Goal: Task Accomplishment & Management: Manage account settings

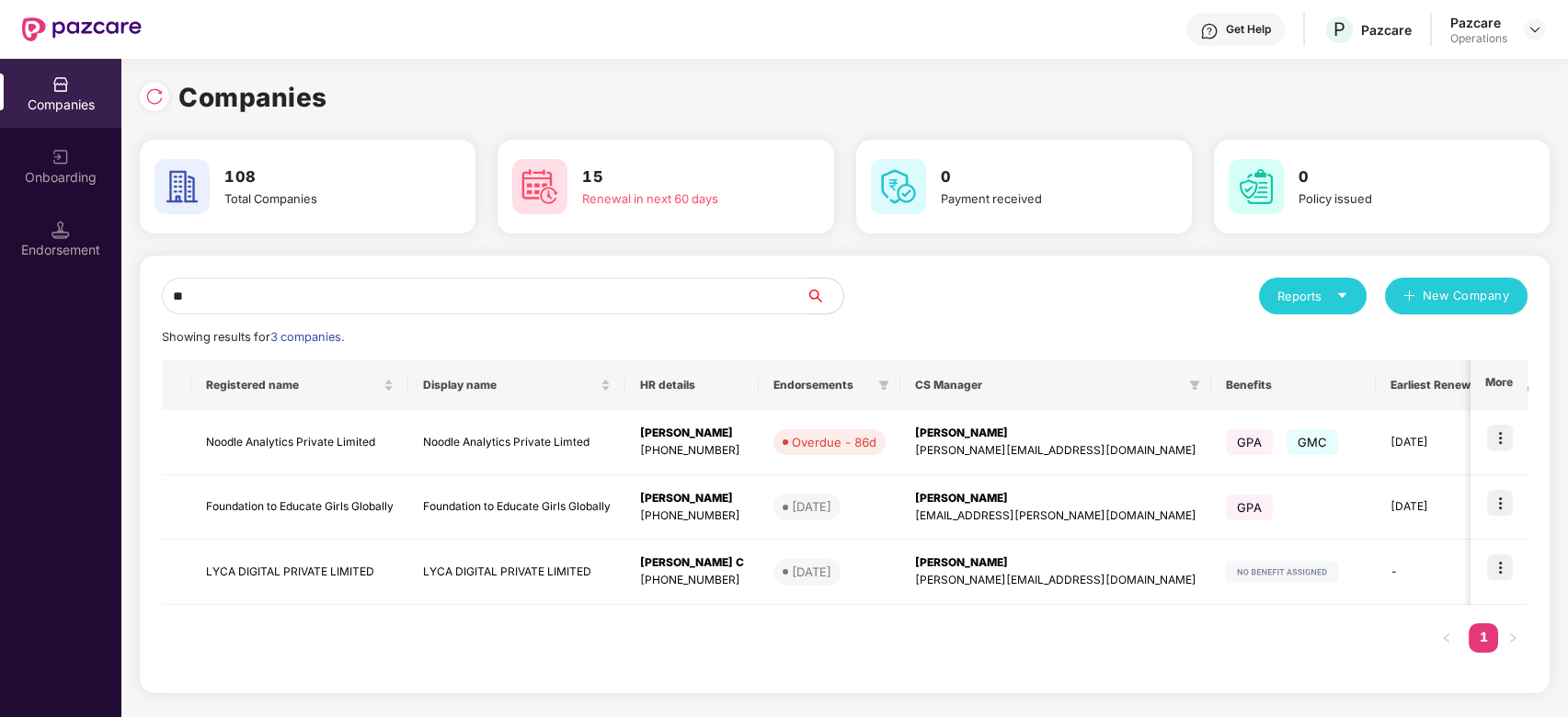
click at [483, 298] on input "**" at bounding box center [484, 296] width 644 height 36
type input "*"
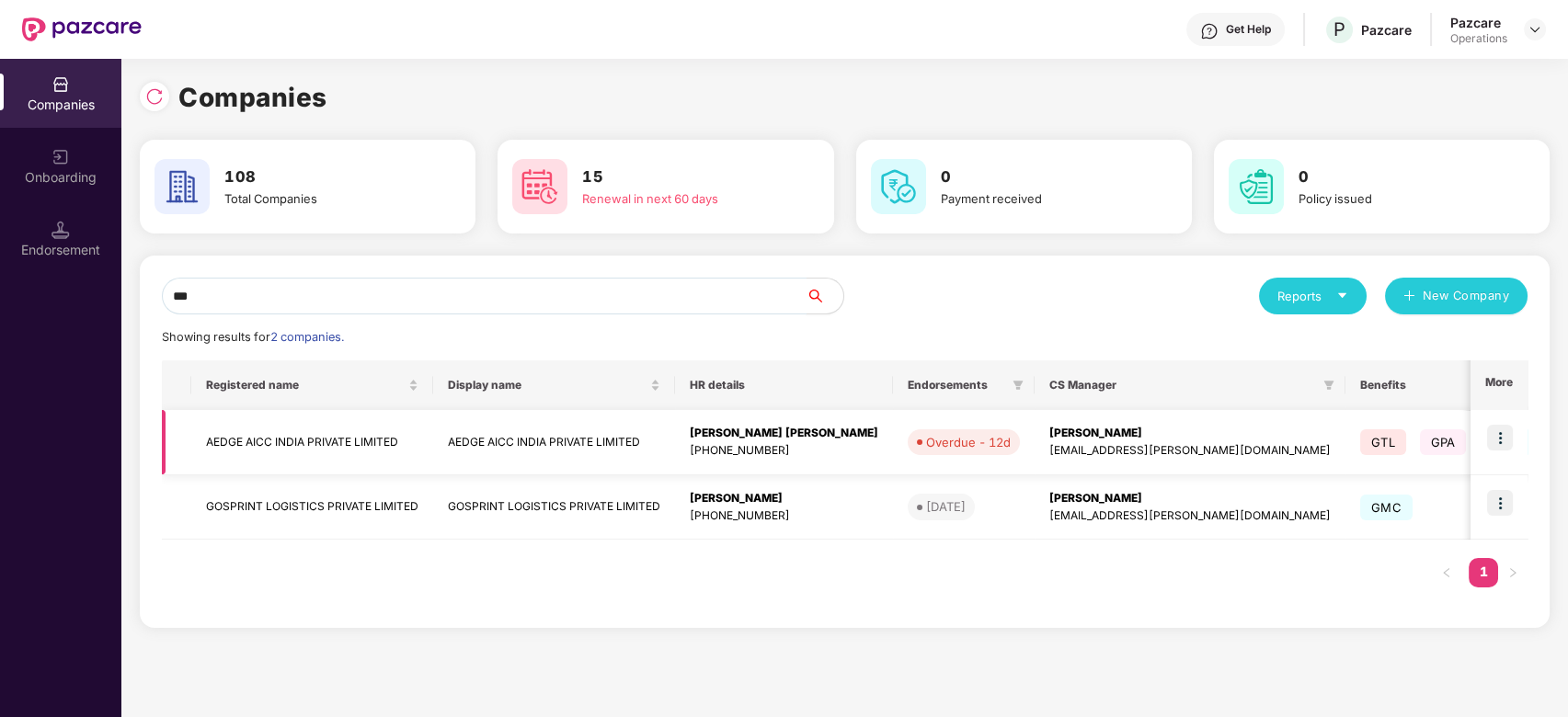
type input "***"
click at [318, 437] on td "AEDGE AICC INDIA PRIVATE LIMITED" at bounding box center [312, 443] width 242 height 65
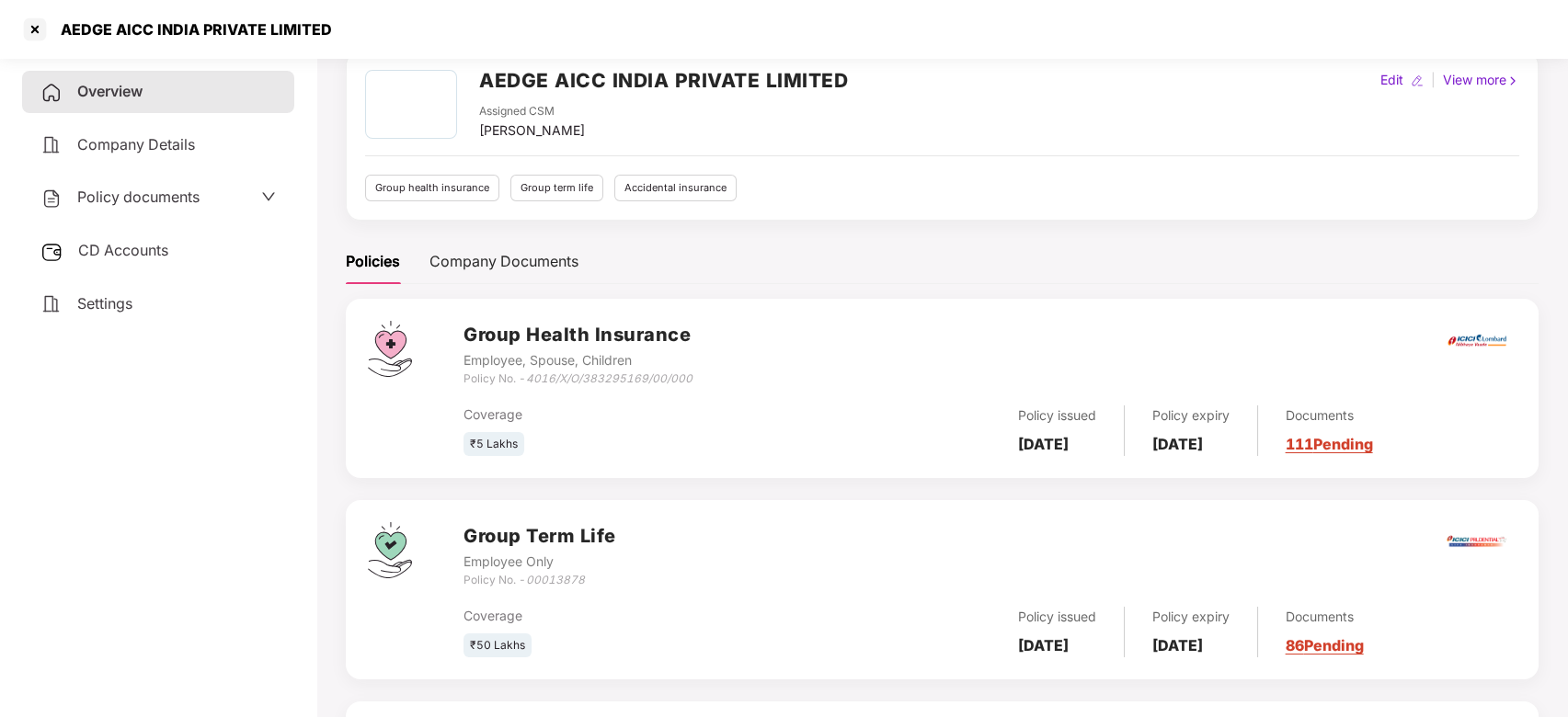
scroll to position [88, 0]
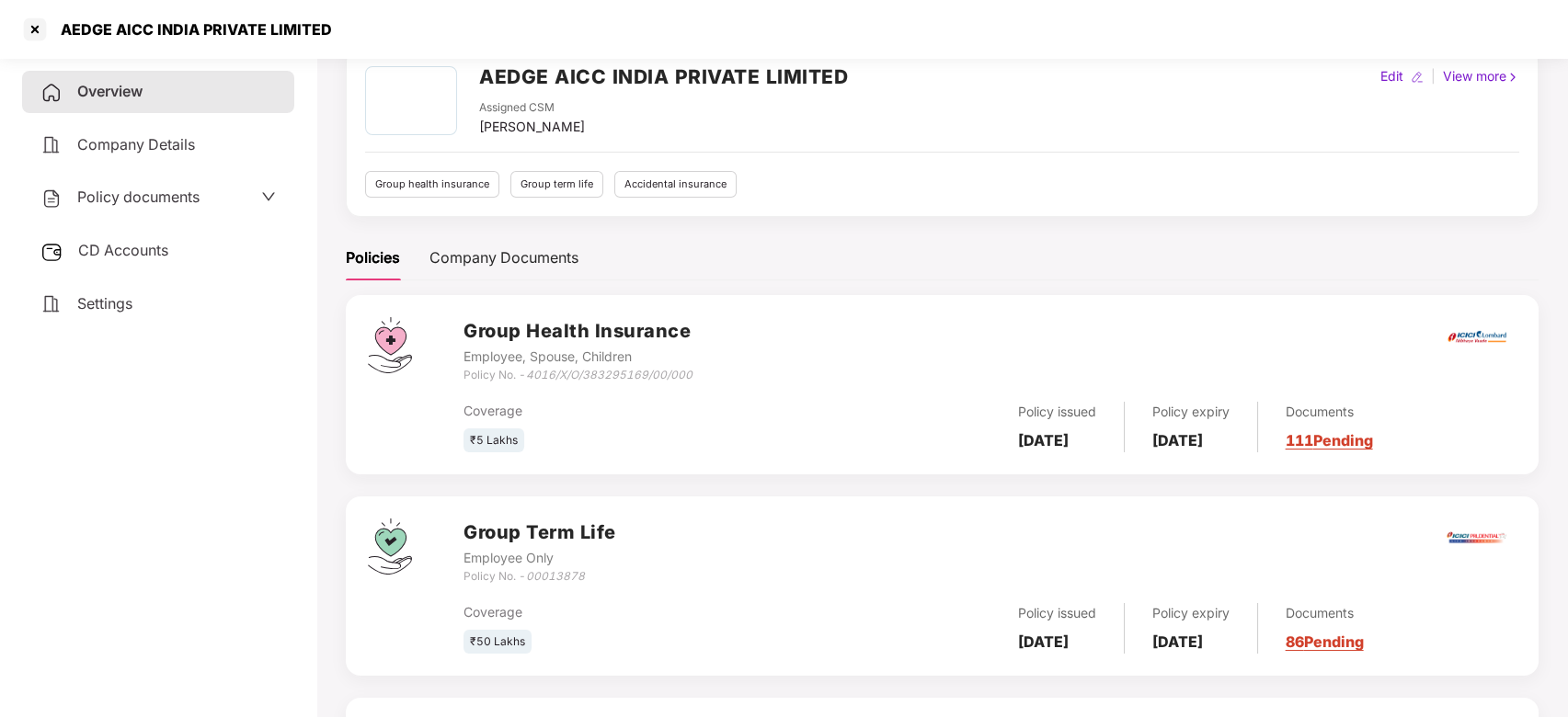
click at [108, 253] on span "CD Accounts" at bounding box center [123, 249] width 90 height 18
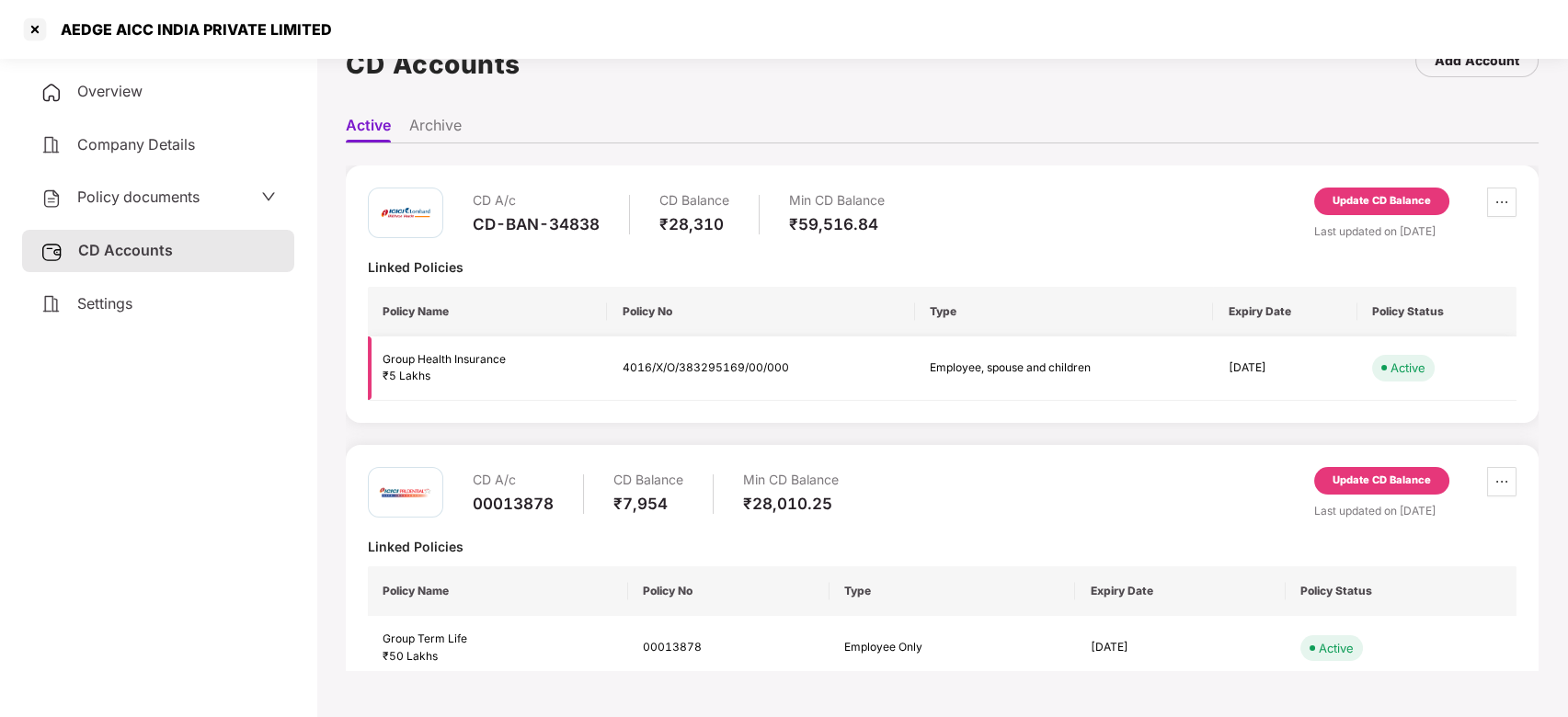
scroll to position [0, 0]
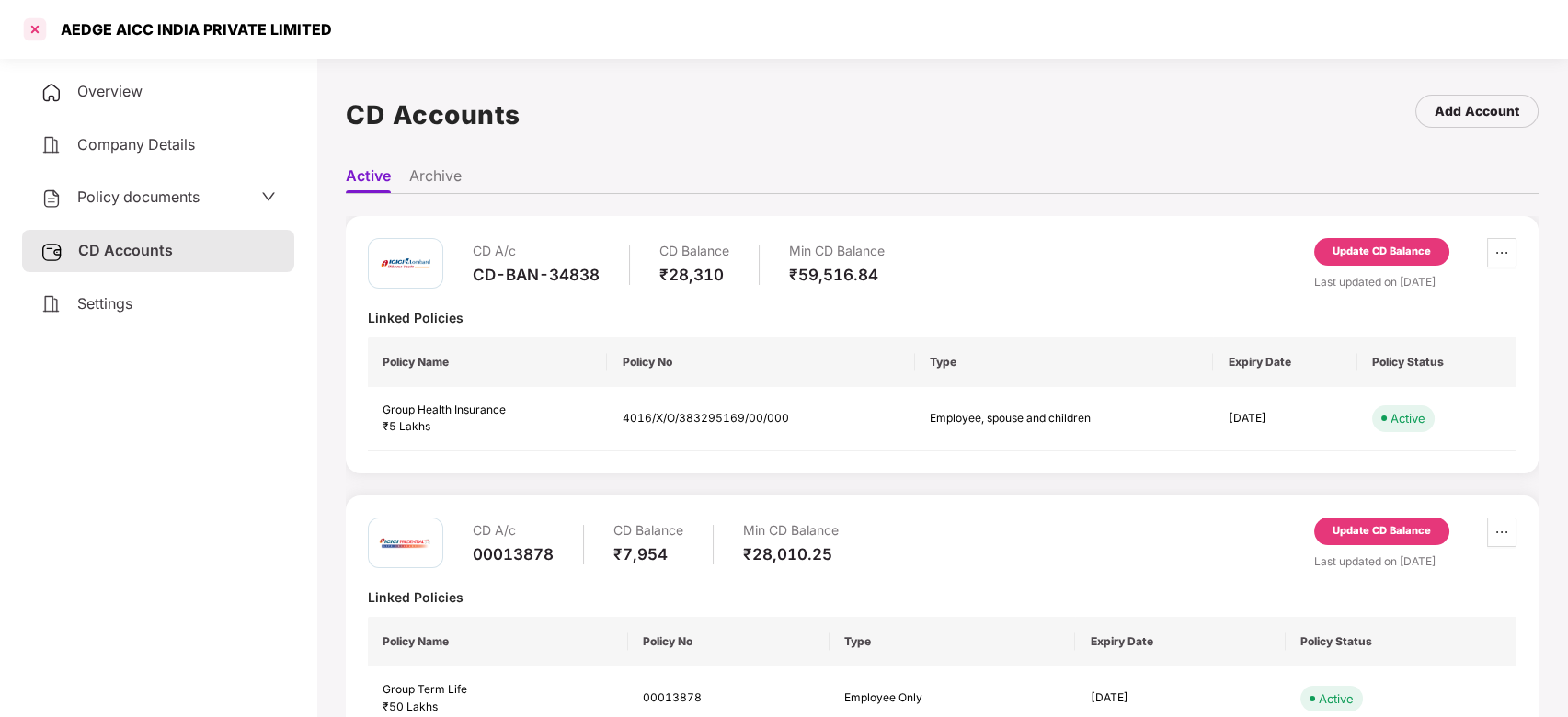
click at [23, 18] on div at bounding box center [35, 29] width 30 height 30
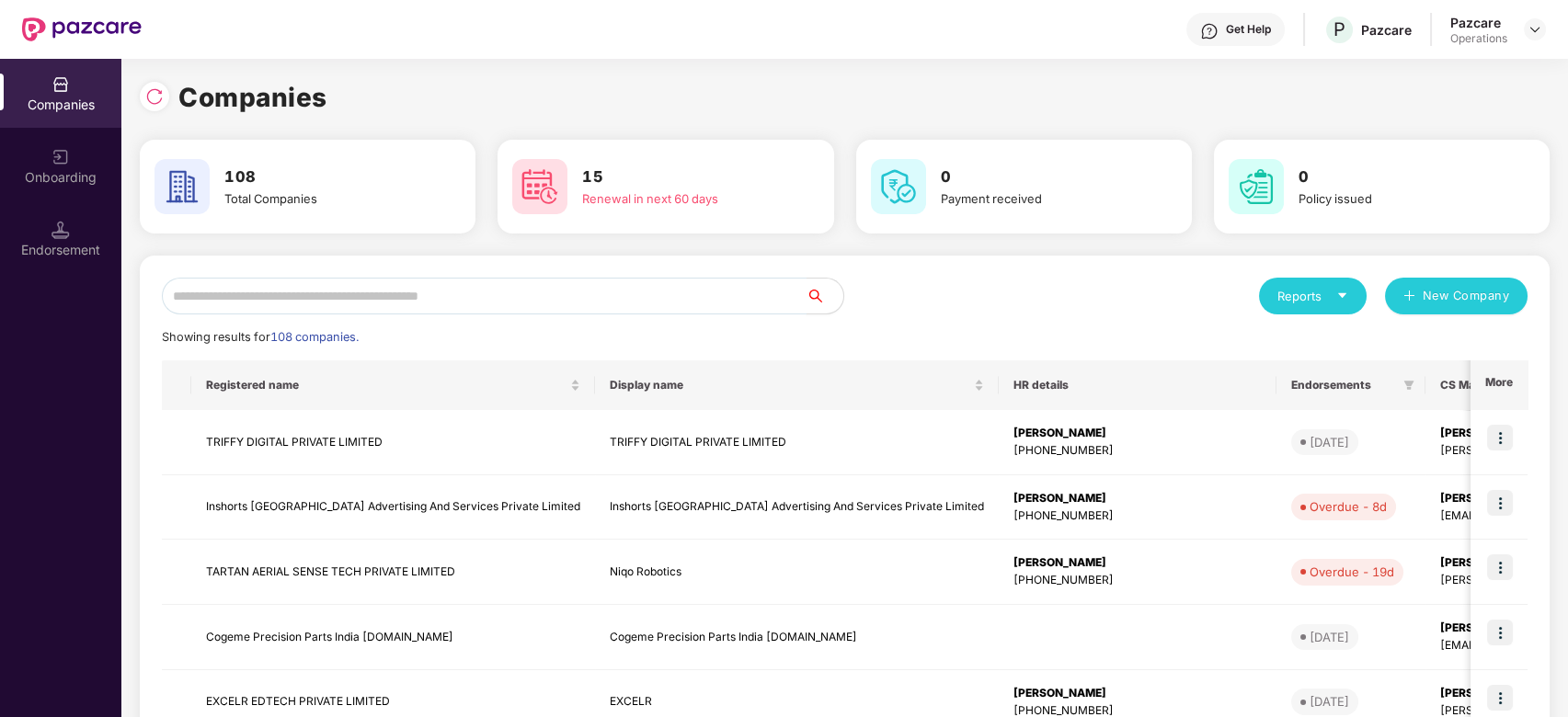
click at [386, 280] on input "text" at bounding box center [484, 296] width 644 height 36
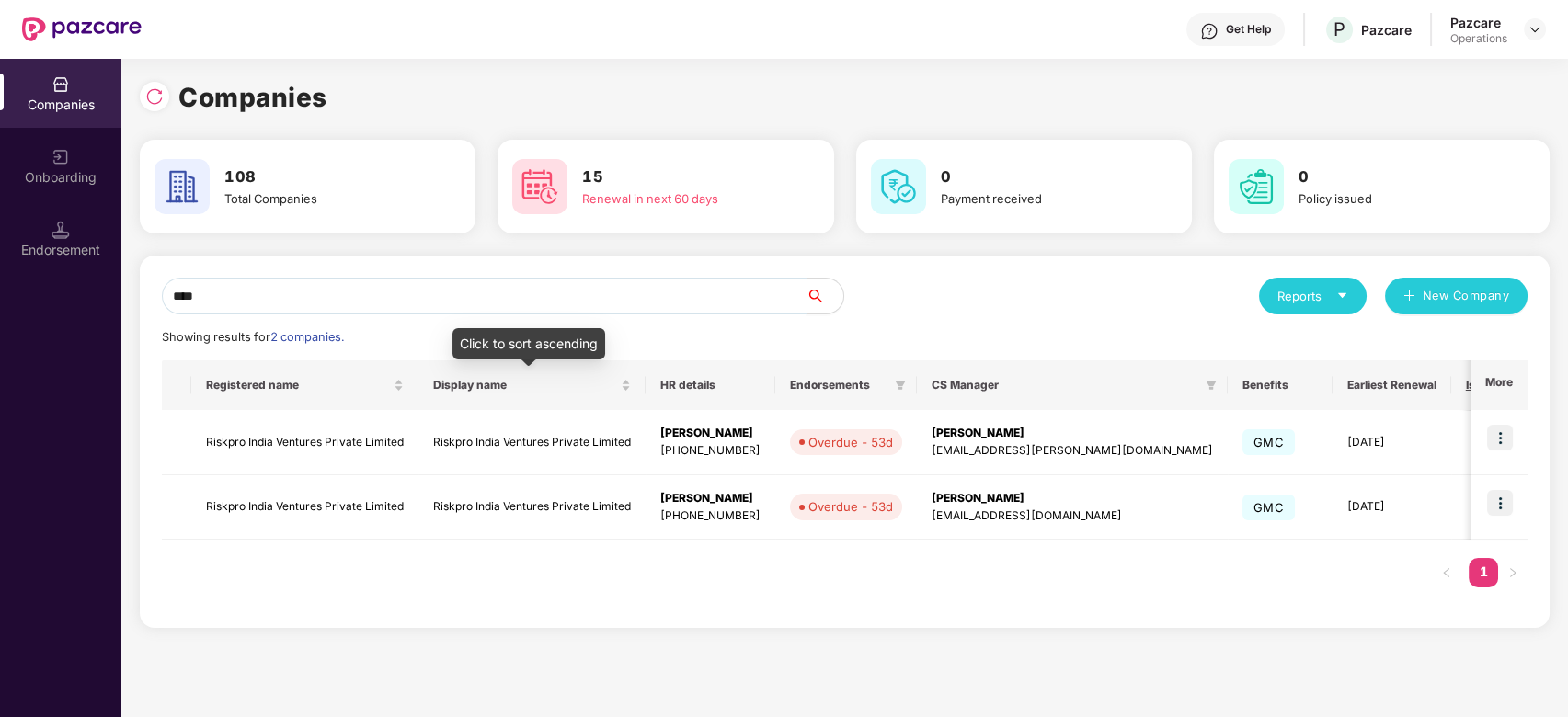
type input "****"
click at [1484, 500] on td at bounding box center [1498, 508] width 57 height 65
click at [1494, 501] on img at bounding box center [1499, 502] width 26 height 26
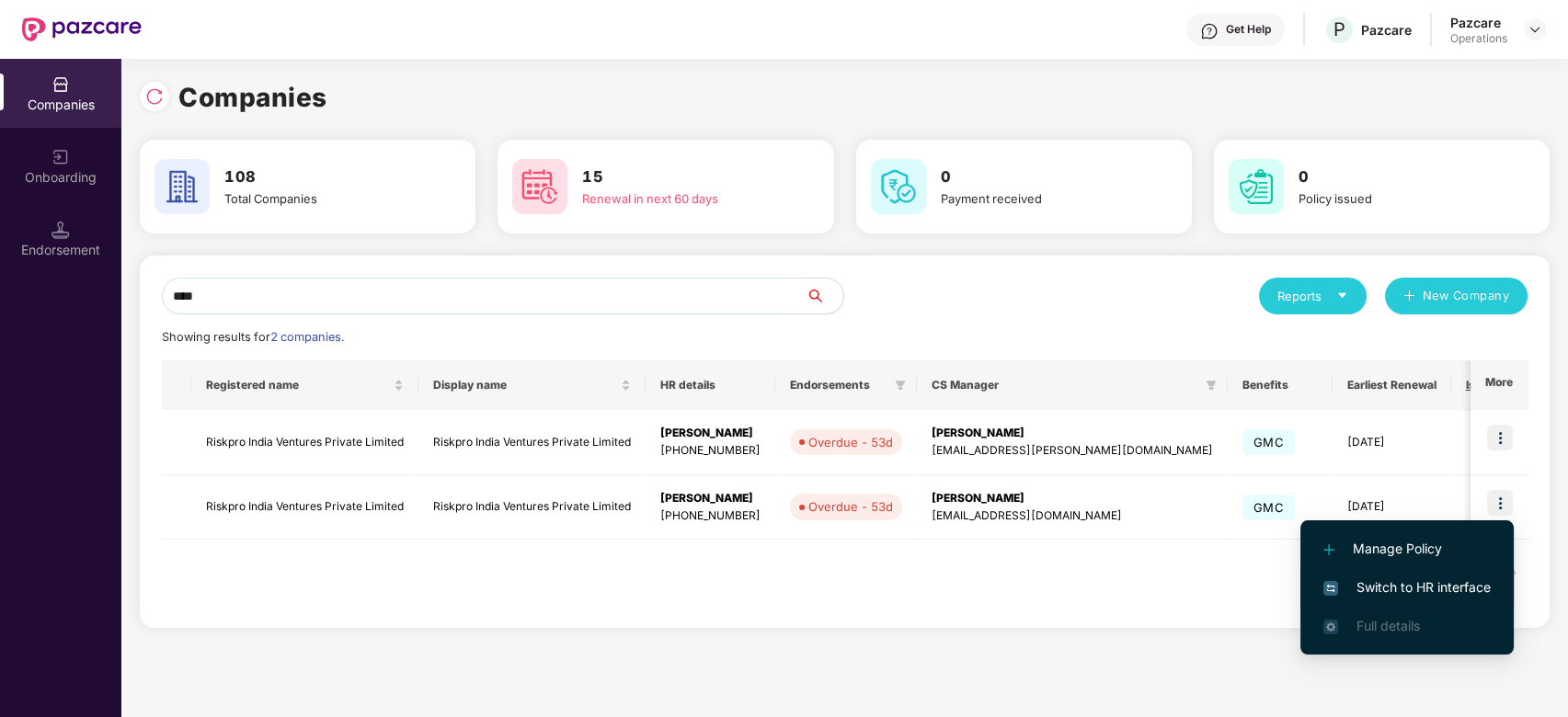
click at [1375, 579] on span "Switch to HR interface" at bounding box center [1407, 587] width 167 height 20
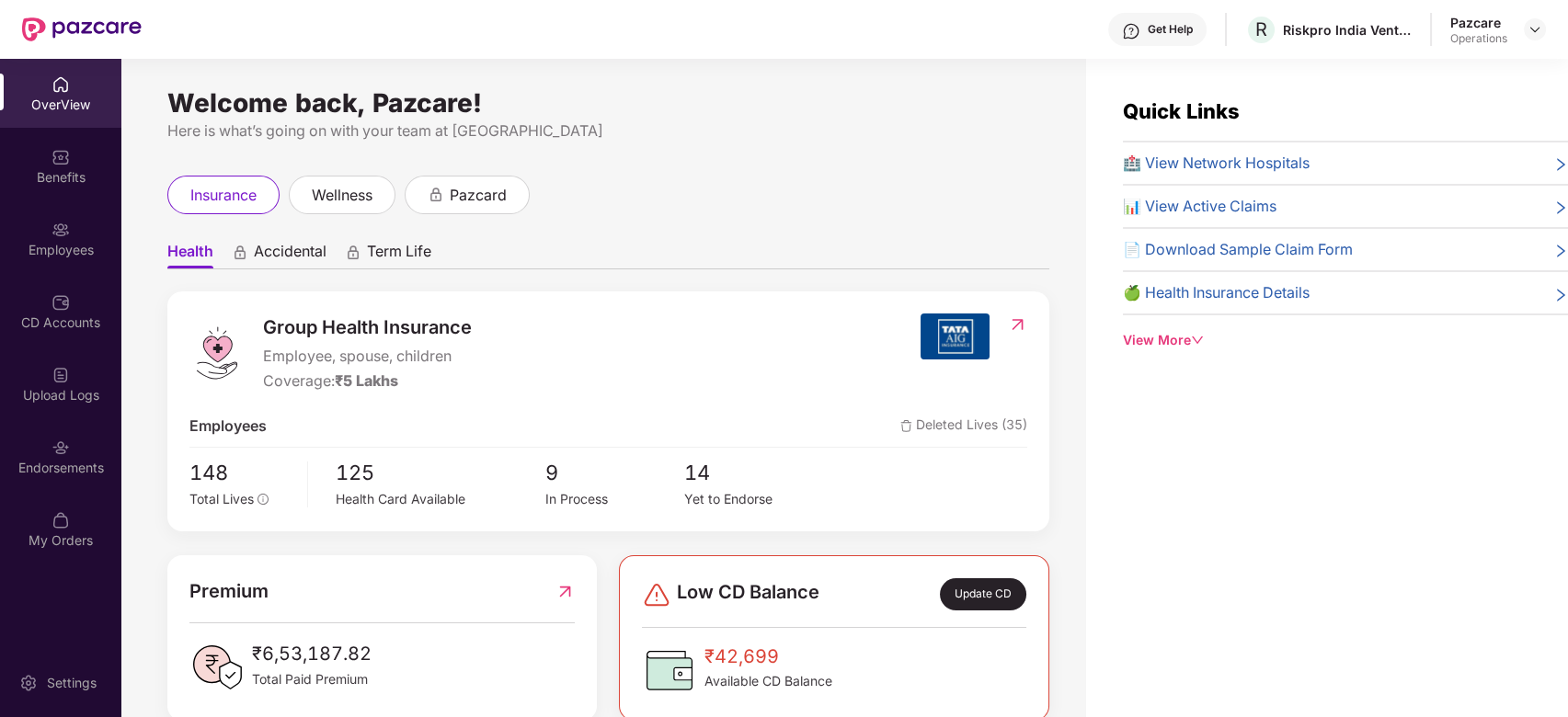
scroll to position [58, 0]
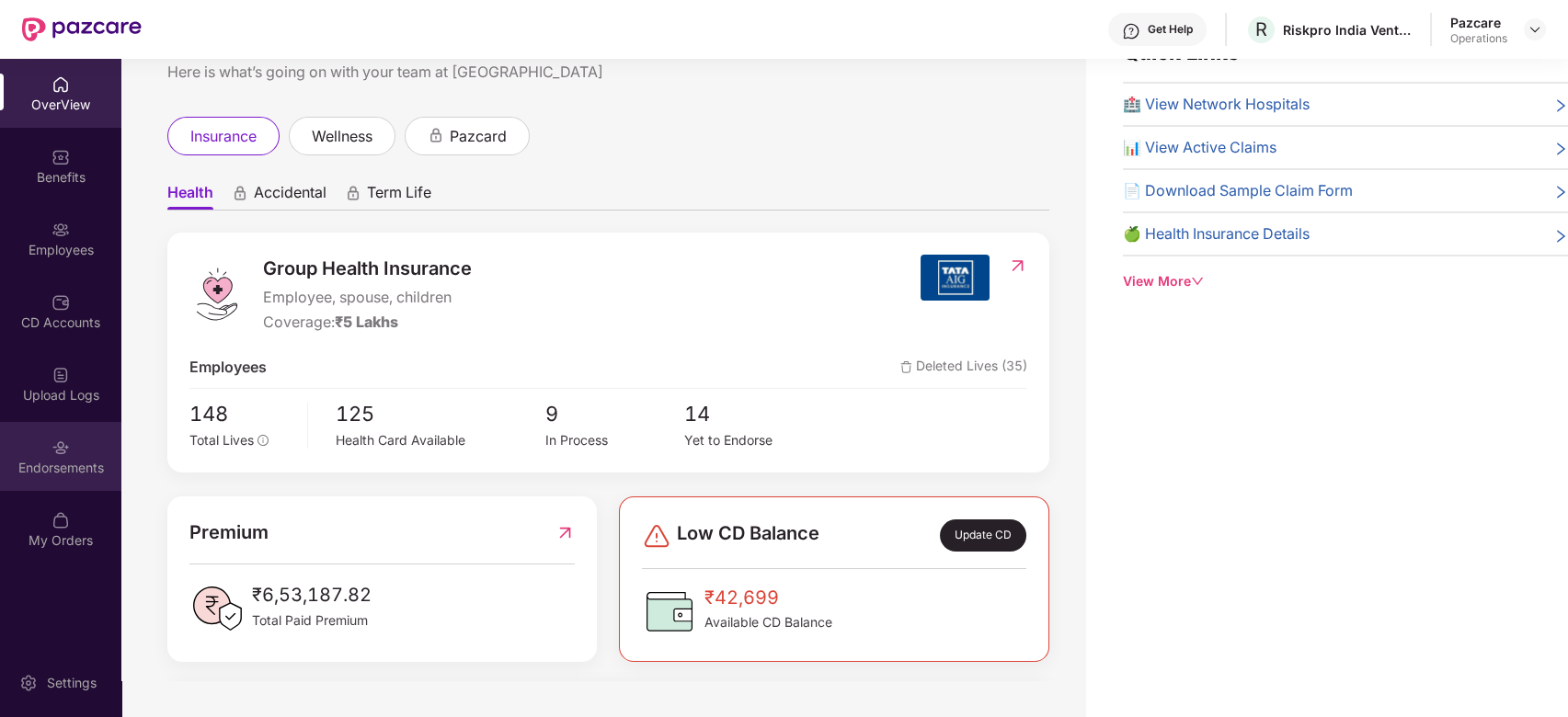
click at [45, 439] on div "Endorsements" at bounding box center [60, 456] width 122 height 69
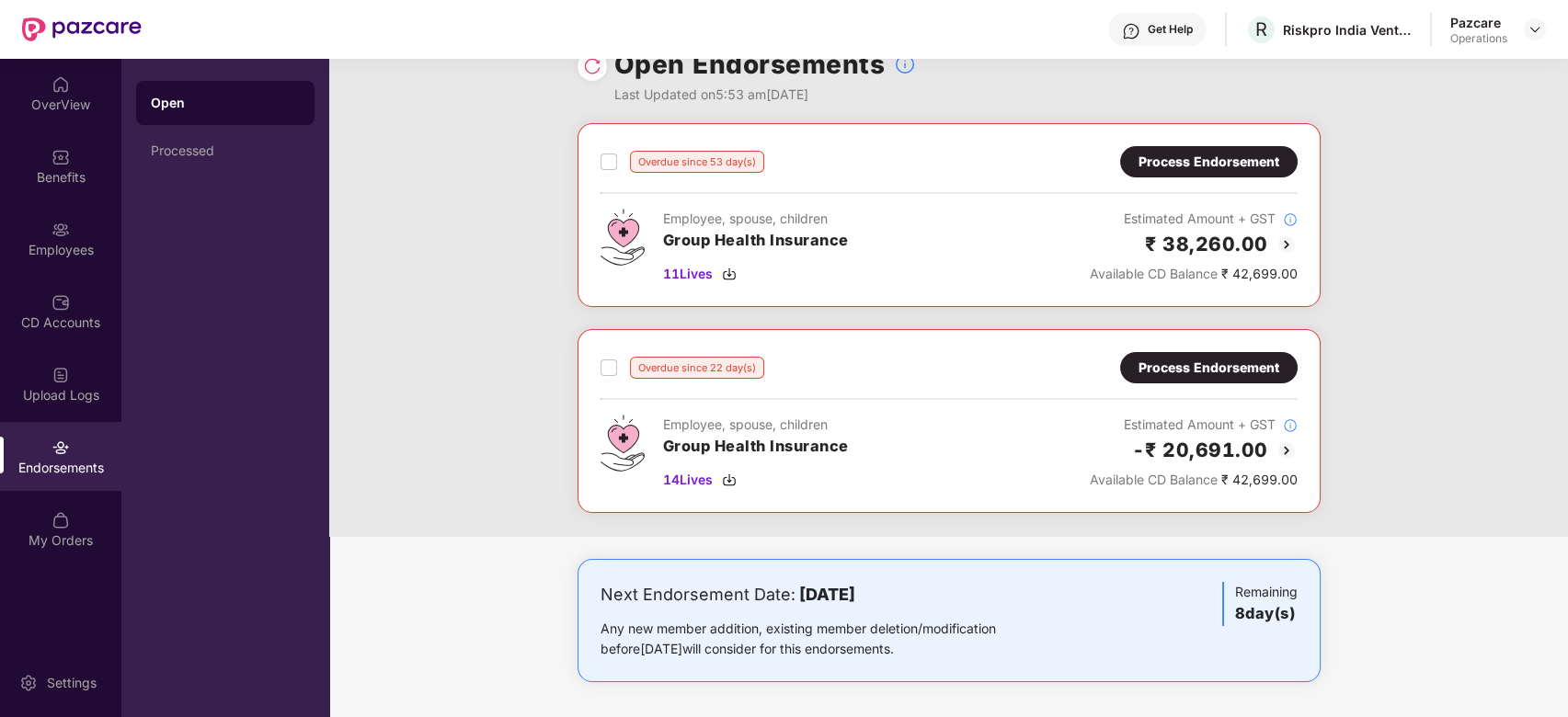
scroll to position [0, 0]
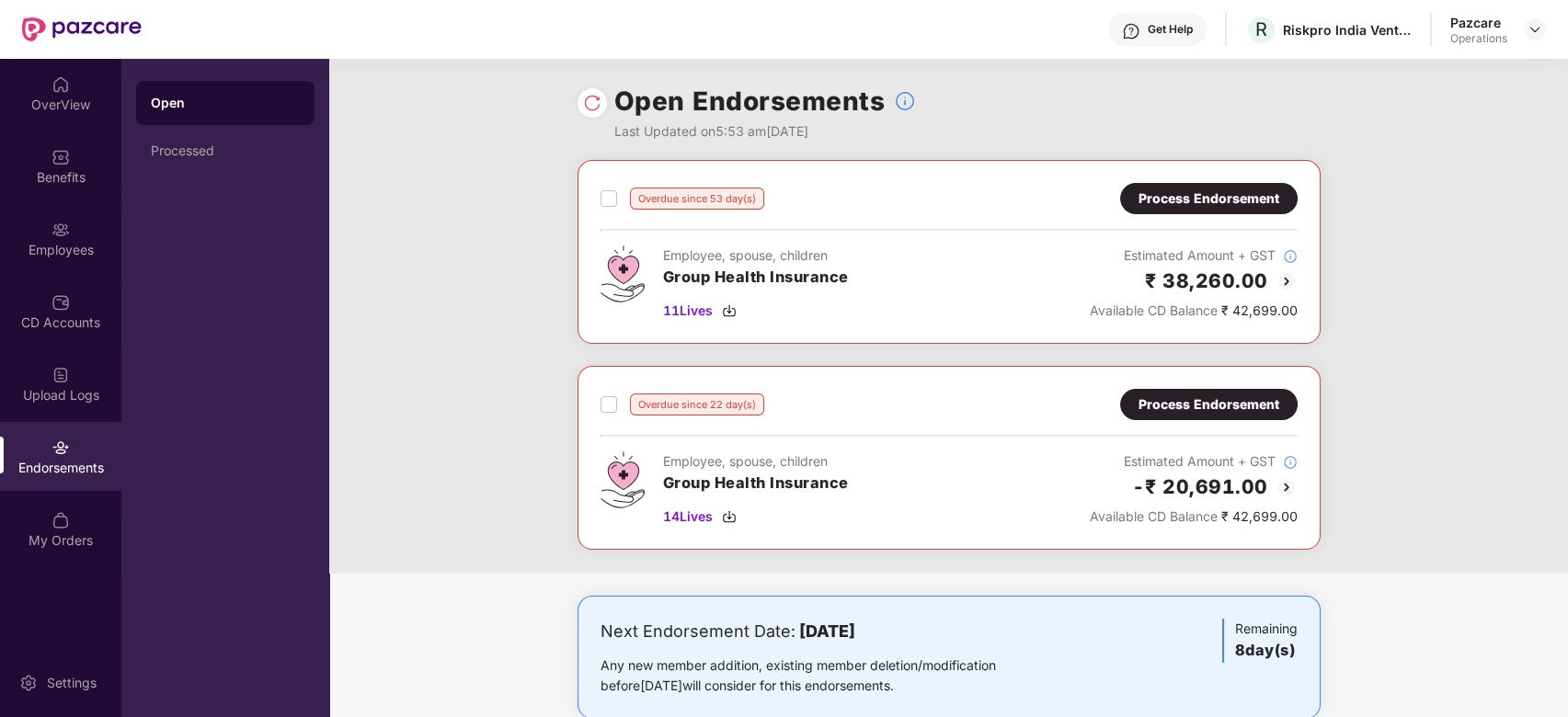
click at [595, 102] on img at bounding box center [592, 103] width 18 height 18
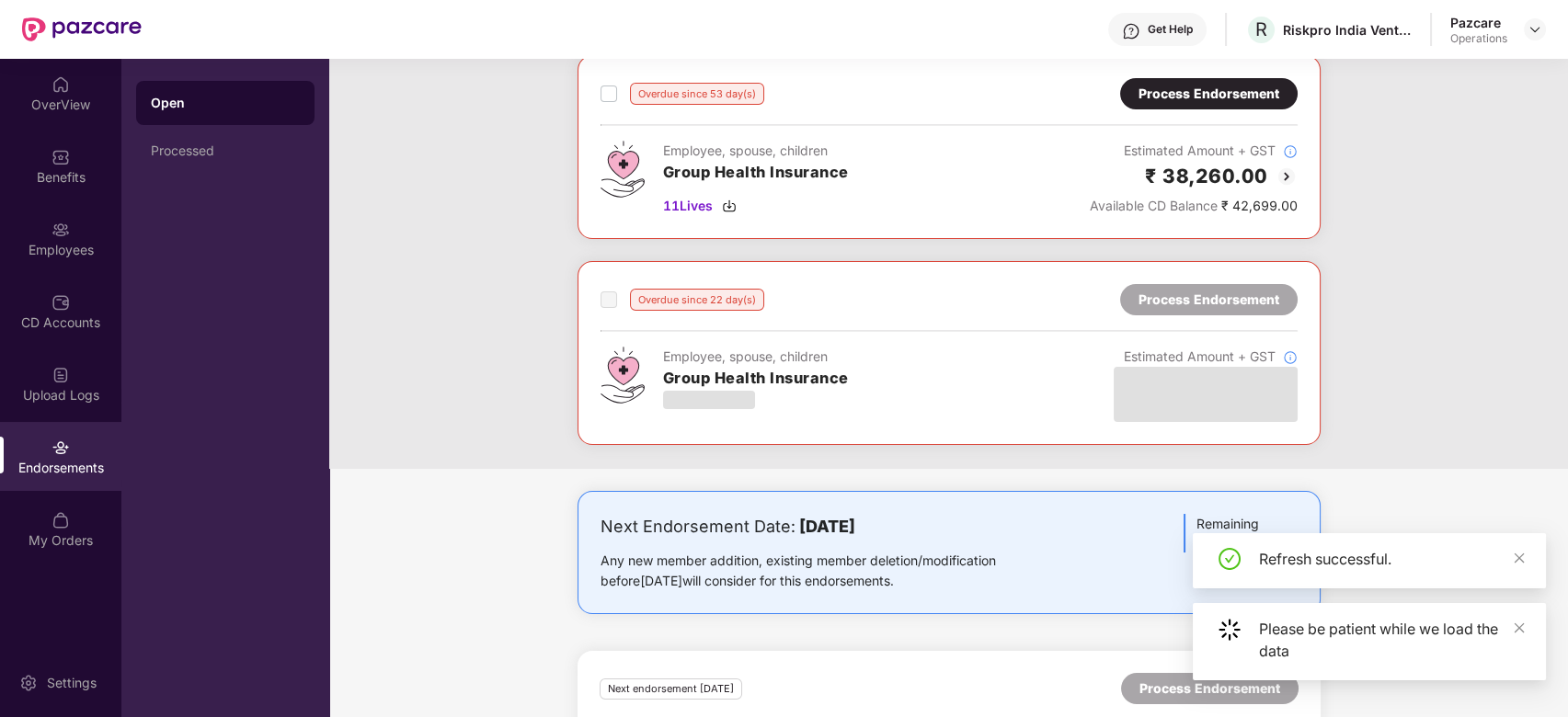
scroll to position [241, 0]
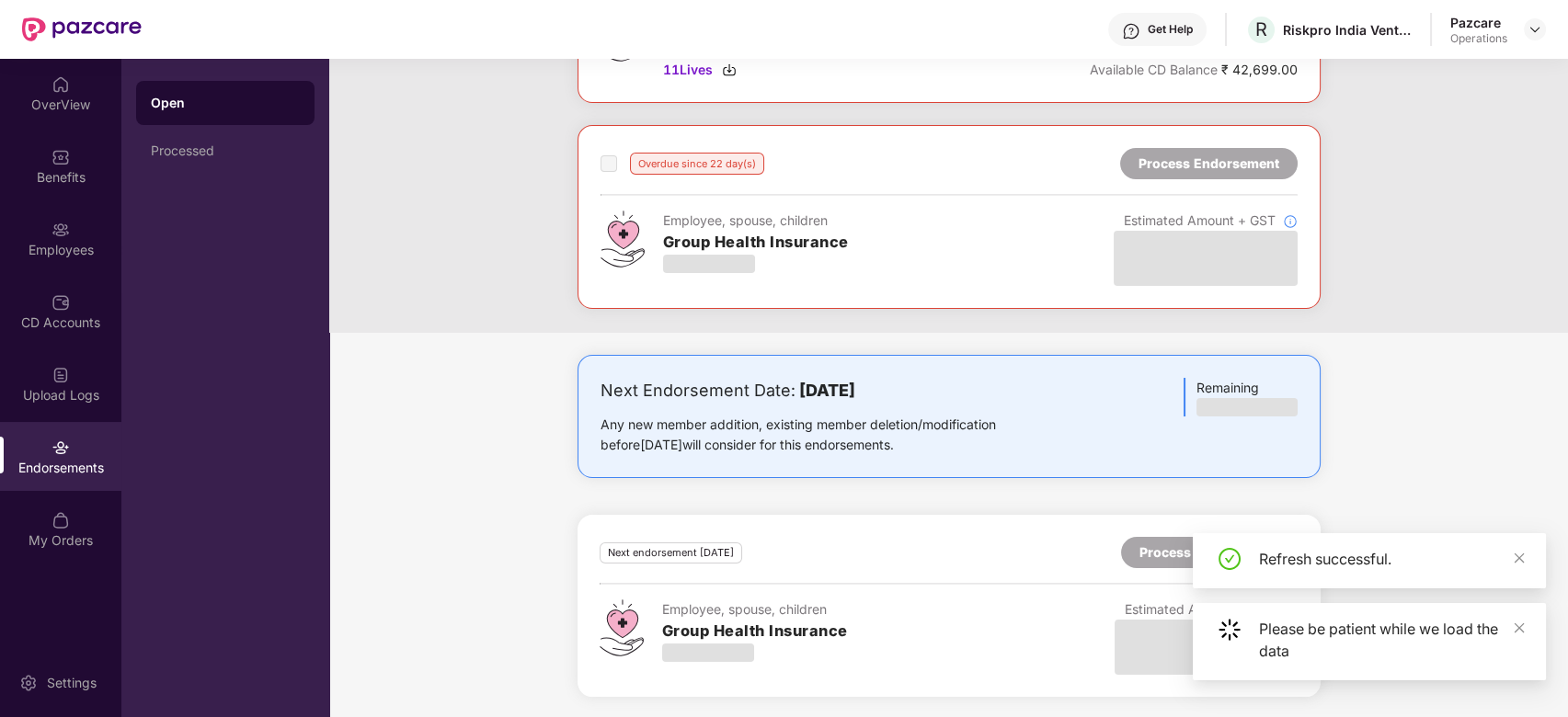
click at [427, 399] on div "Next Endorsement Date: [DATE] Any new member addition, existing member deletion…" at bounding box center [948, 537] width 1238 height 364
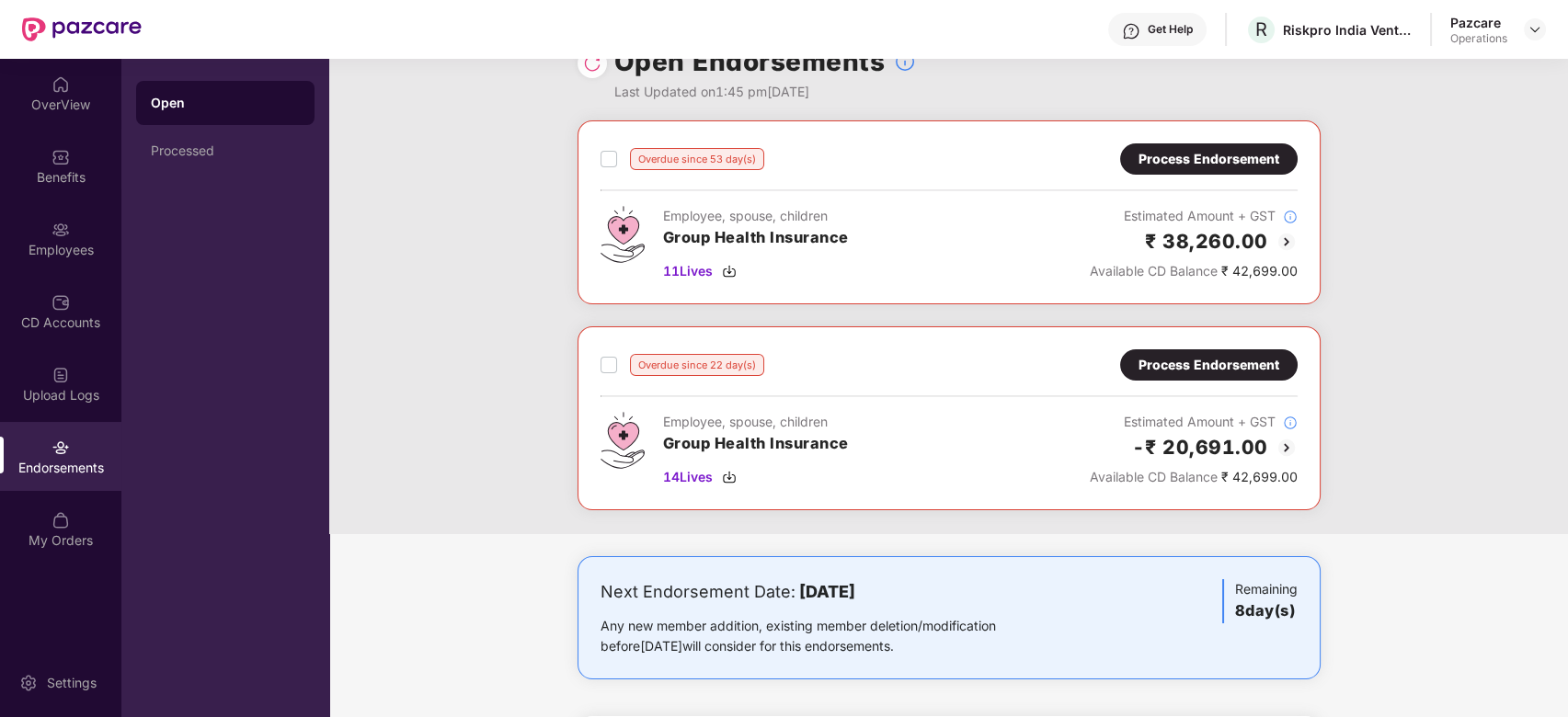
scroll to position [0, 0]
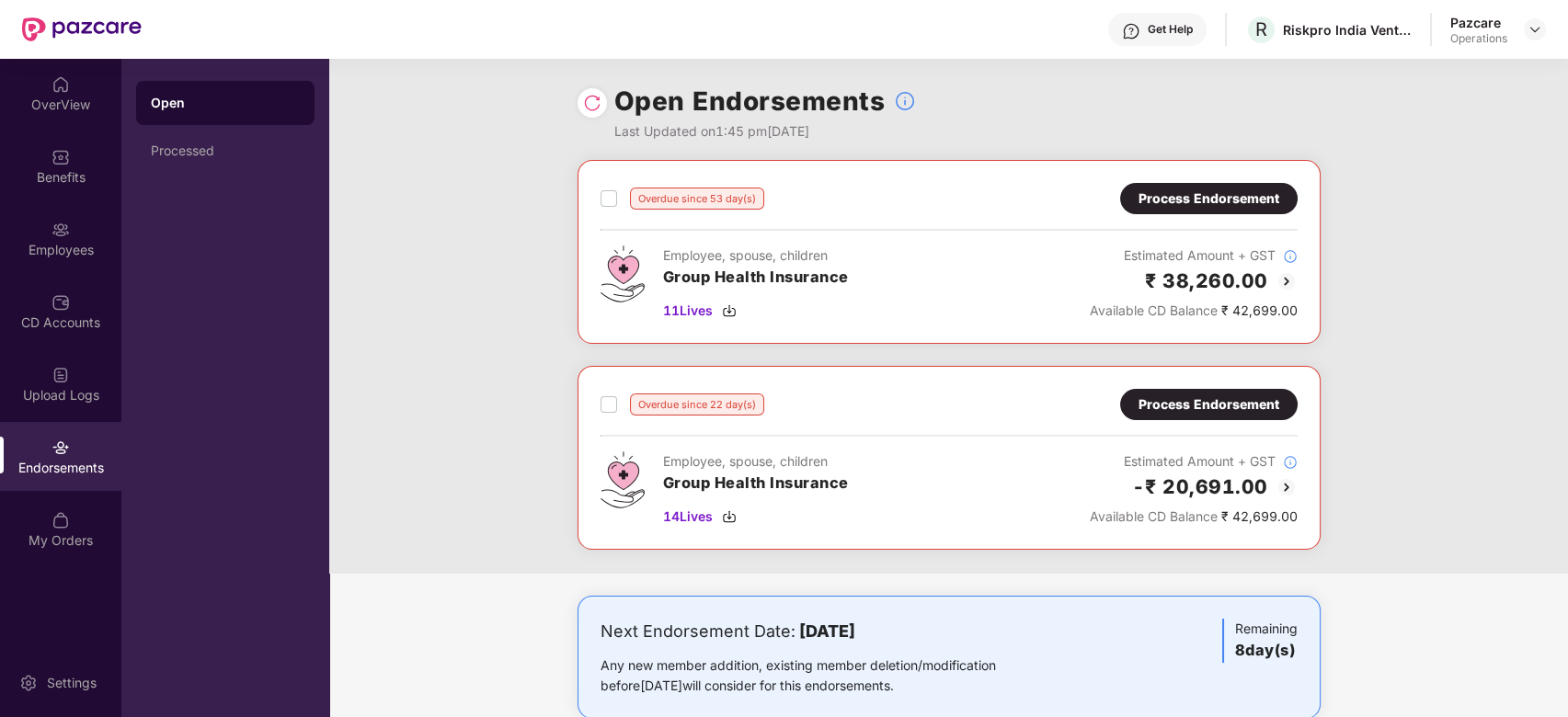
click at [1241, 205] on div "Process Endorsement" at bounding box center [1208, 198] width 141 height 20
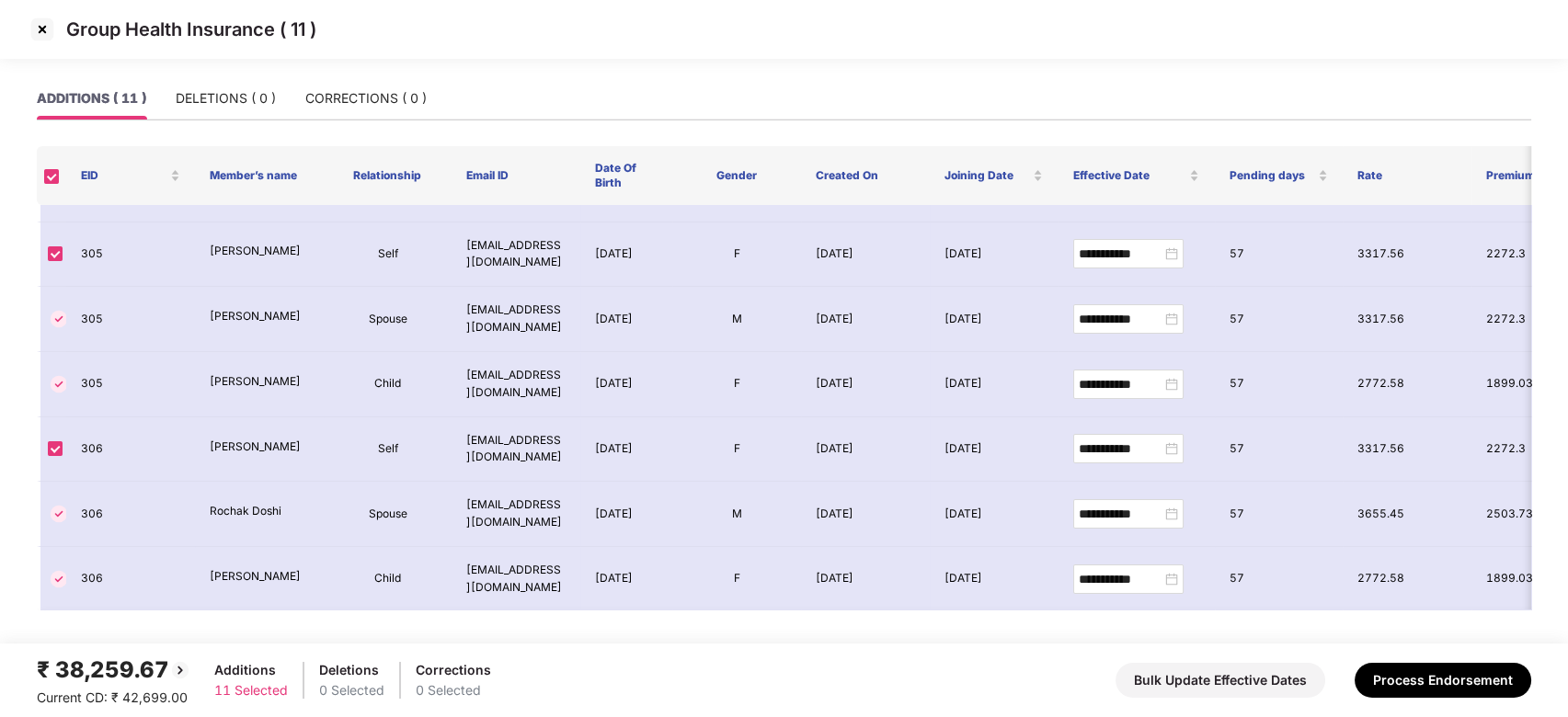
scroll to position [64, 0]
click at [37, 32] on img at bounding box center [42, 29] width 30 height 30
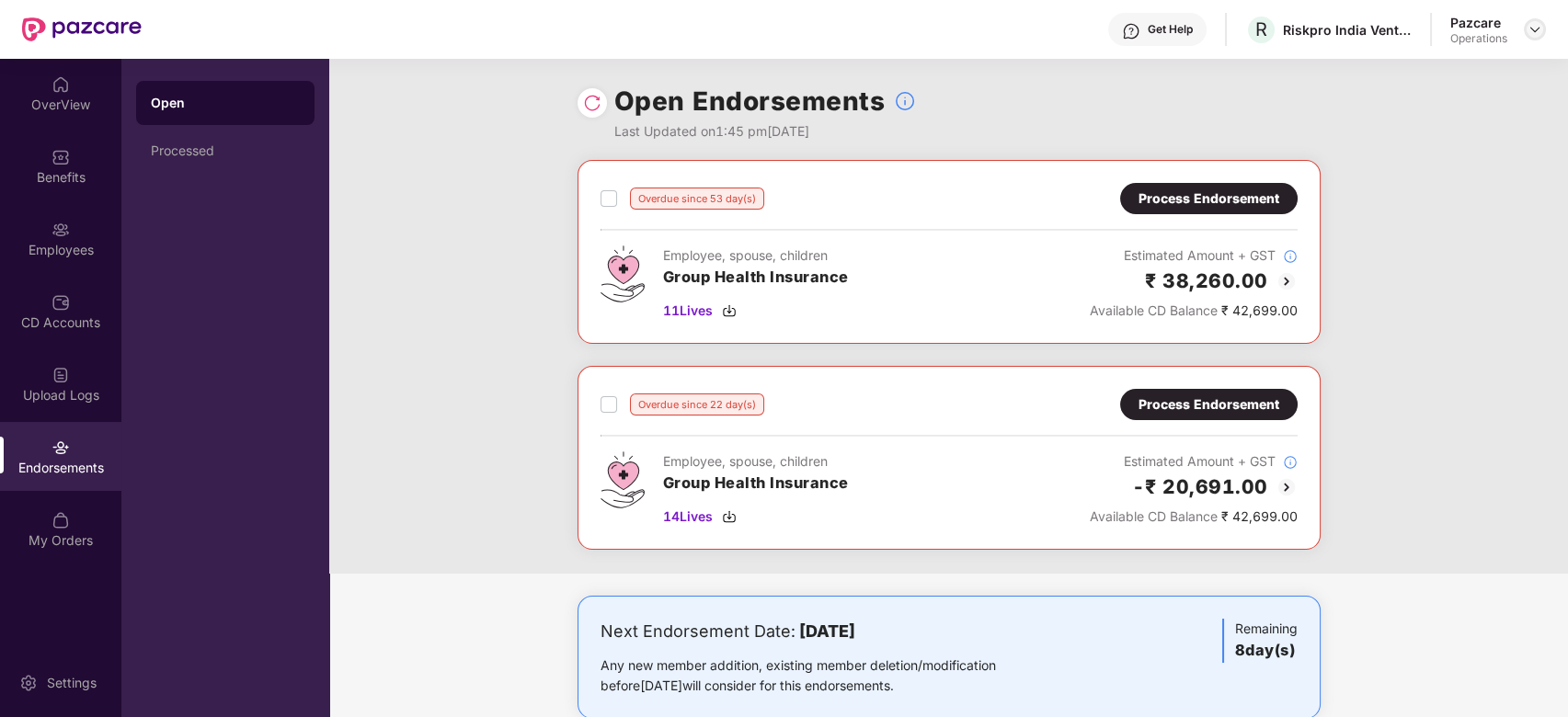
click at [1536, 29] on img at bounding box center [1533, 29] width 14 height 14
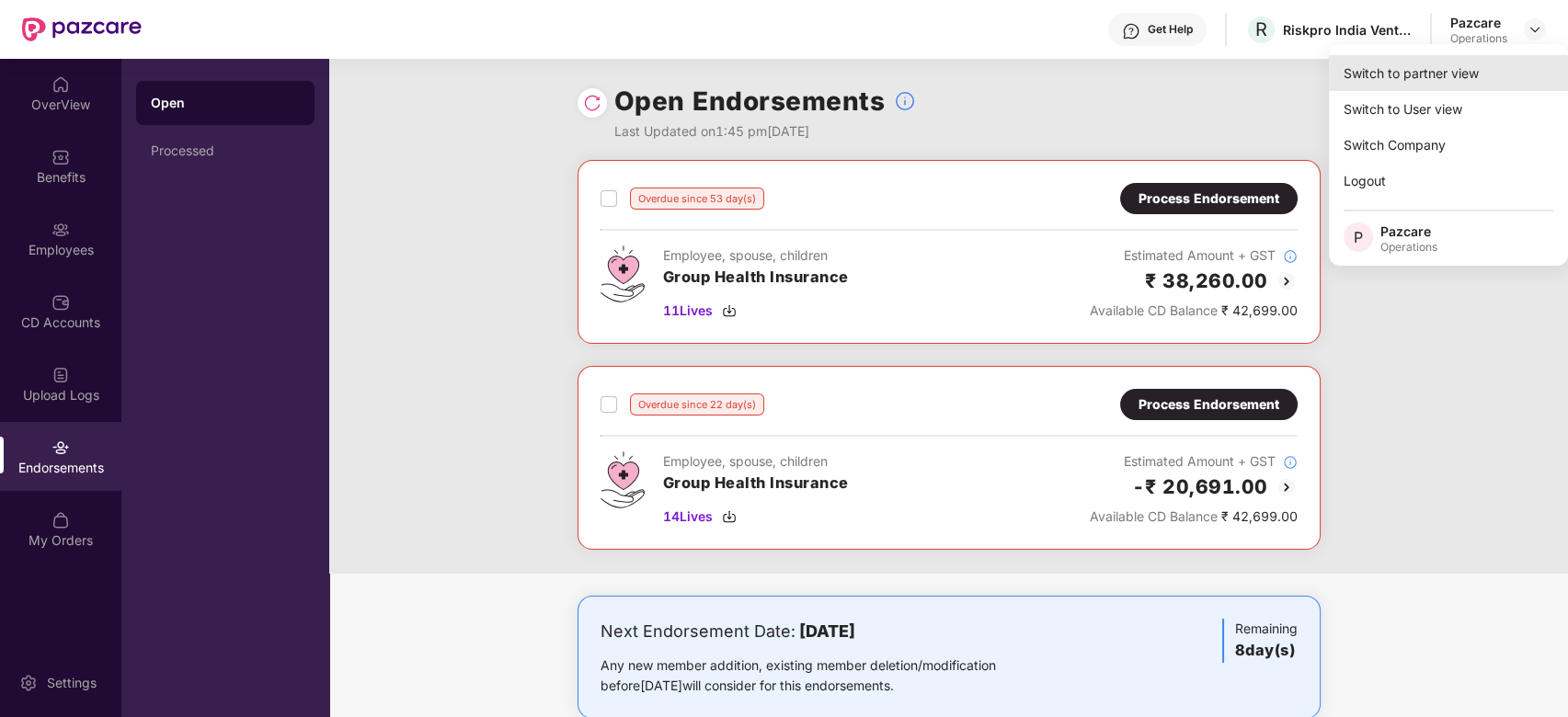
click at [1428, 67] on div "Switch to partner view" at bounding box center [1447, 73] width 239 height 35
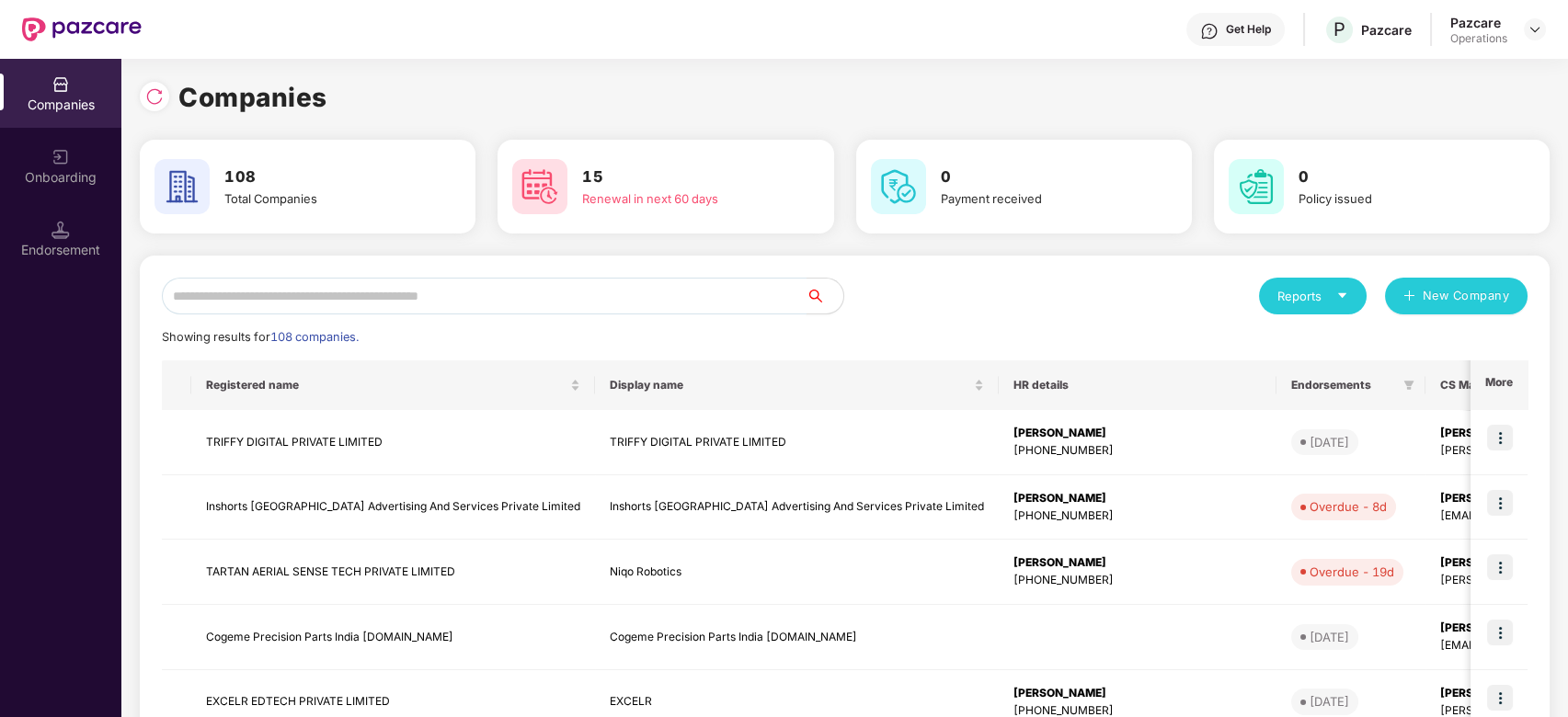
click at [657, 303] on input "text" at bounding box center [484, 296] width 644 height 36
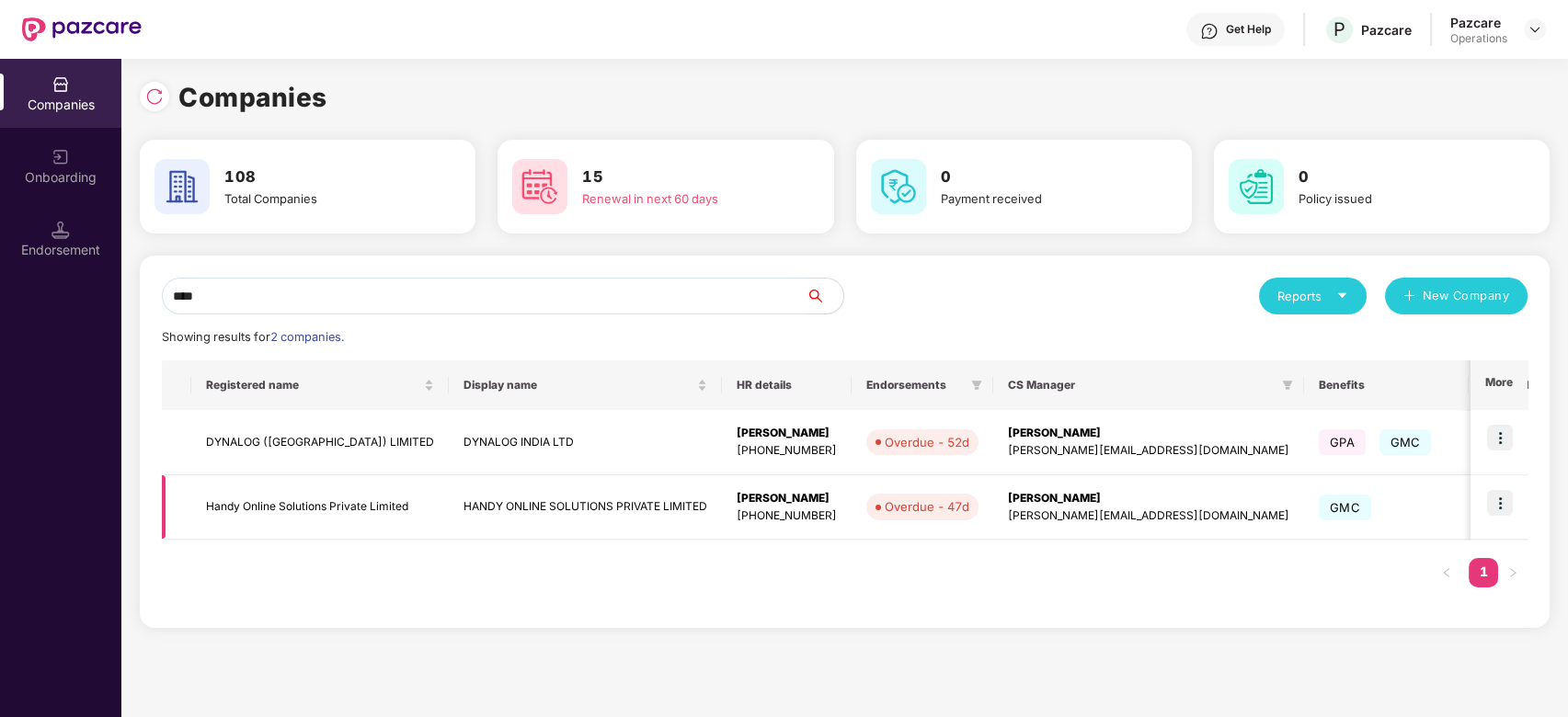
type input "****"
click at [1500, 503] on img at bounding box center [1499, 502] width 26 height 26
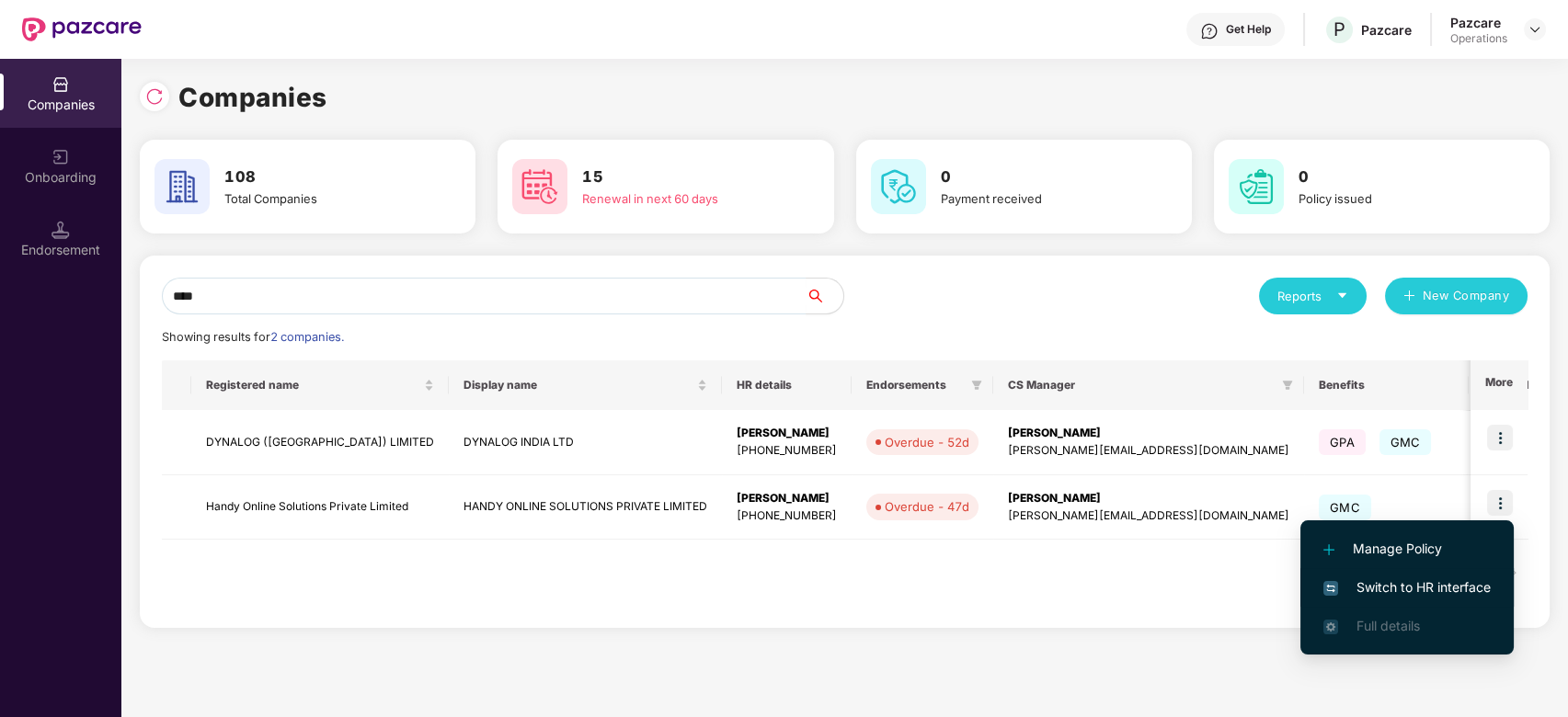
click at [1397, 581] on span "Switch to HR interface" at bounding box center [1407, 587] width 167 height 20
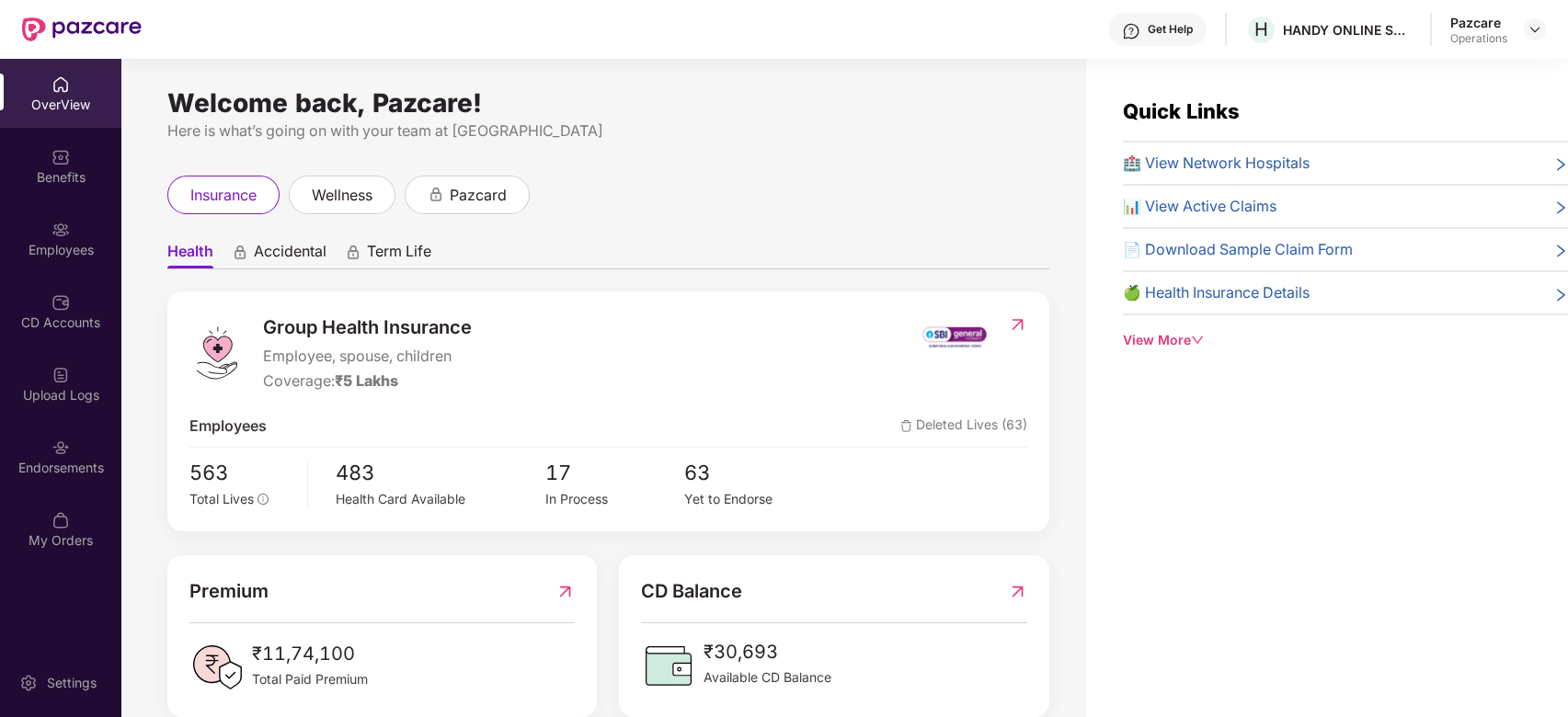
scroll to position [58, 0]
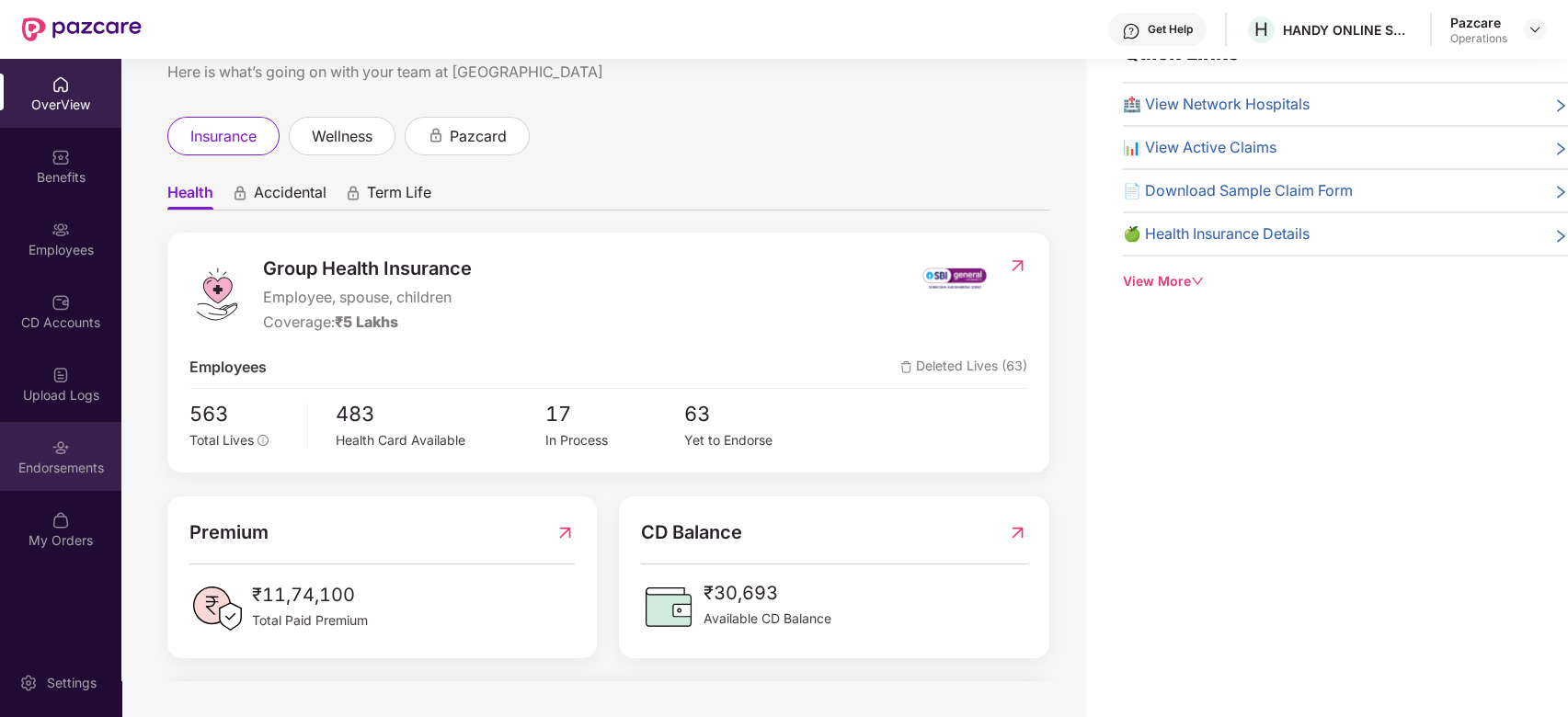
click at [34, 439] on div "Endorsements" at bounding box center [60, 456] width 122 height 69
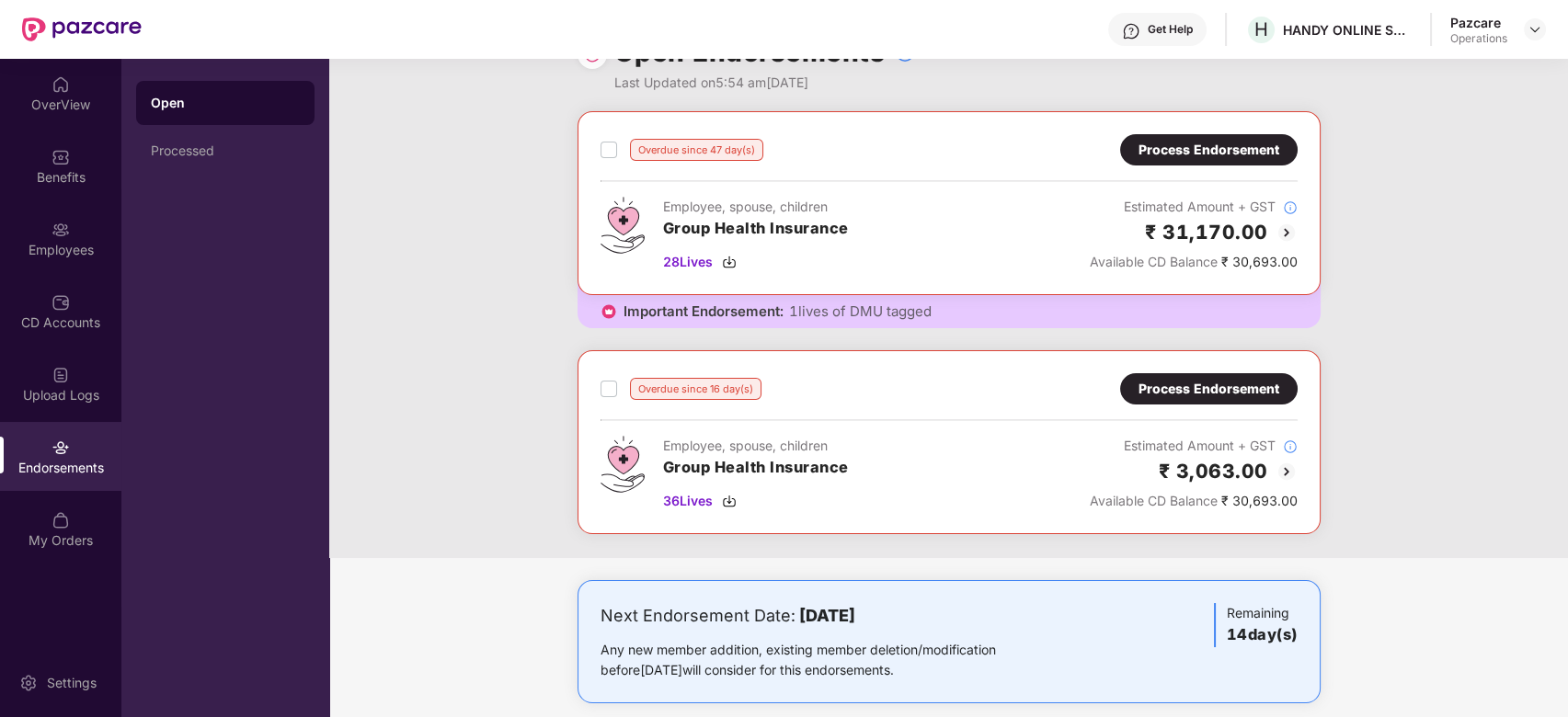
scroll to position [16, 0]
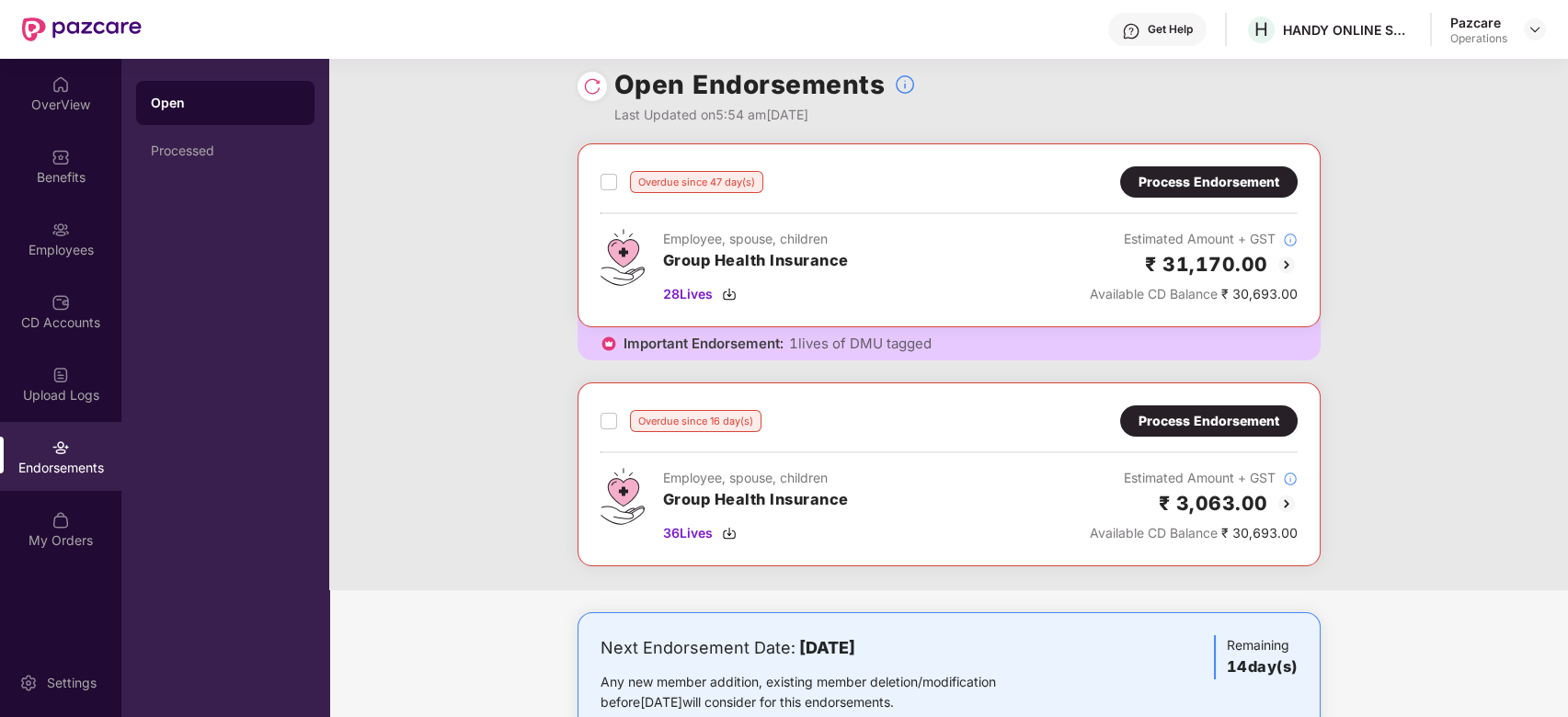
click at [1193, 182] on div "Process Endorsement" at bounding box center [1208, 181] width 141 height 20
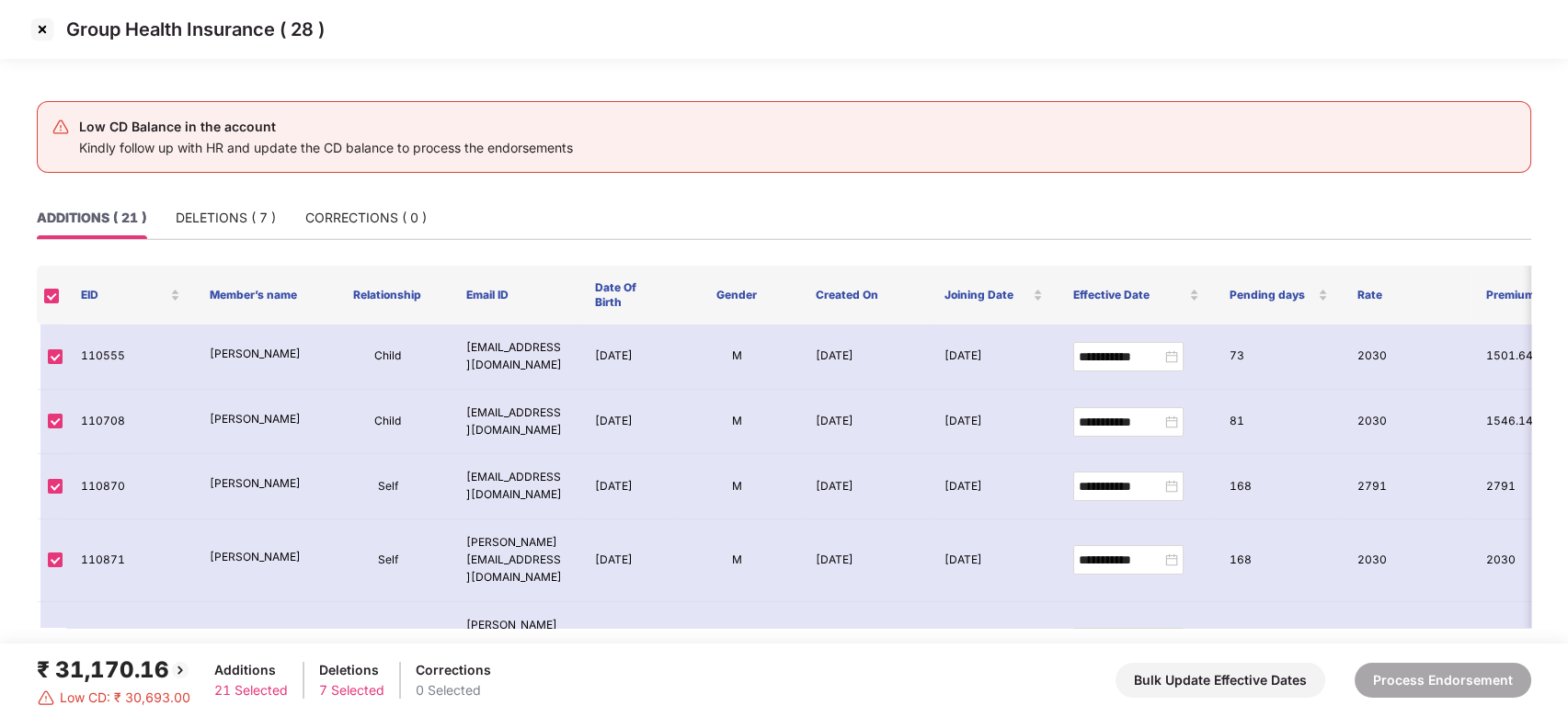
click at [44, 34] on img at bounding box center [42, 29] width 30 height 30
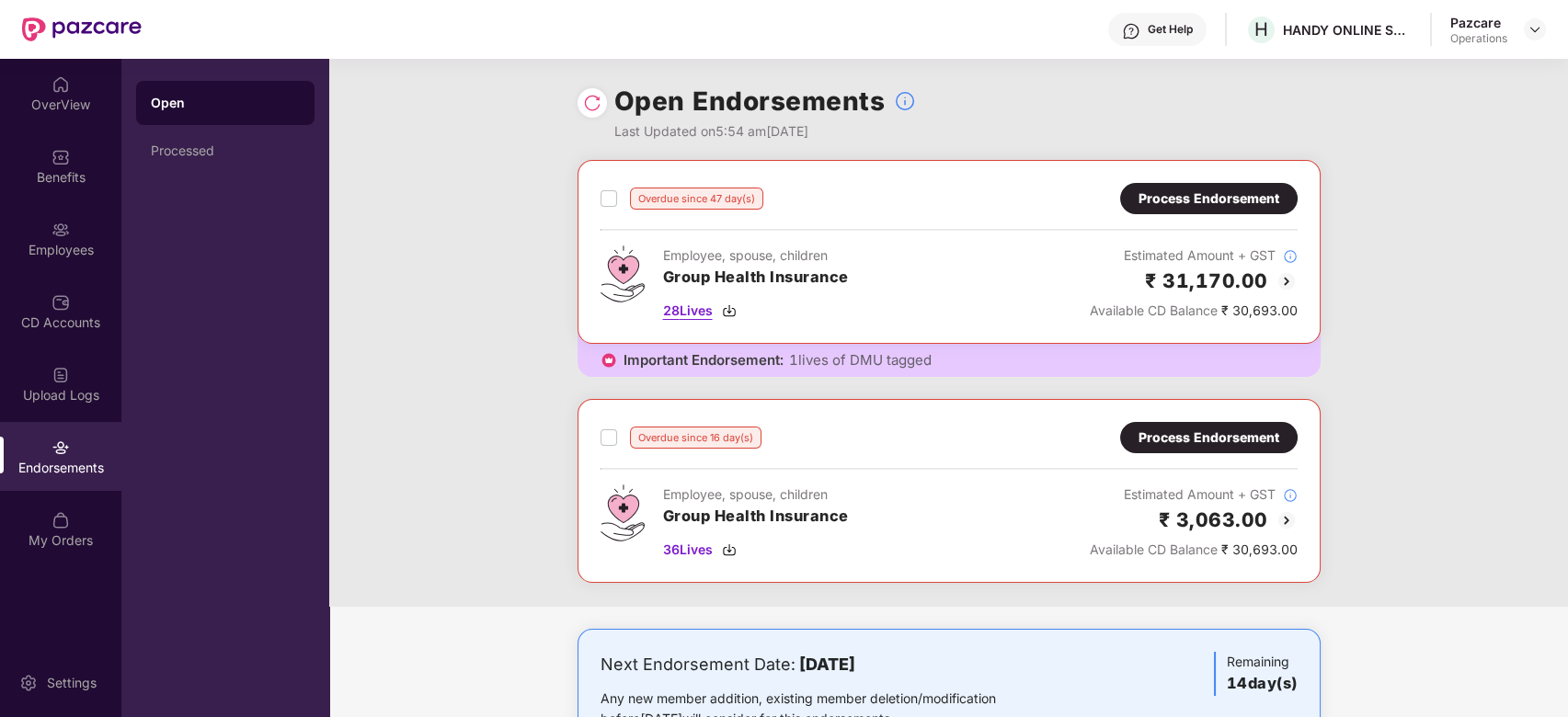
click at [688, 309] on span "28 Lives" at bounding box center [688, 311] width 50 height 20
click at [691, 312] on span "28 Lives" at bounding box center [688, 311] width 50 height 20
click at [696, 312] on span "28 Lives" at bounding box center [688, 311] width 50 height 20
click at [681, 309] on span "28 Lives" at bounding box center [688, 311] width 50 height 20
click at [1536, 31] on img at bounding box center [1533, 29] width 14 height 14
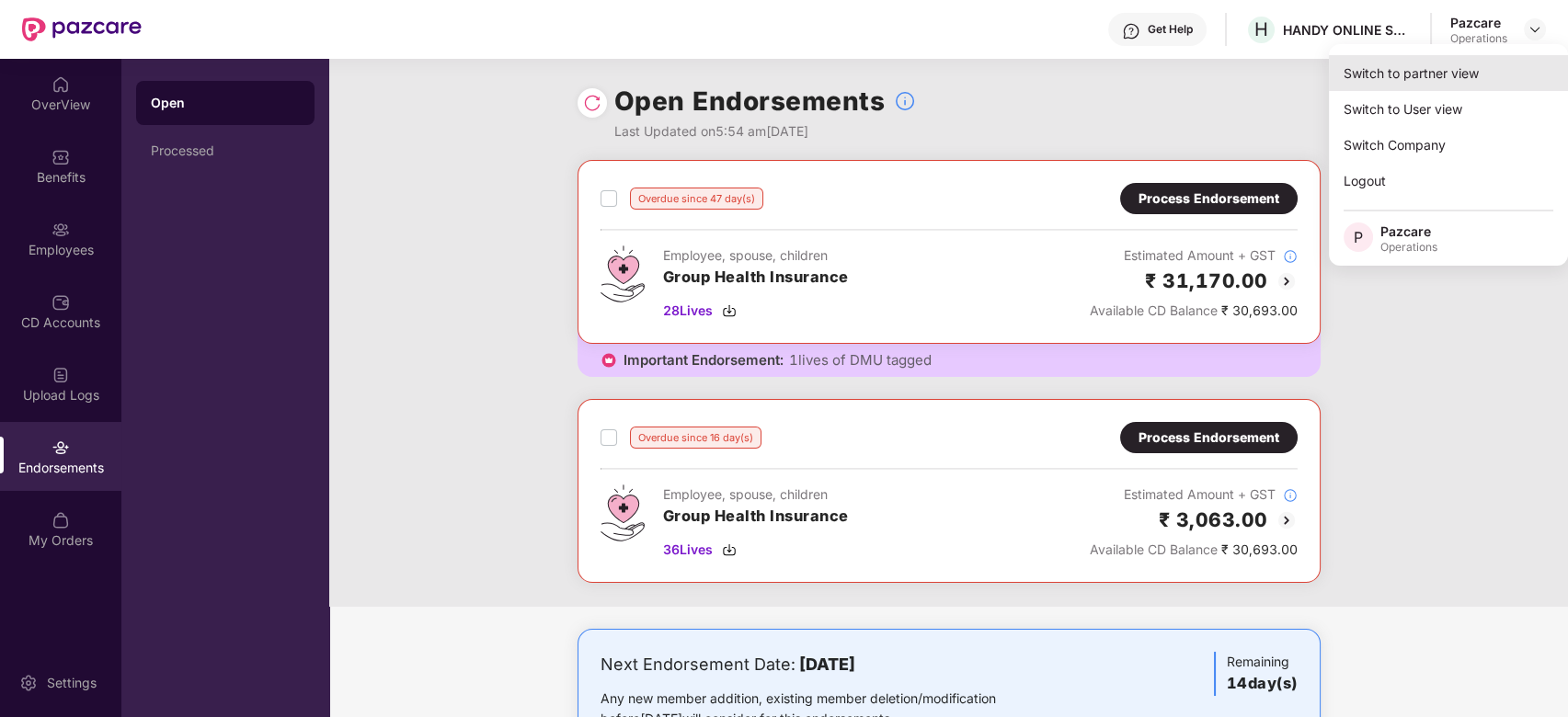
click at [1412, 78] on div "Switch to partner view" at bounding box center [1447, 73] width 239 height 35
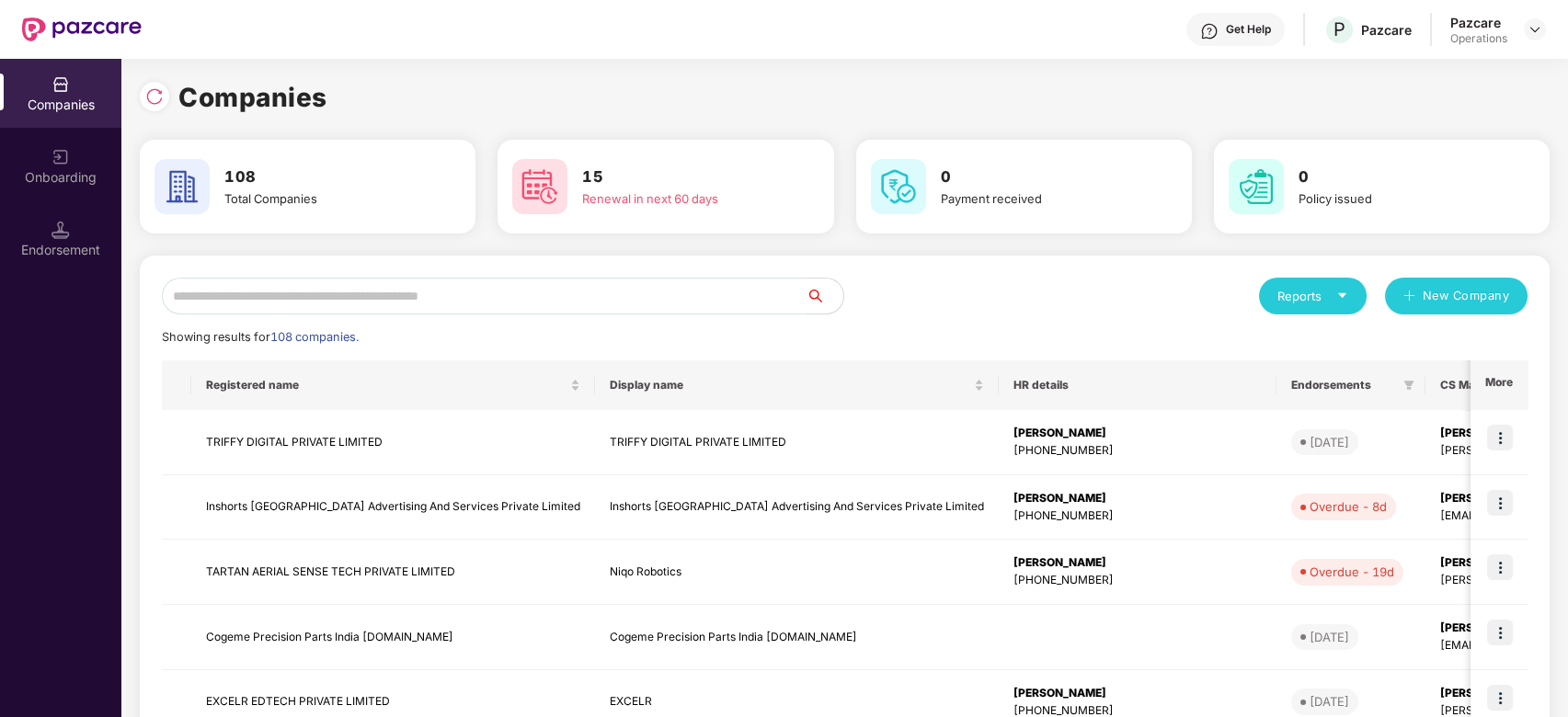
click at [697, 299] on input "text" at bounding box center [484, 296] width 644 height 36
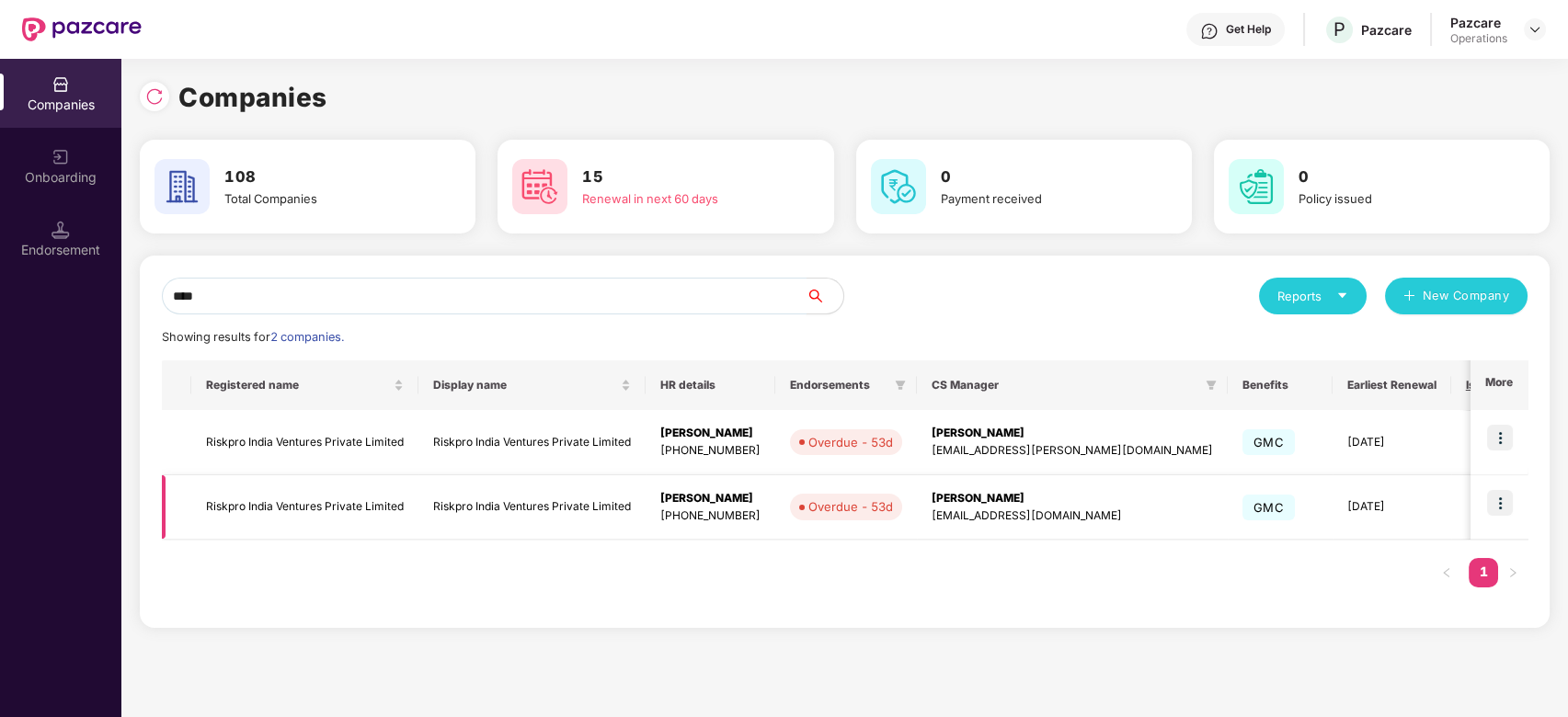
type input "****"
click at [1500, 501] on img at bounding box center [1499, 502] width 26 height 26
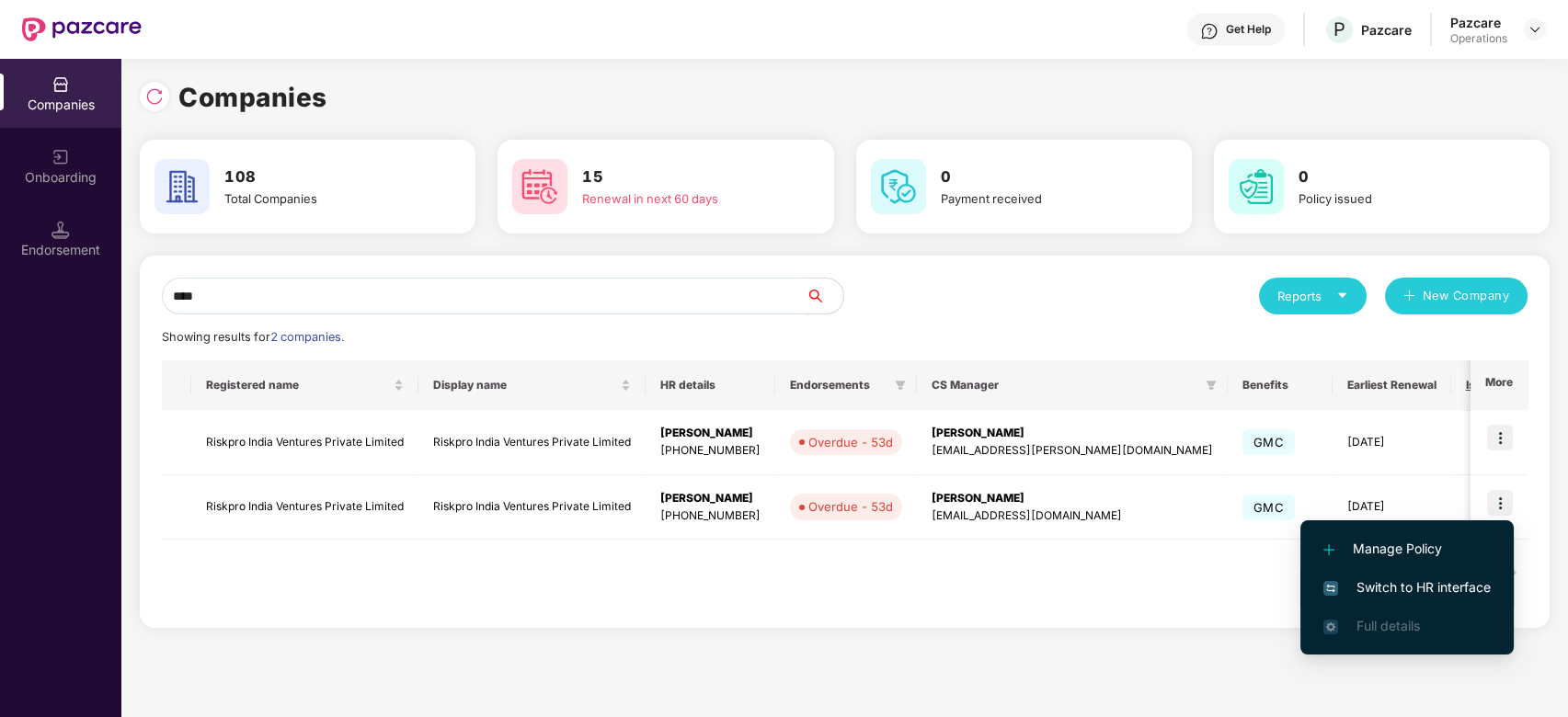
click at [1383, 582] on span "Switch to HR interface" at bounding box center [1407, 587] width 167 height 20
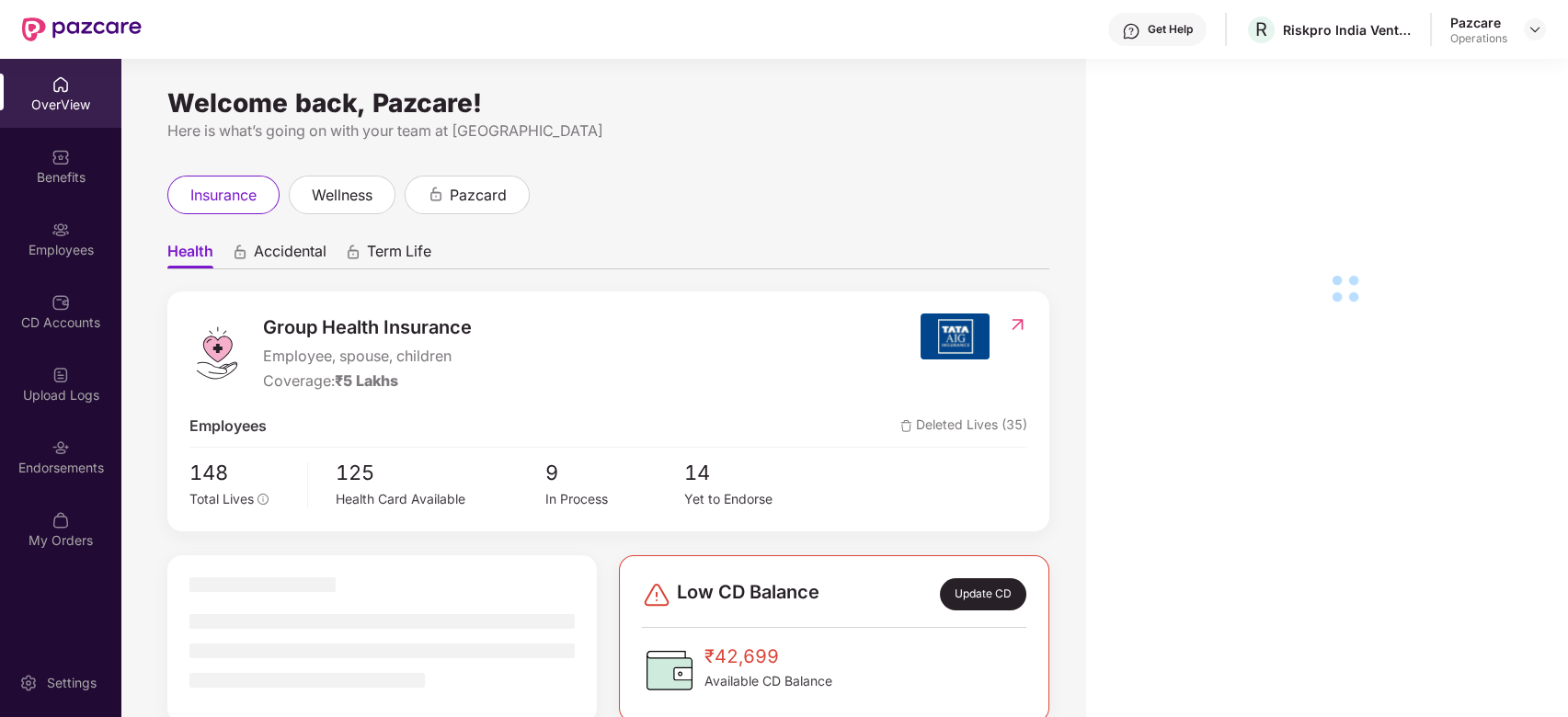
scroll to position [58, 0]
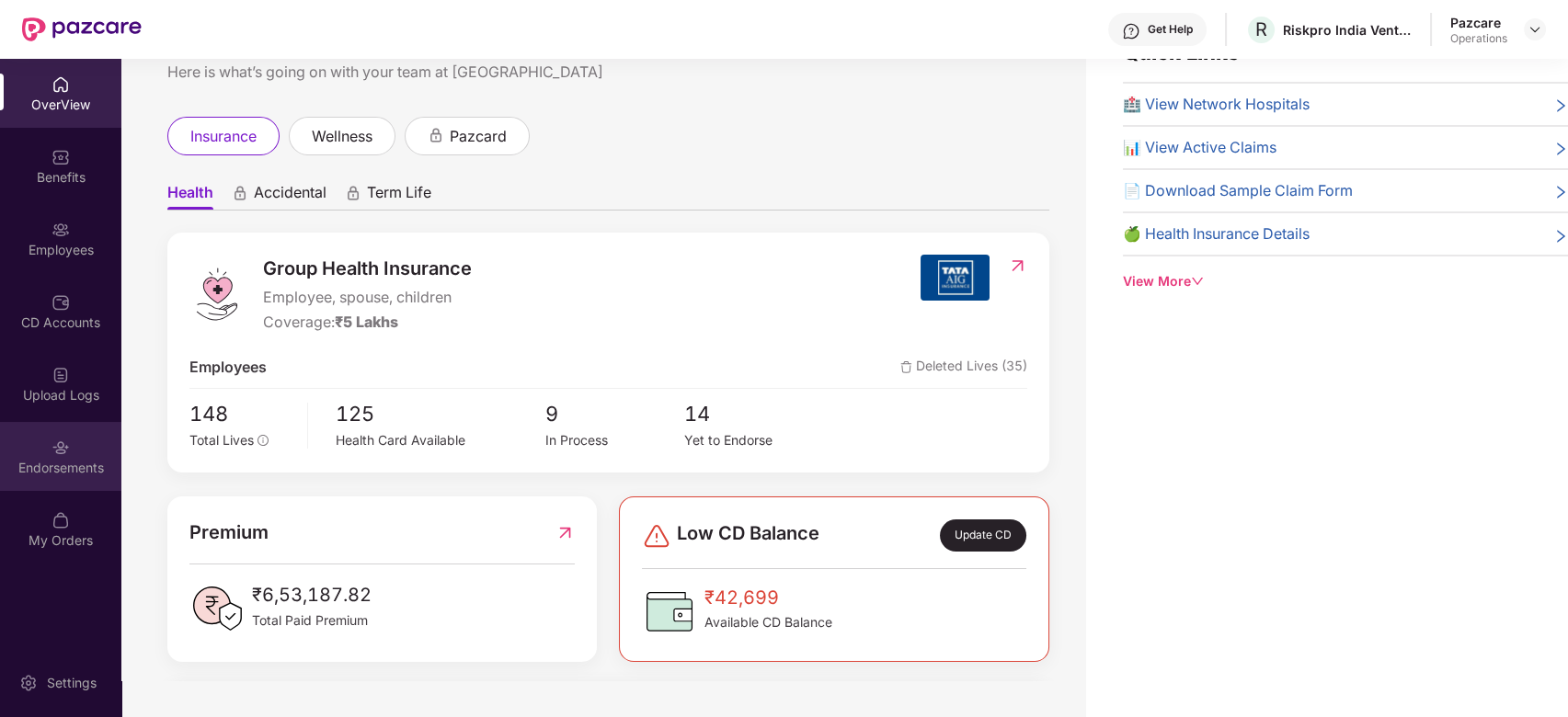
click at [37, 451] on div "Endorsements" at bounding box center [60, 456] width 122 height 69
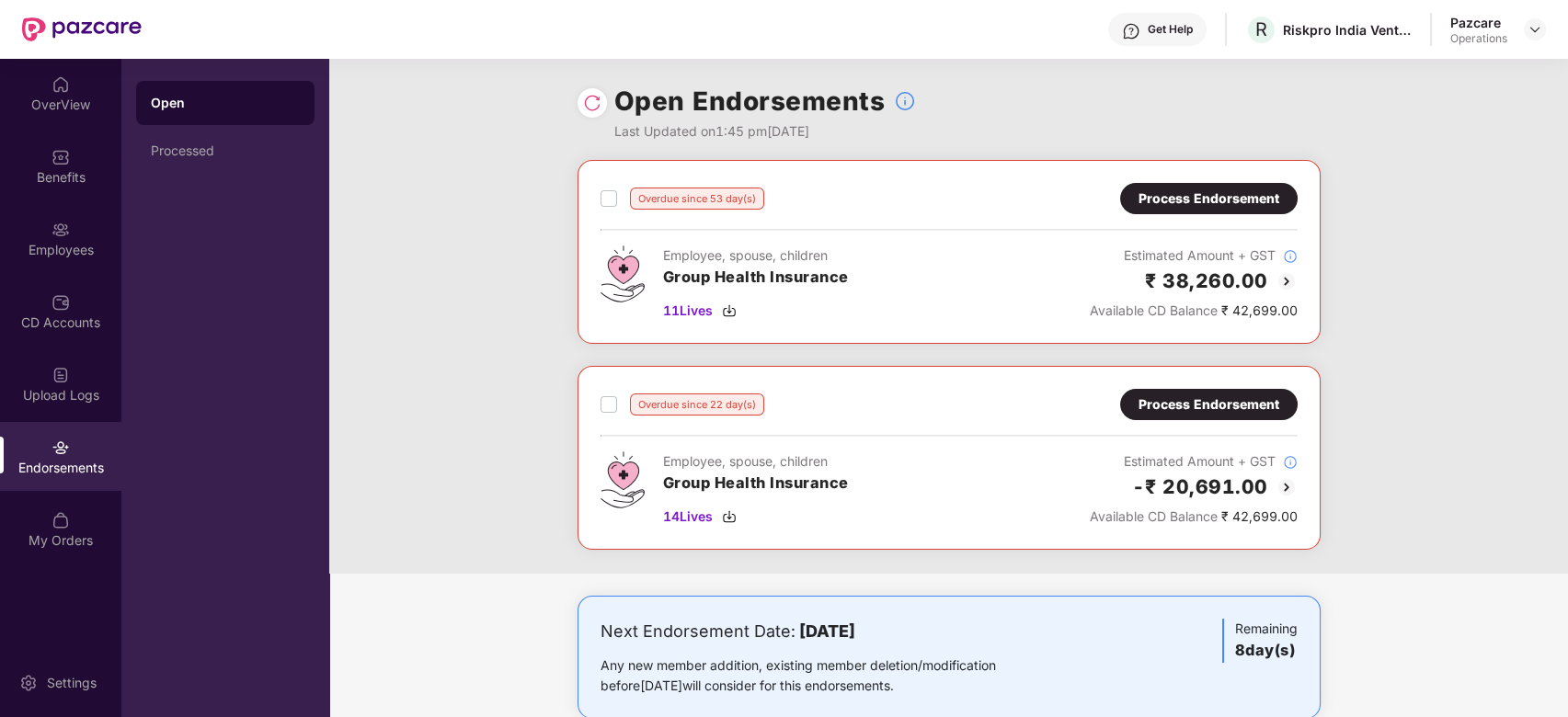
scroll to position [22, 0]
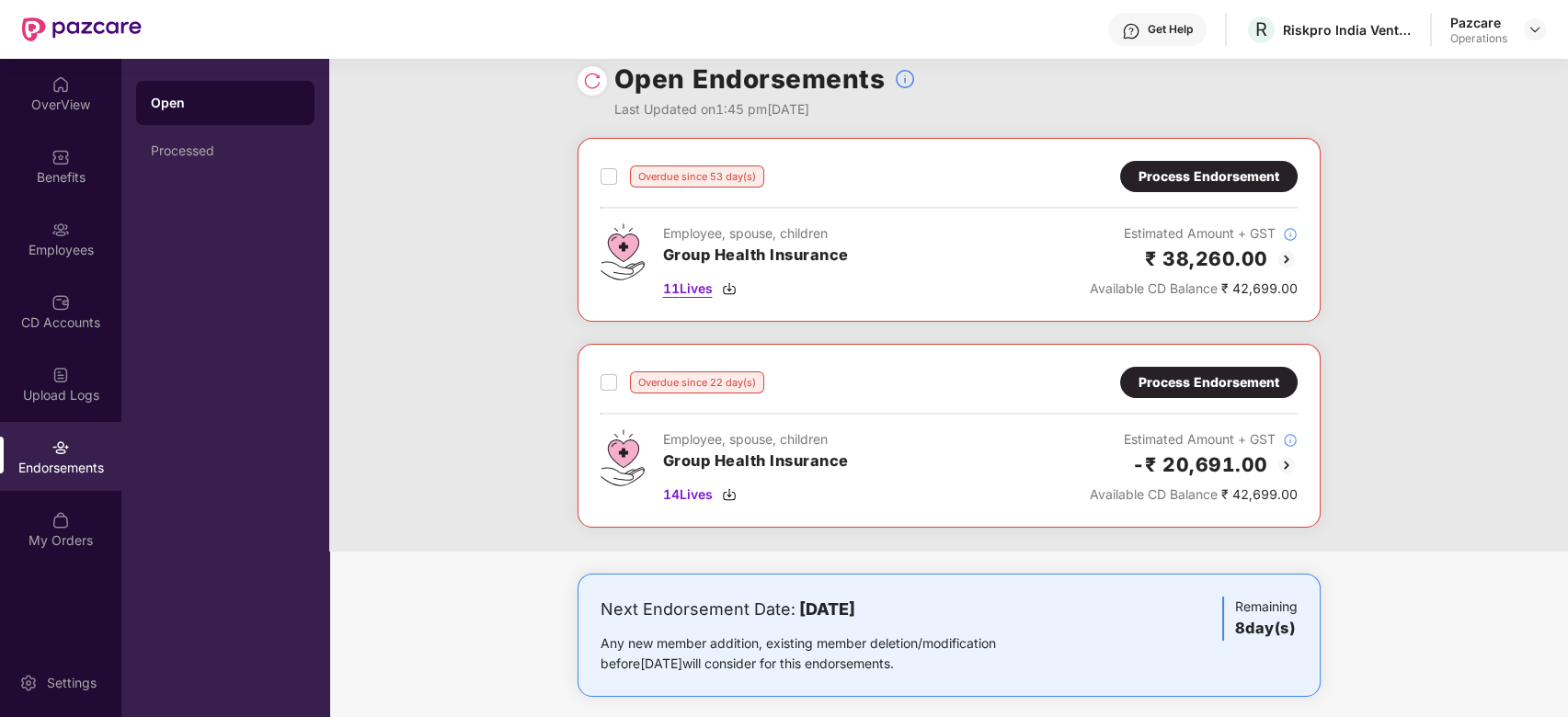
click at [686, 291] on span "11 Lives" at bounding box center [688, 288] width 50 height 20
click at [690, 491] on span "14 Lives" at bounding box center [688, 494] width 50 height 20
click at [1192, 188] on div "Process Endorsement" at bounding box center [1208, 176] width 177 height 32
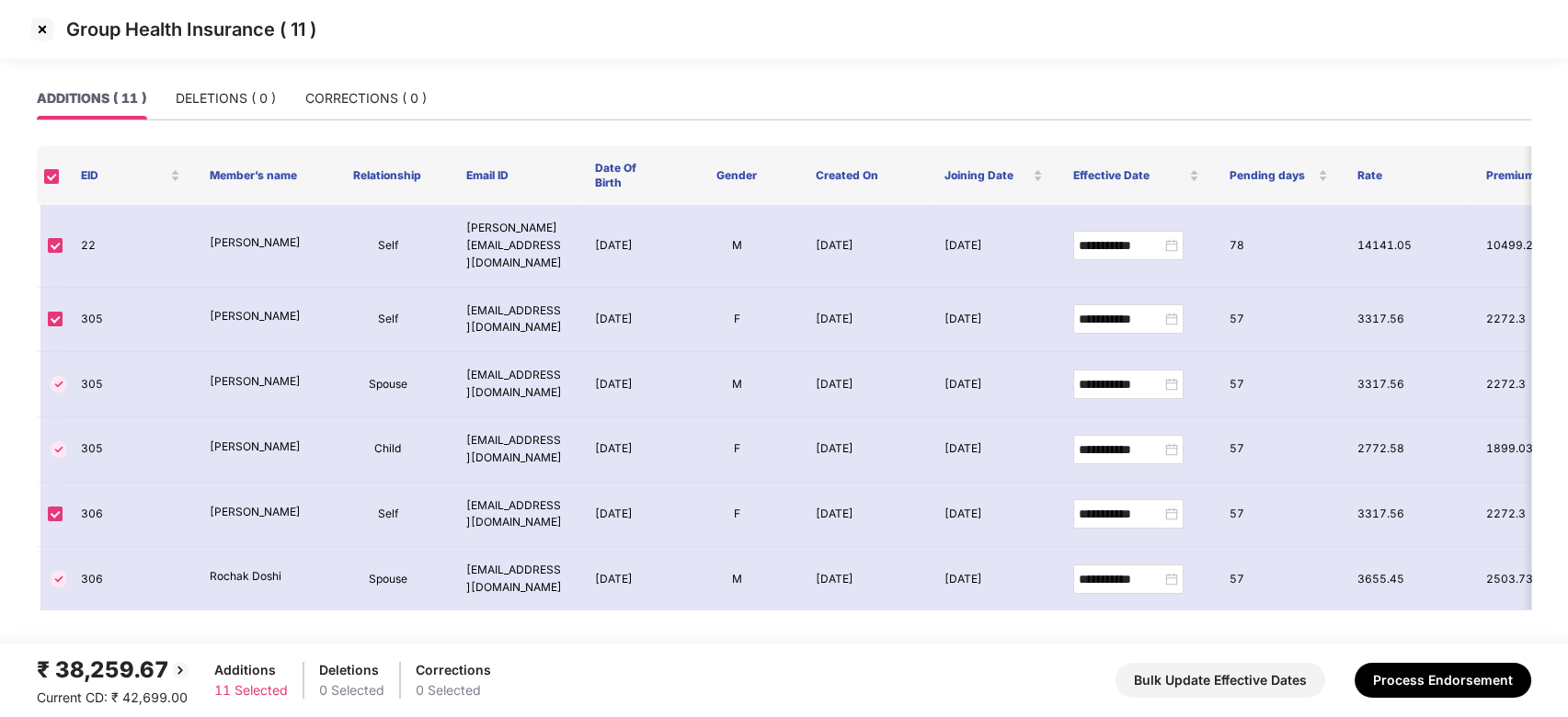
click at [41, 27] on img at bounding box center [42, 29] width 30 height 30
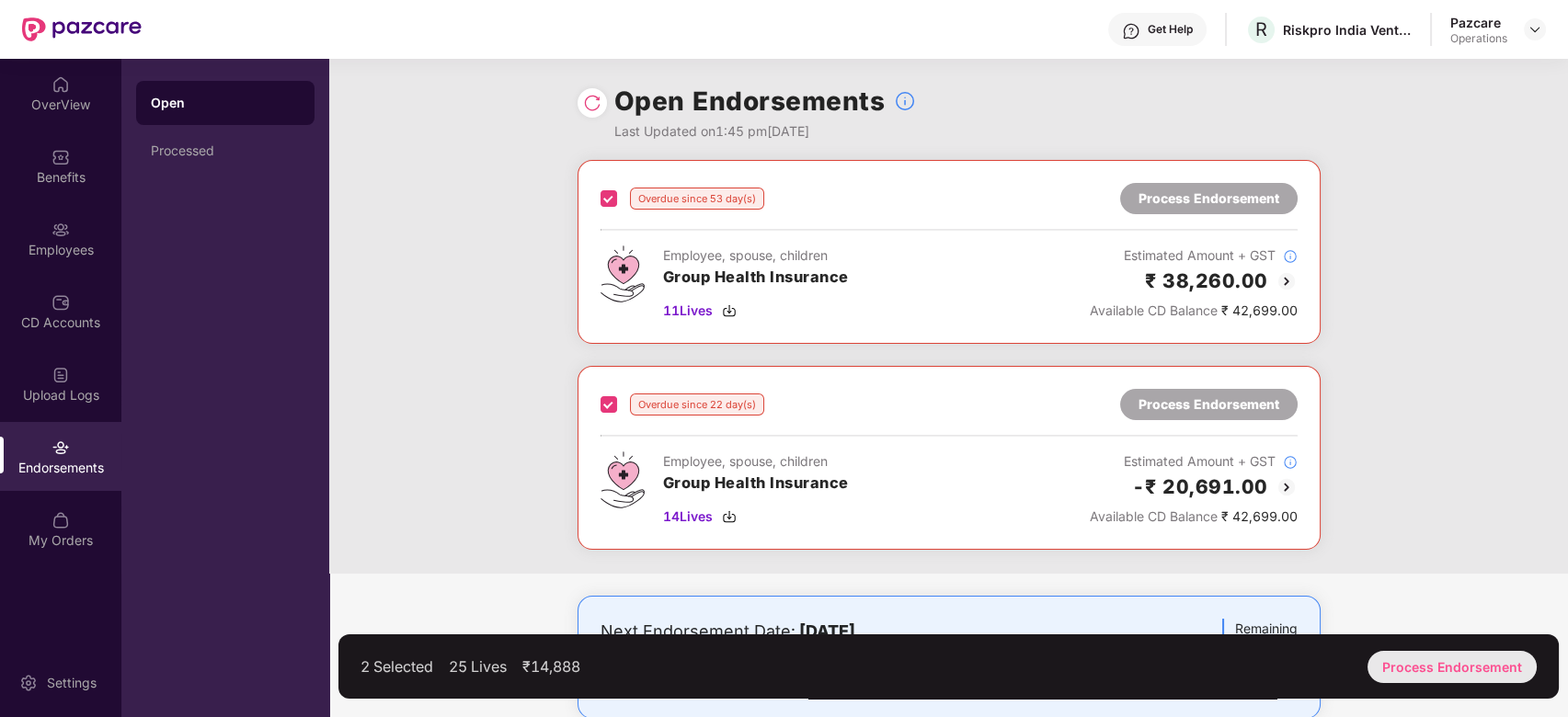
click at [1449, 662] on div "Process Endorsement" at bounding box center [1452, 667] width 169 height 33
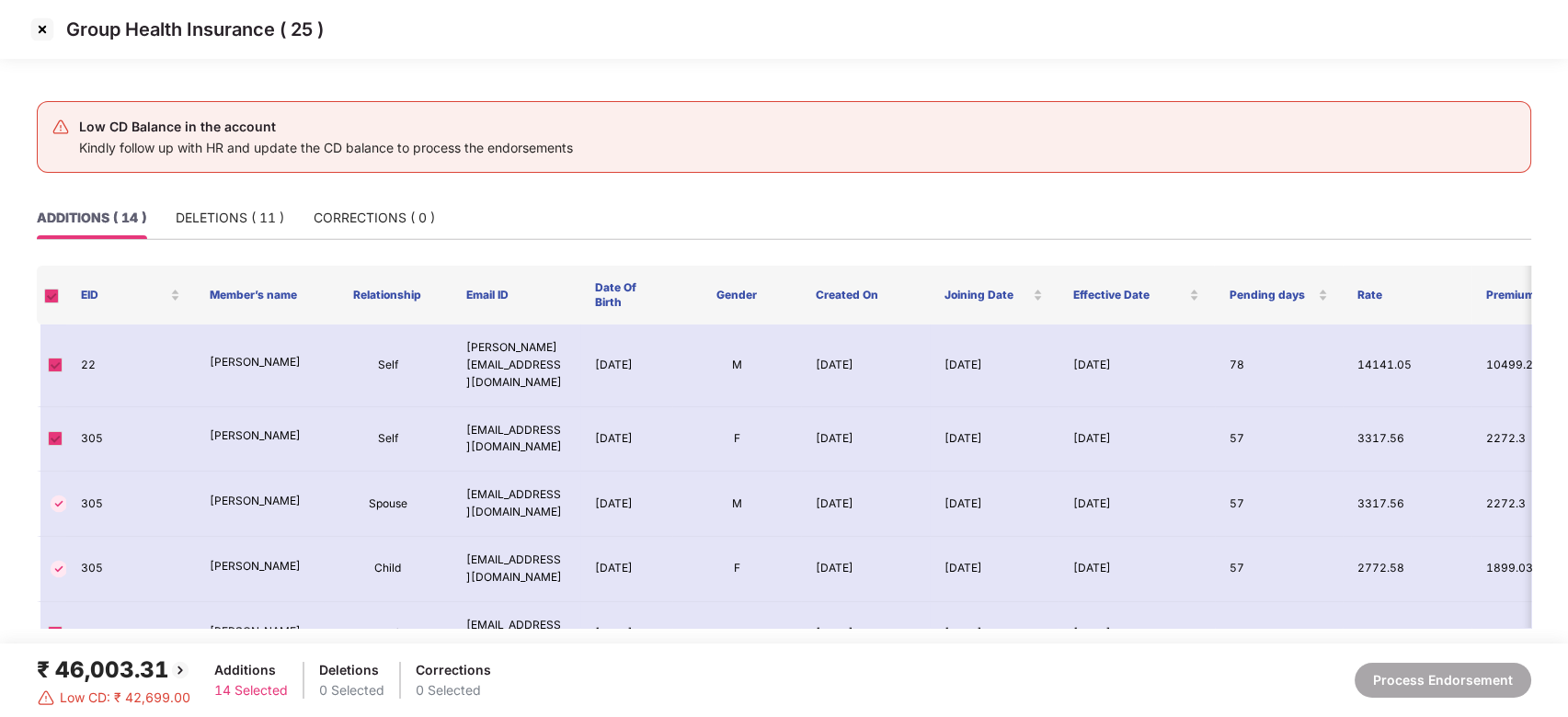
click at [42, 31] on img at bounding box center [42, 29] width 30 height 30
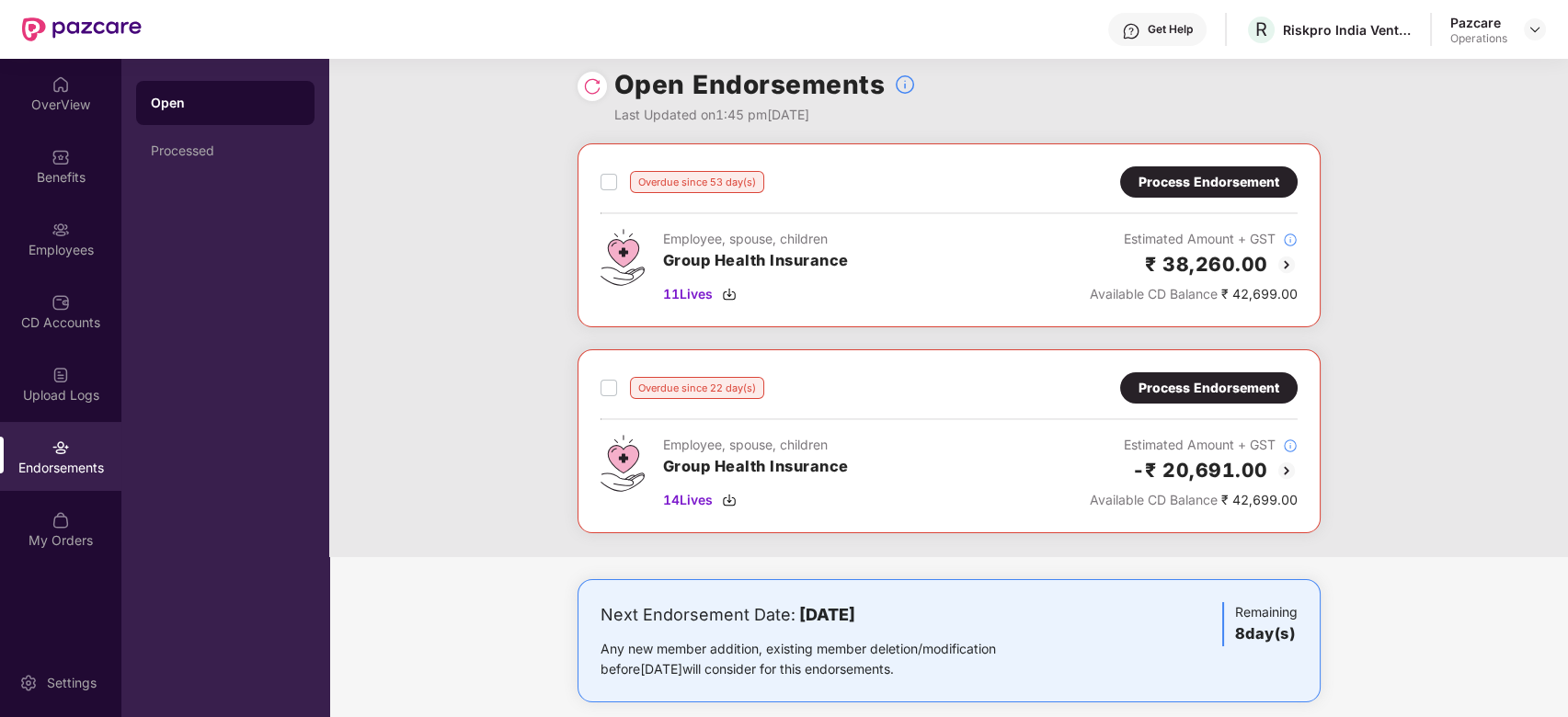
scroll to position [0, 0]
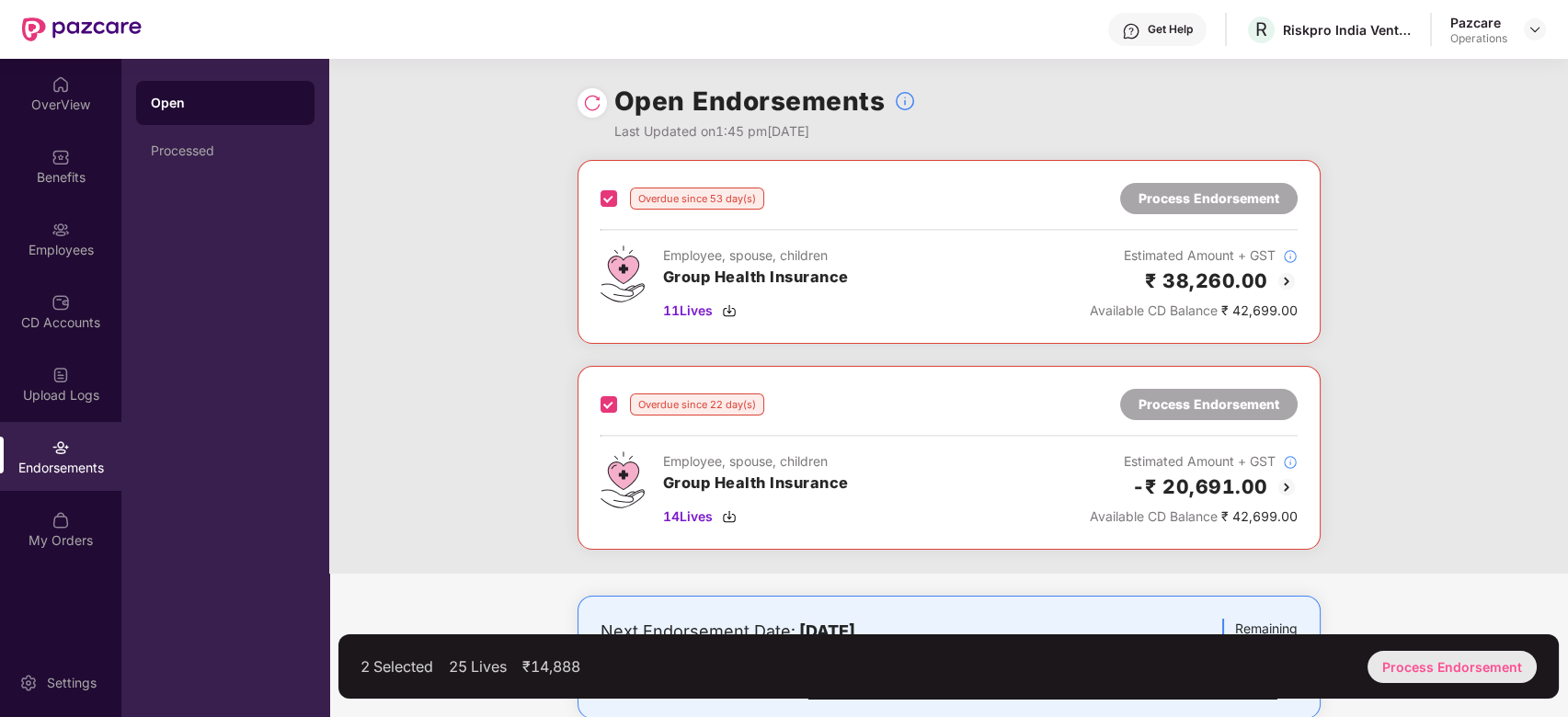
click at [1444, 667] on div "Process Endorsement" at bounding box center [1452, 667] width 169 height 33
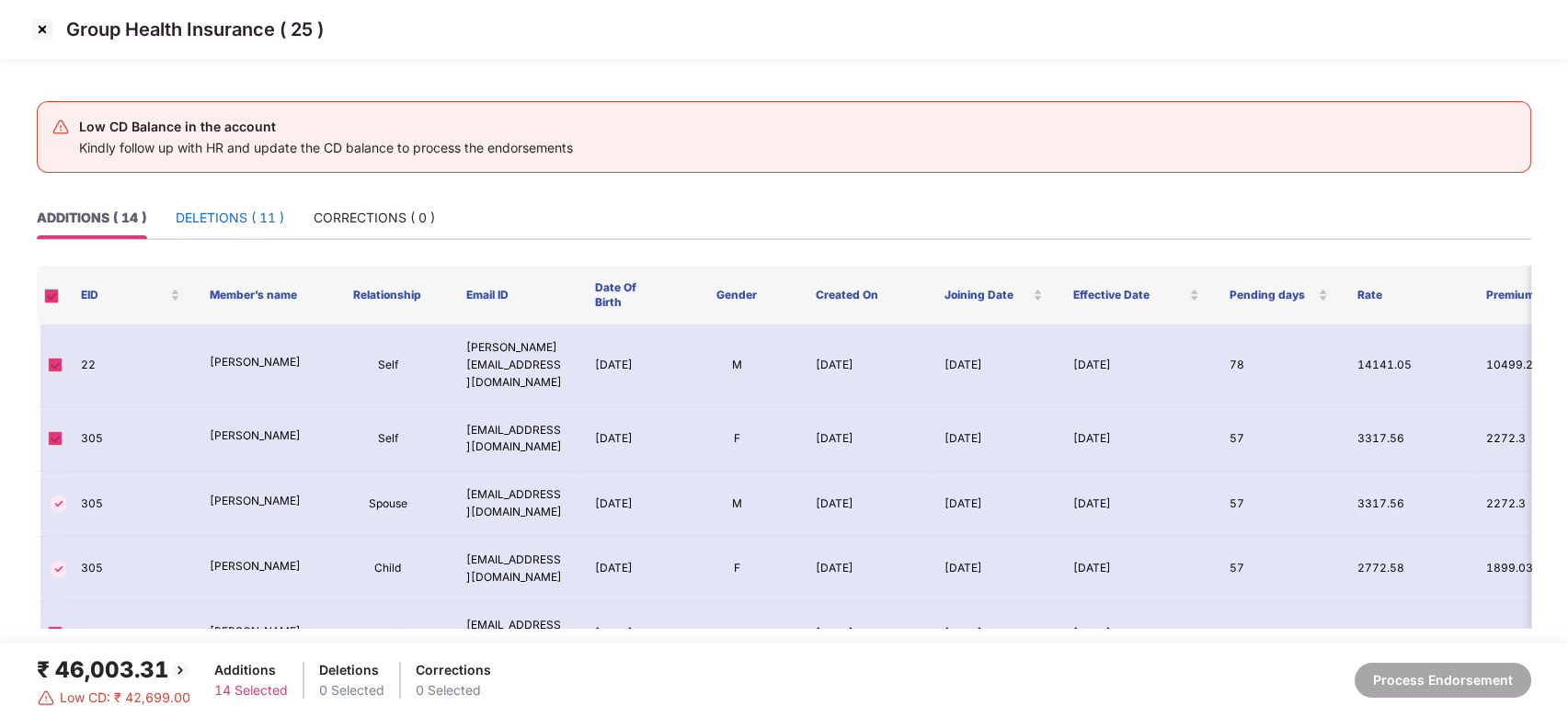
click at [218, 215] on div "DELETIONS ( 11 )" at bounding box center [229, 218] width 108 height 20
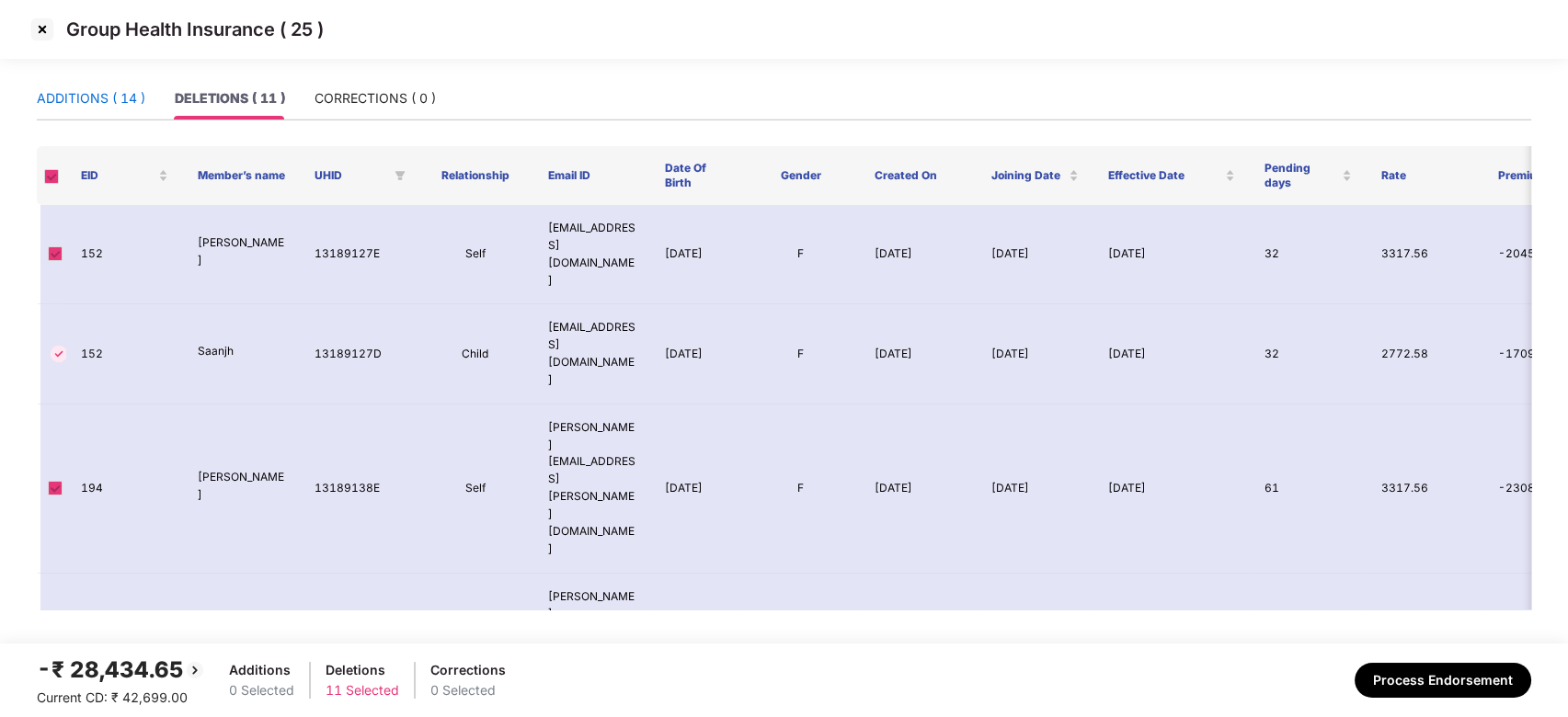
click at [67, 94] on div "ADDITIONS ( 14 )" at bounding box center [90, 98] width 108 height 20
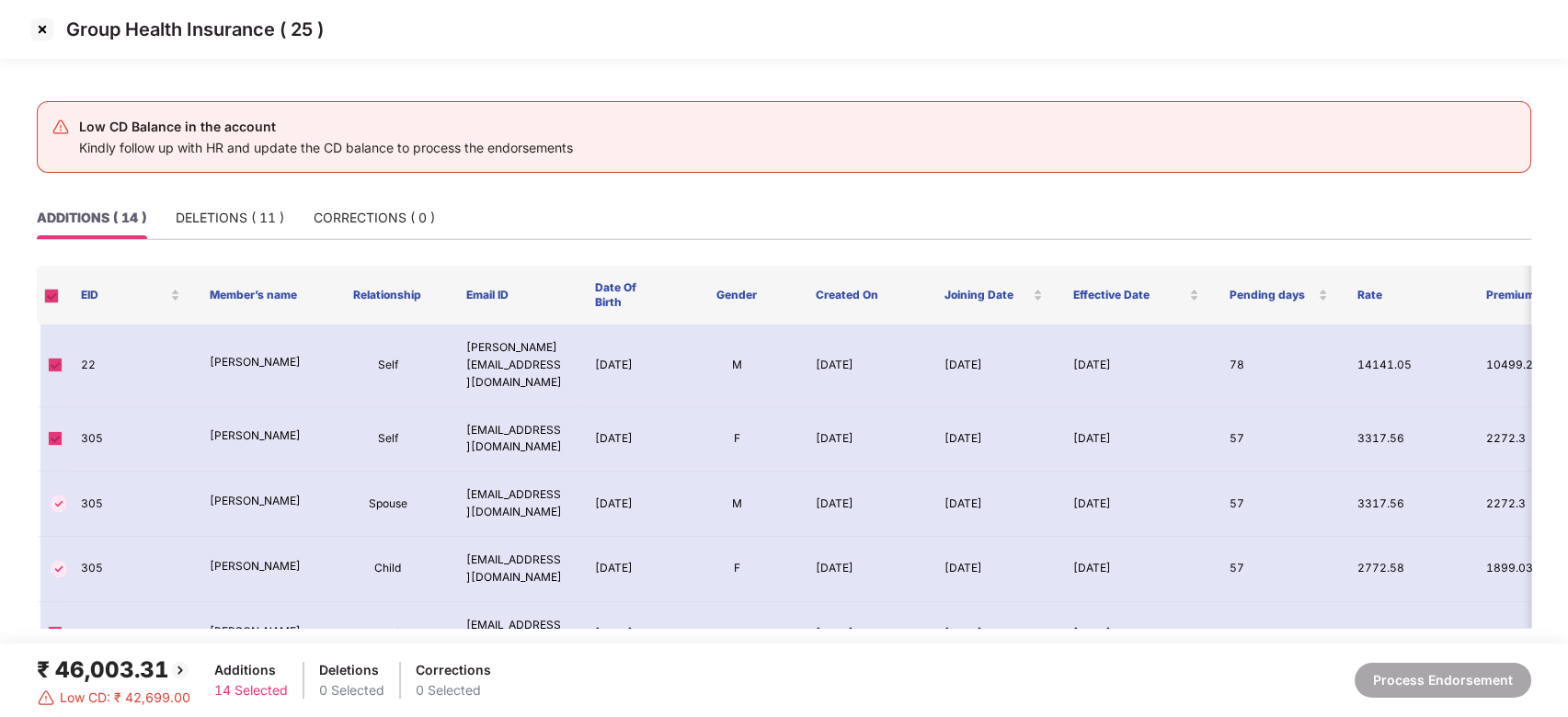
click at [36, 29] on img at bounding box center [42, 29] width 30 height 30
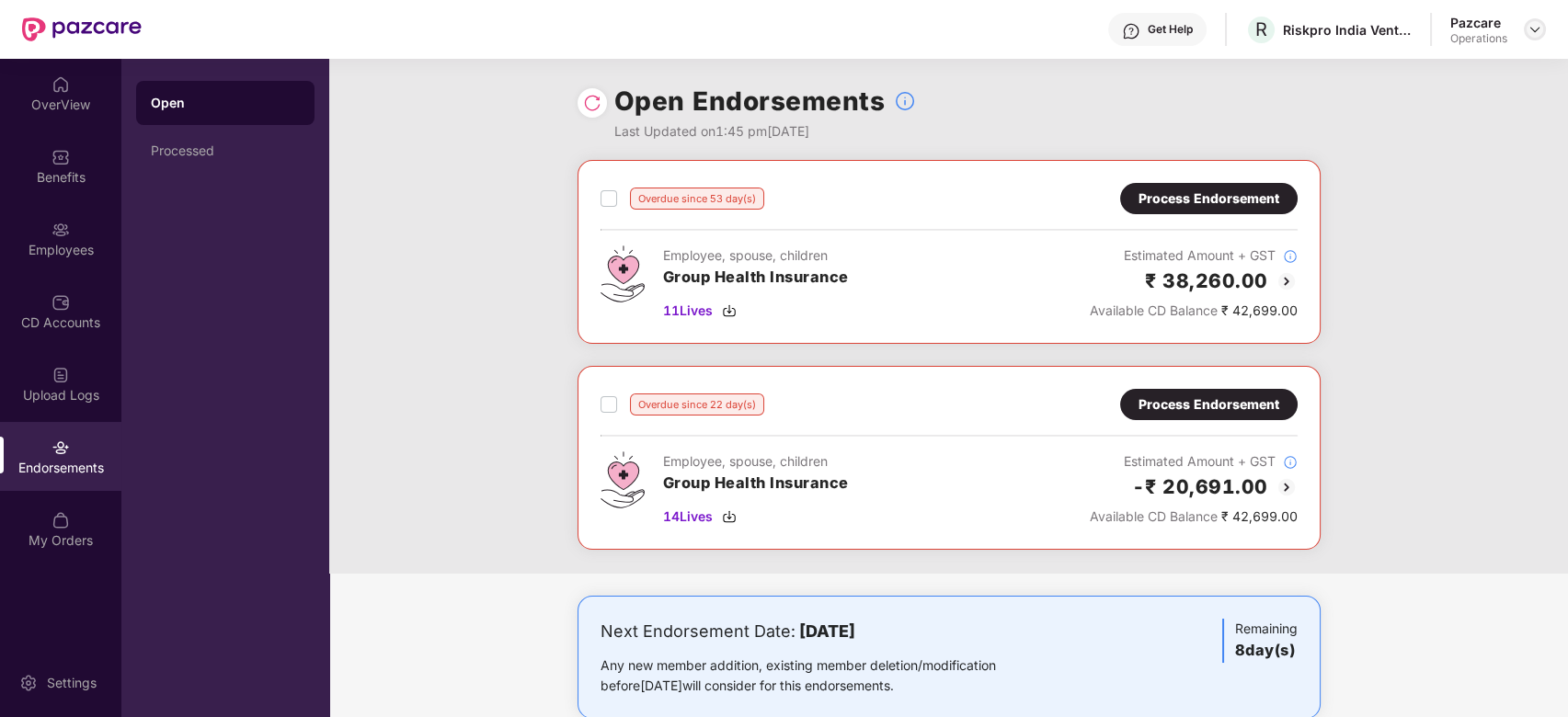
click at [1537, 28] on img at bounding box center [1533, 29] width 14 height 14
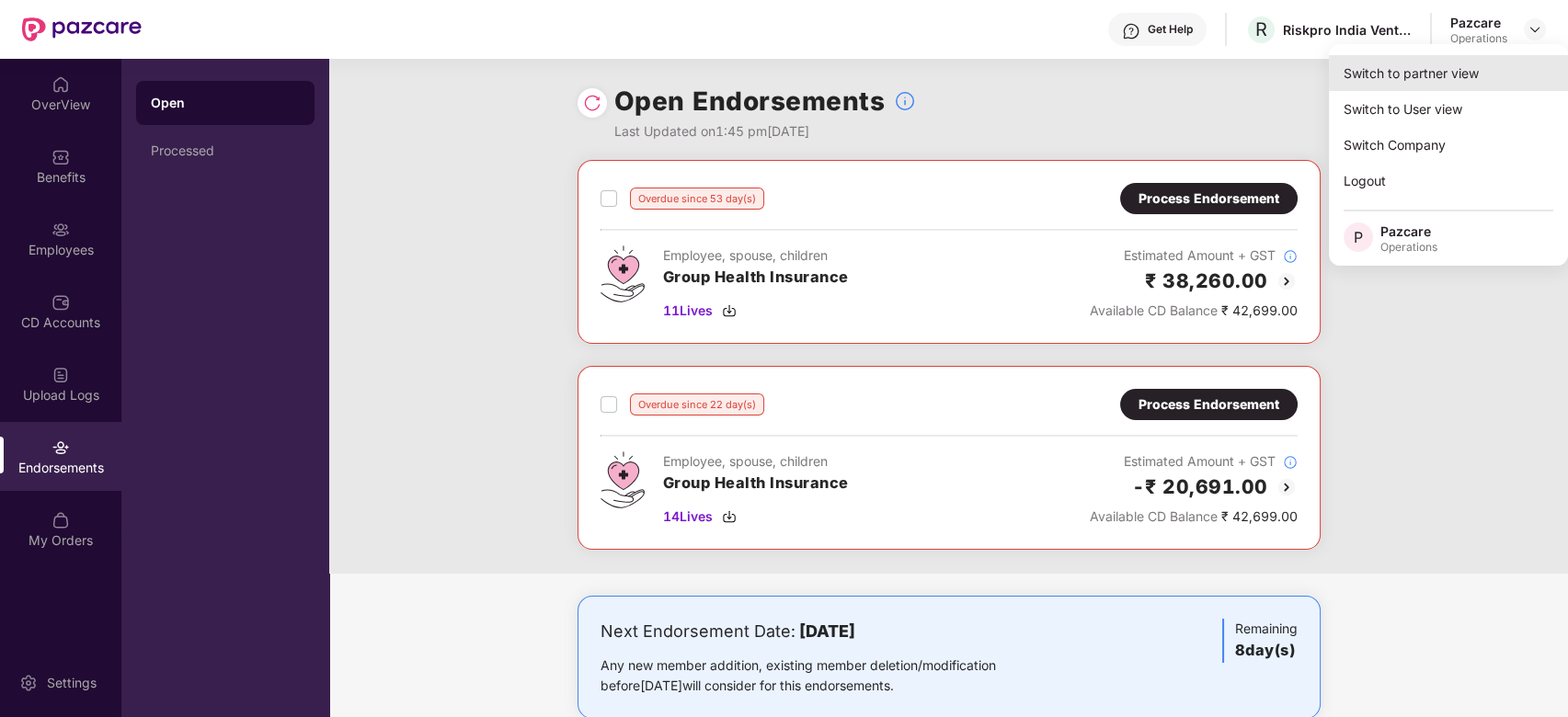
click at [1451, 61] on div "Switch to partner view" at bounding box center [1447, 73] width 239 height 35
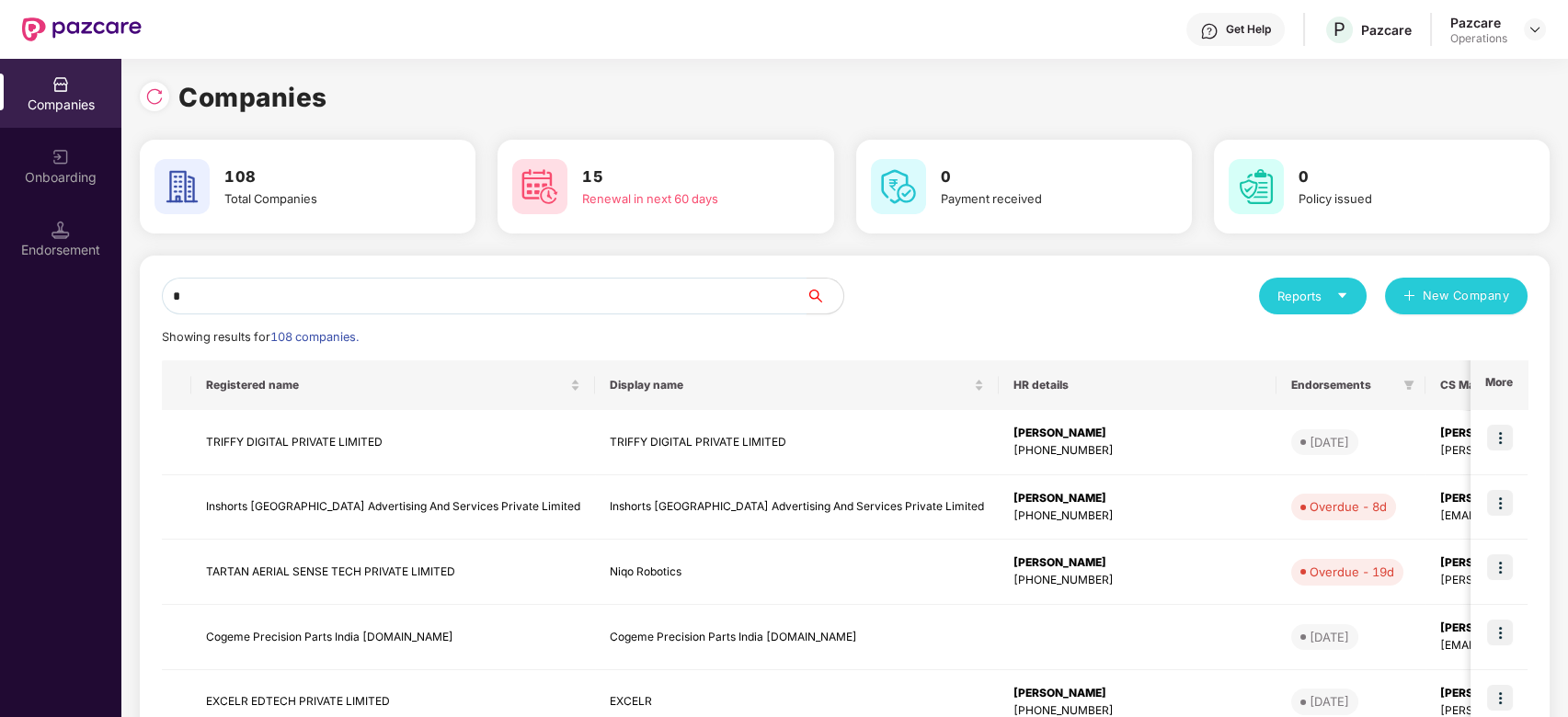
click at [684, 301] on input "*" at bounding box center [484, 296] width 644 height 36
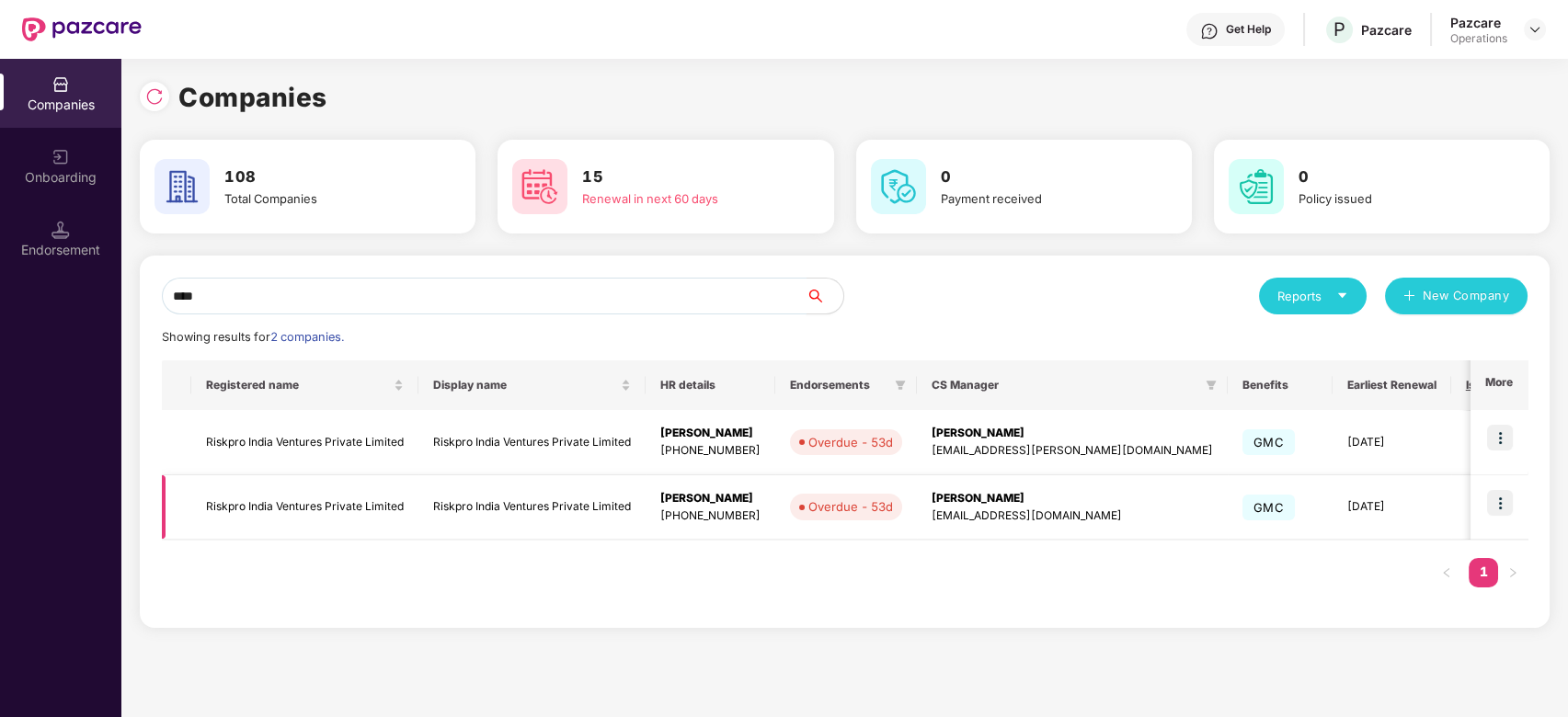
type input "****"
click at [273, 507] on td "Riskpro India Ventures Private Limited" at bounding box center [304, 508] width 227 height 65
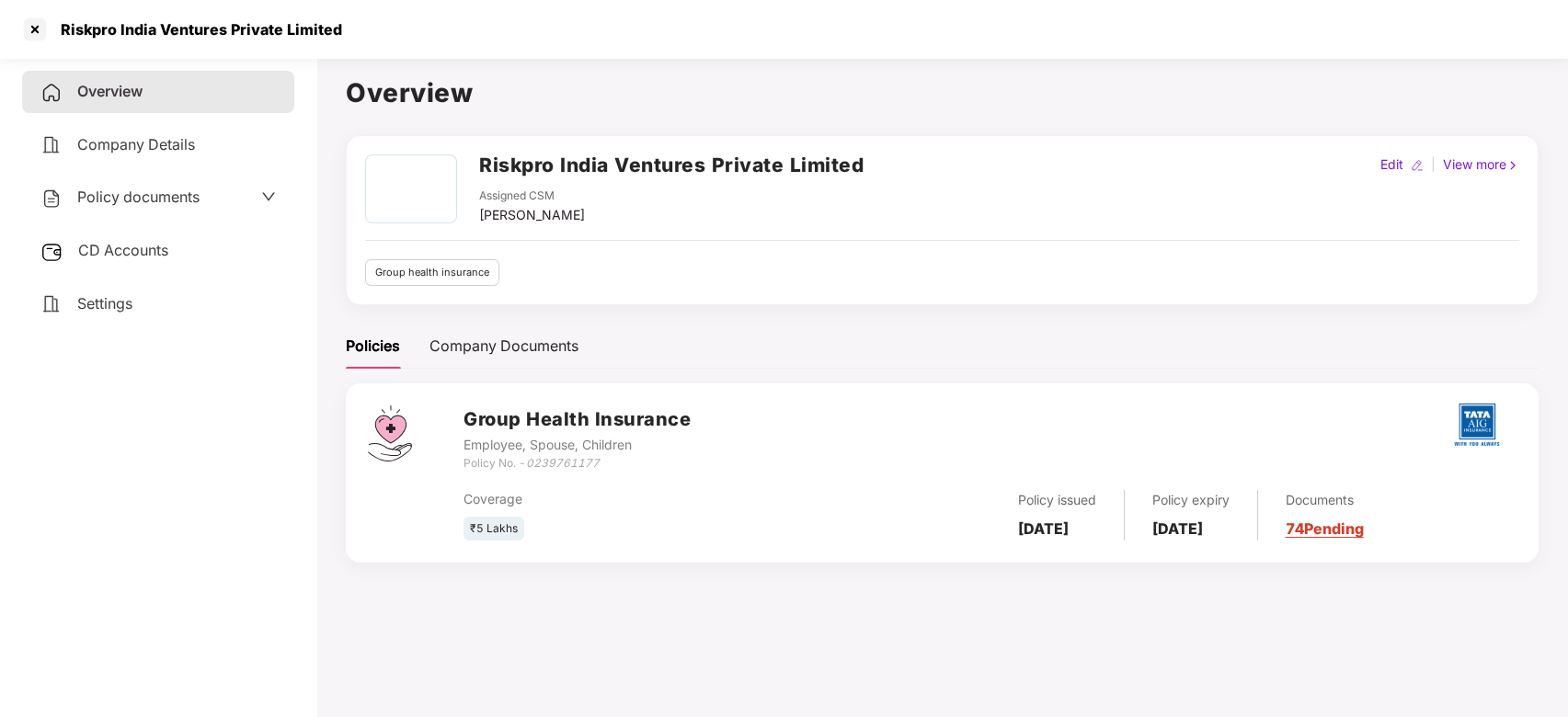
click at [133, 195] on span "Policy documents" at bounding box center [139, 197] width 123 height 18
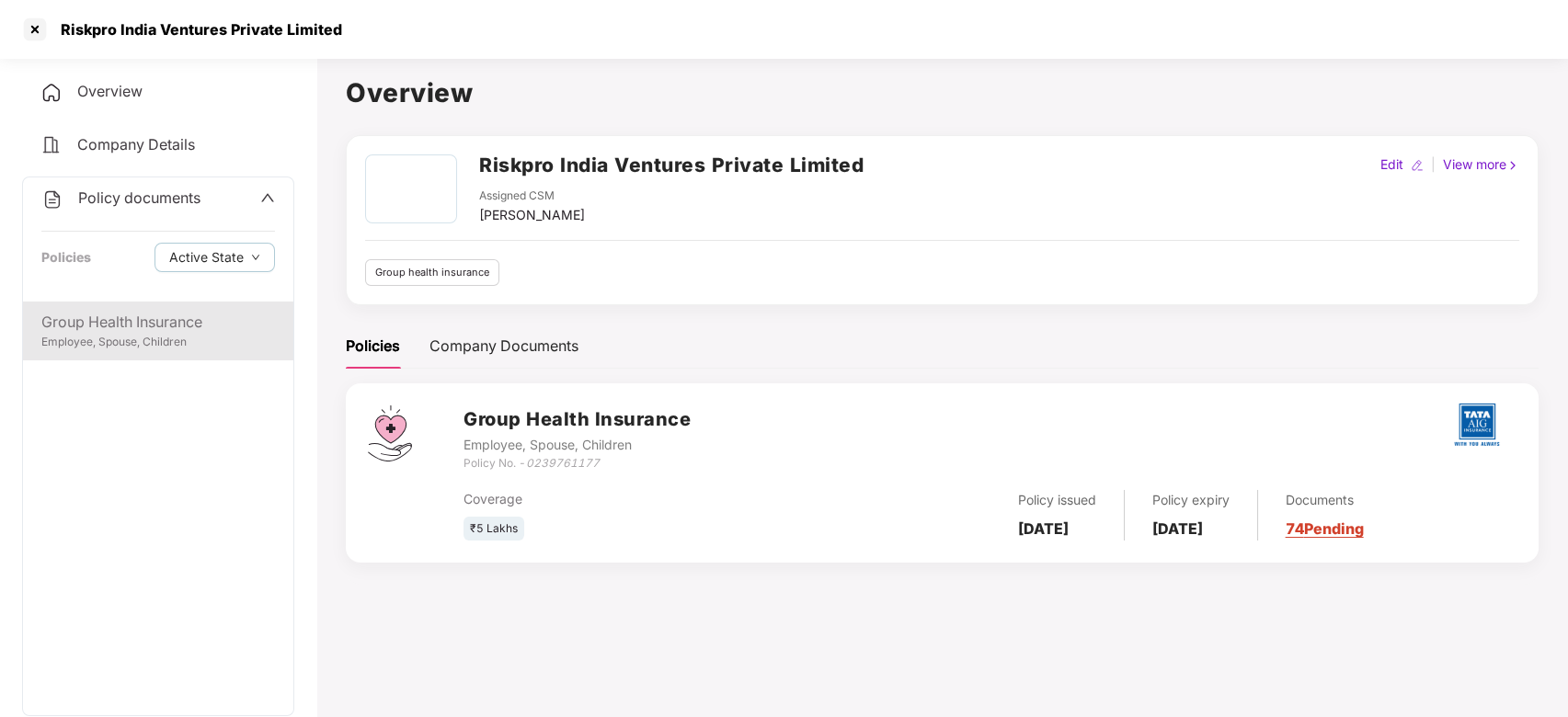
click at [115, 332] on div "Group Health Insurance" at bounding box center [158, 322] width 234 height 23
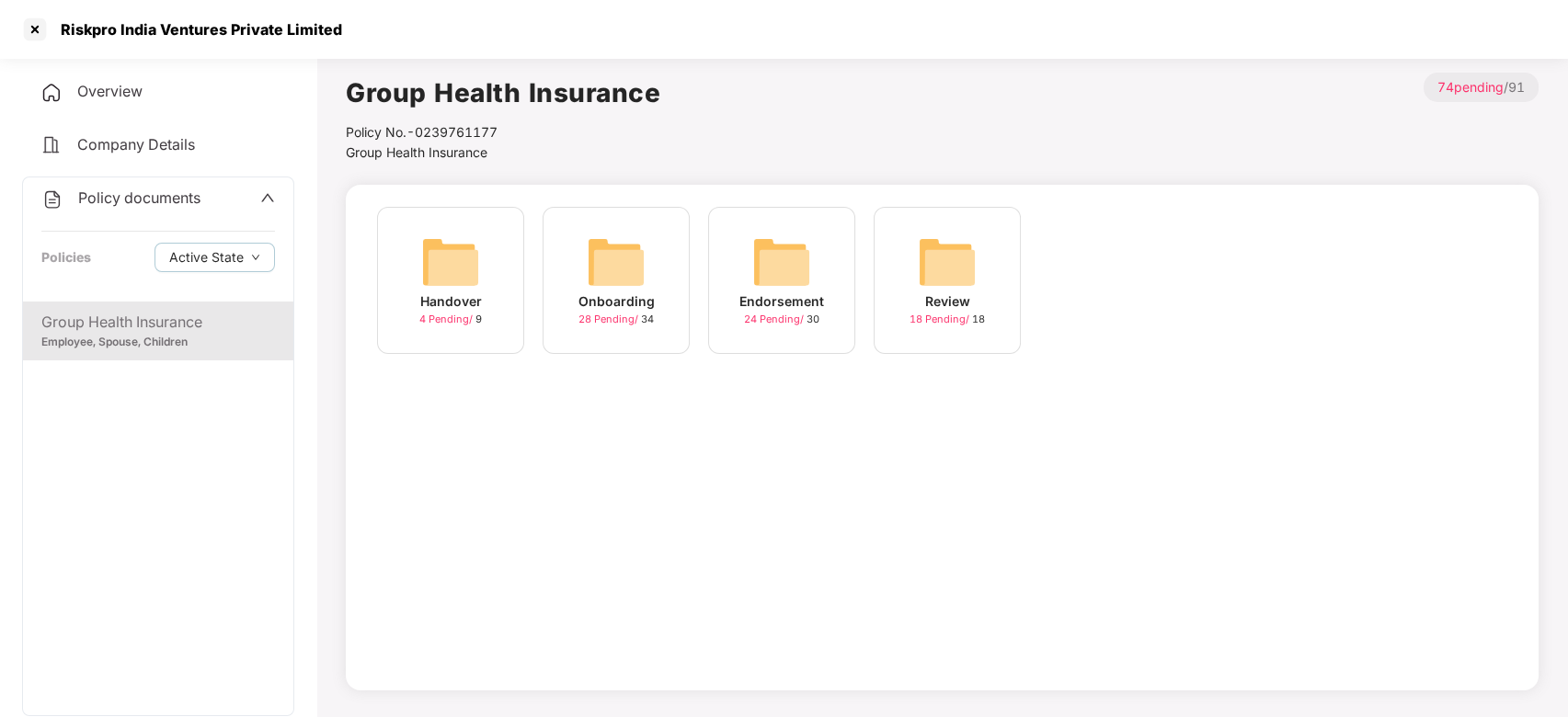
click at [150, 184] on div "Policy documents Policies Active State" at bounding box center [158, 239] width 270 height 124
click at [134, 219] on div "Policy documents Policies Active State" at bounding box center [158, 239] width 270 height 124
click at [153, 193] on span "Policy documents" at bounding box center [139, 197] width 123 height 18
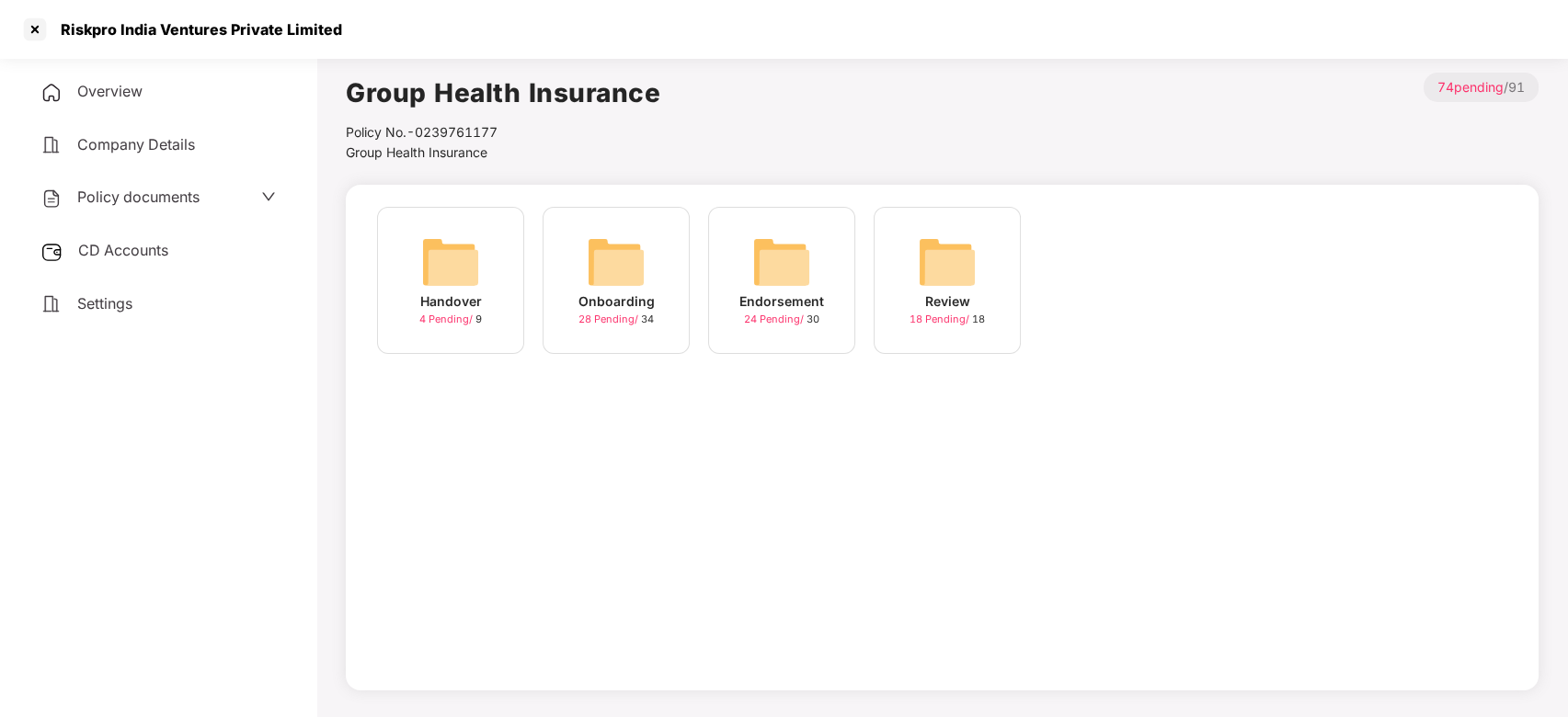
click at [125, 250] on span "CD Accounts" at bounding box center [123, 249] width 90 height 18
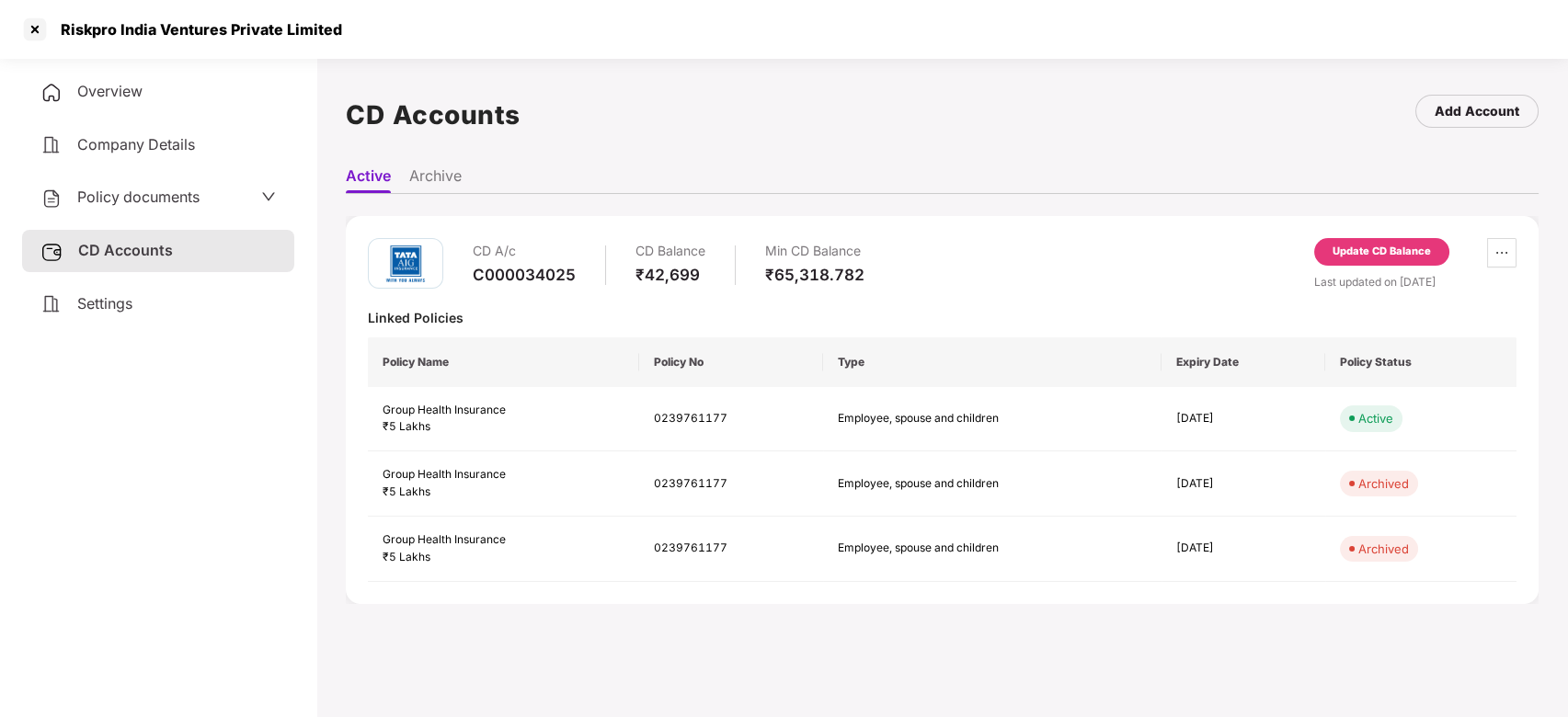
click at [1369, 255] on div "Update CD Balance" at bounding box center [1381, 251] width 99 height 16
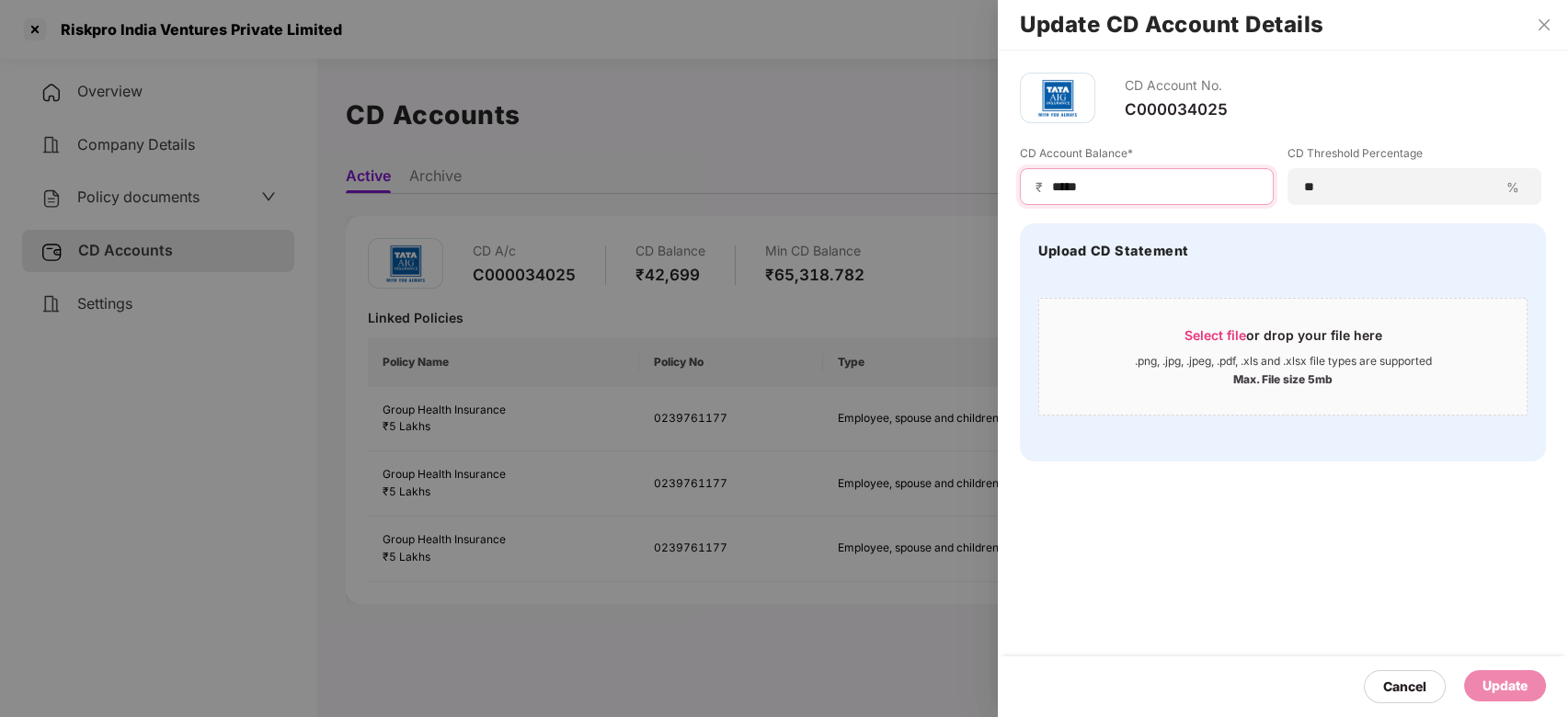
click at [1105, 181] on input "*****" at bounding box center [1154, 187] width 208 height 19
type input "******"
click at [1497, 673] on div "Update" at bounding box center [1504, 685] width 82 height 32
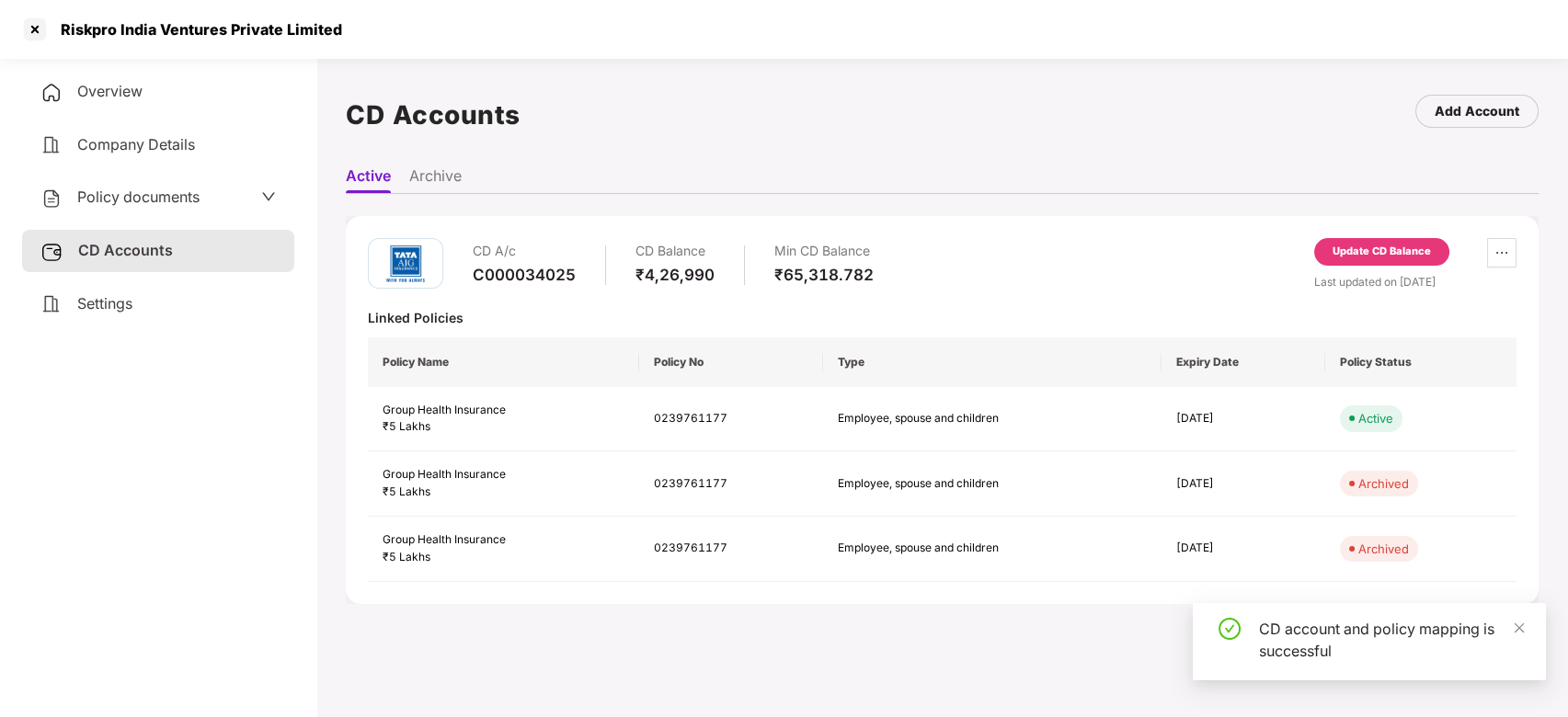
click at [691, 640] on main "CD Accounts Add Account Active Archive CD A/c C000034025 CD Balance ₹4,26,990 M…" at bounding box center [942, 409] width 1252 height 717
click at [22, 23] on div at bounding box center [35, 29] width 30 height 30
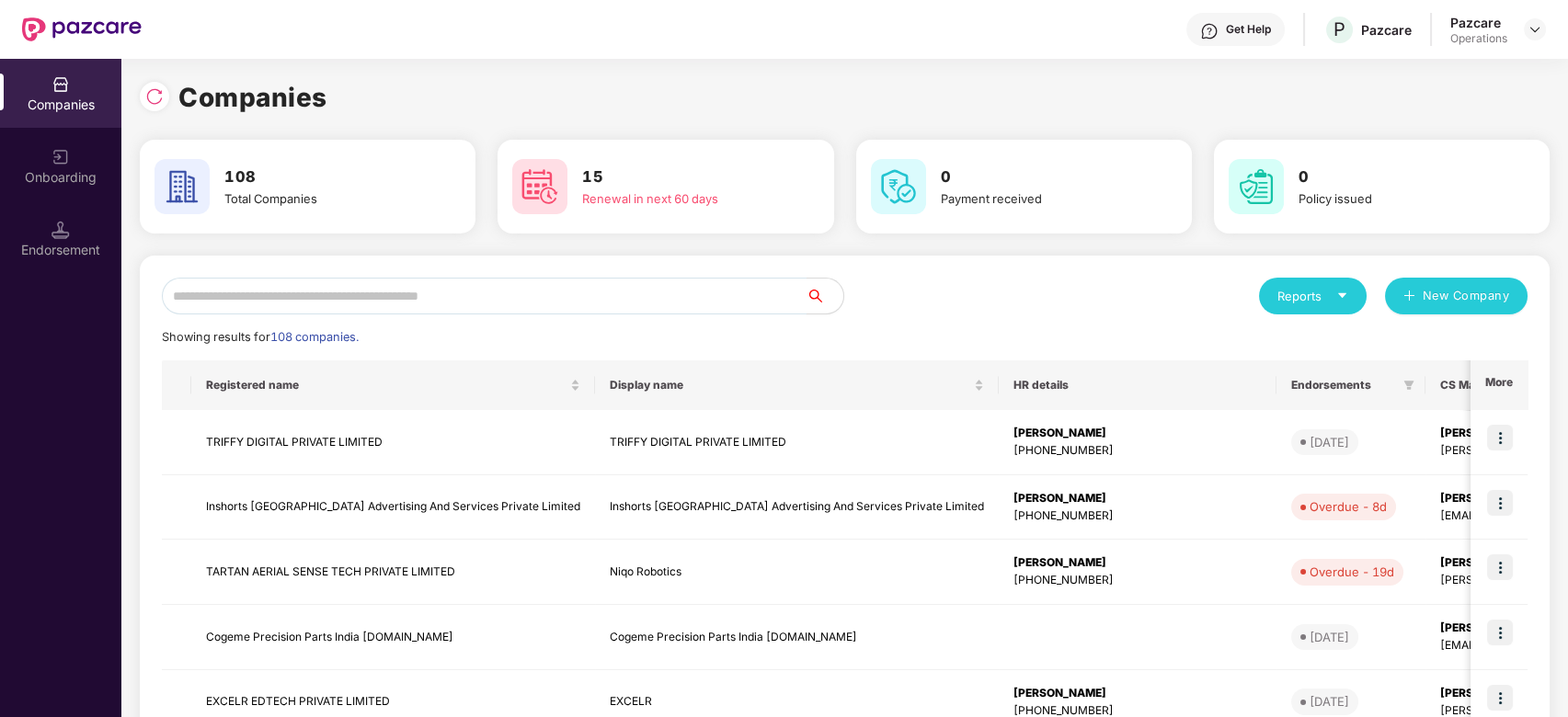
click at [422, 297] on input "text" at bounding box center [484, 296] width 644 height 36
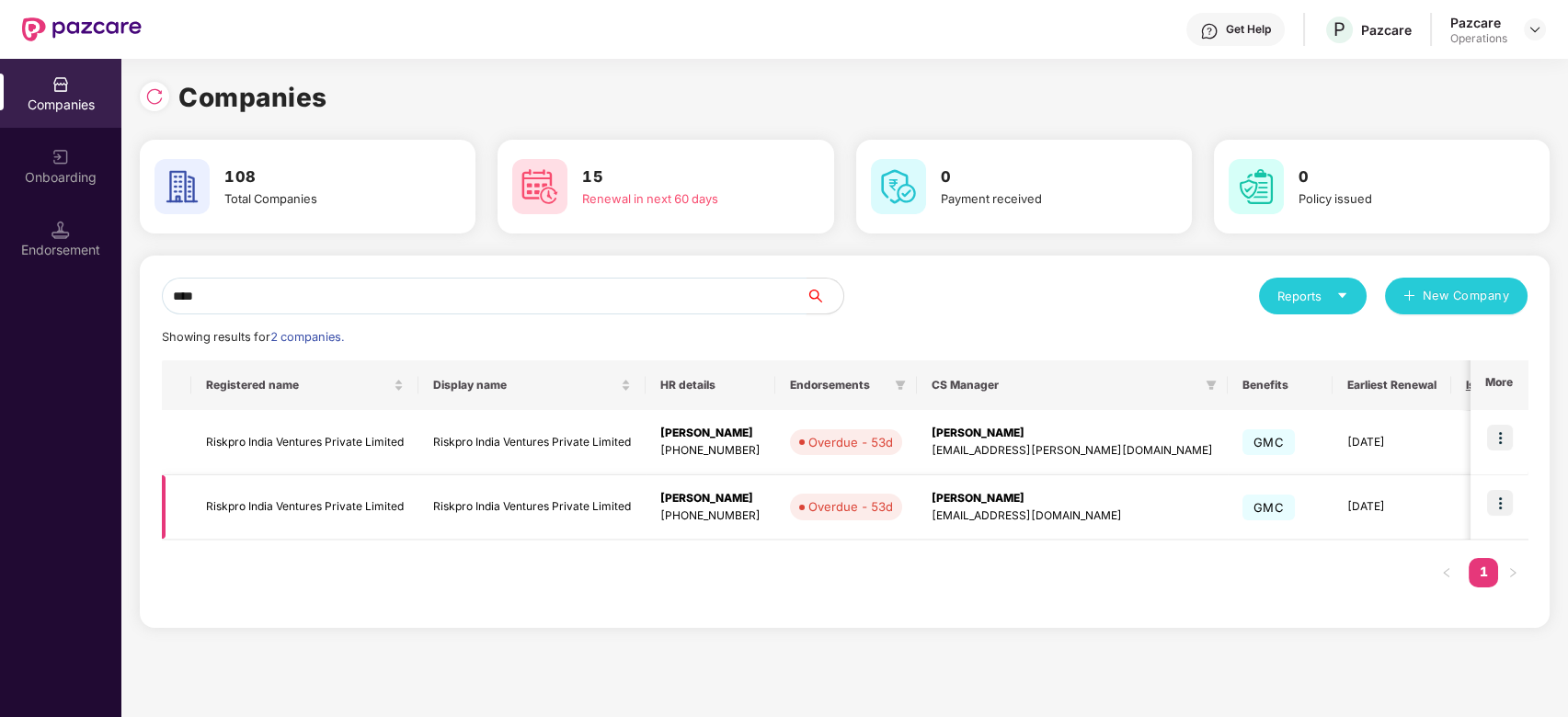
type input "****"
click at [1495, 501] on img at bounding box center [1499, 502] width 26 height 26
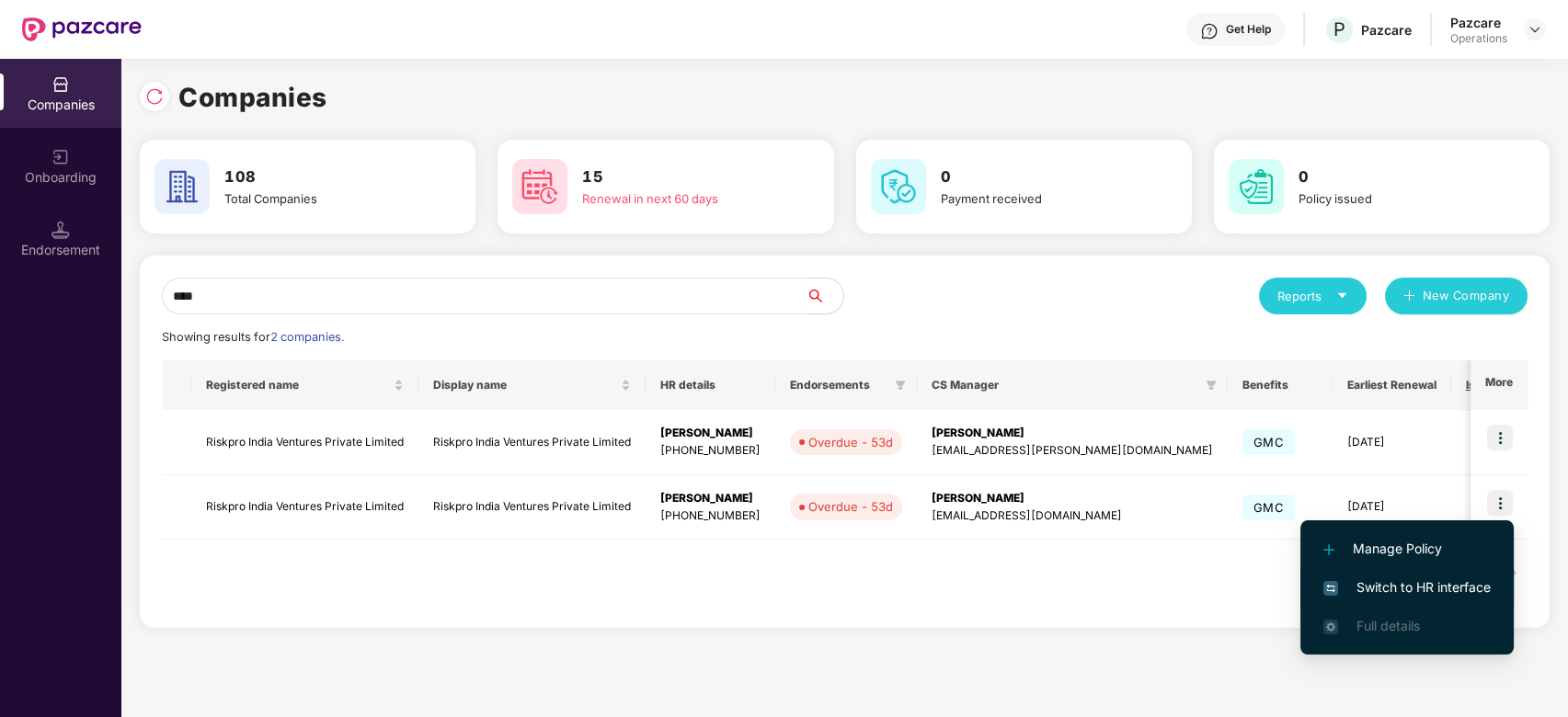
click at [1393, 580] on span "Switch to HR interface" at bounding box center [1407, 587] width 167 height 20
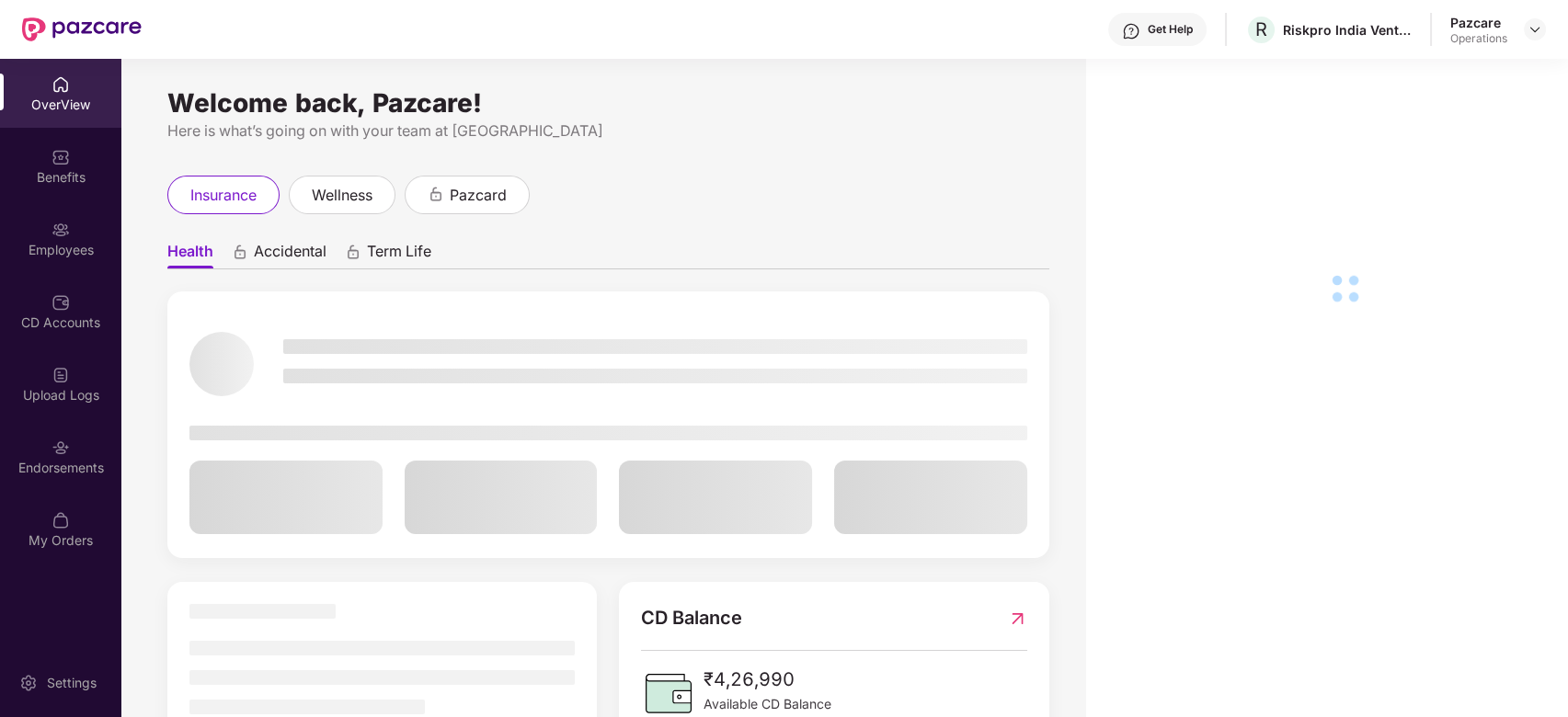
scroll to position [58, 0]
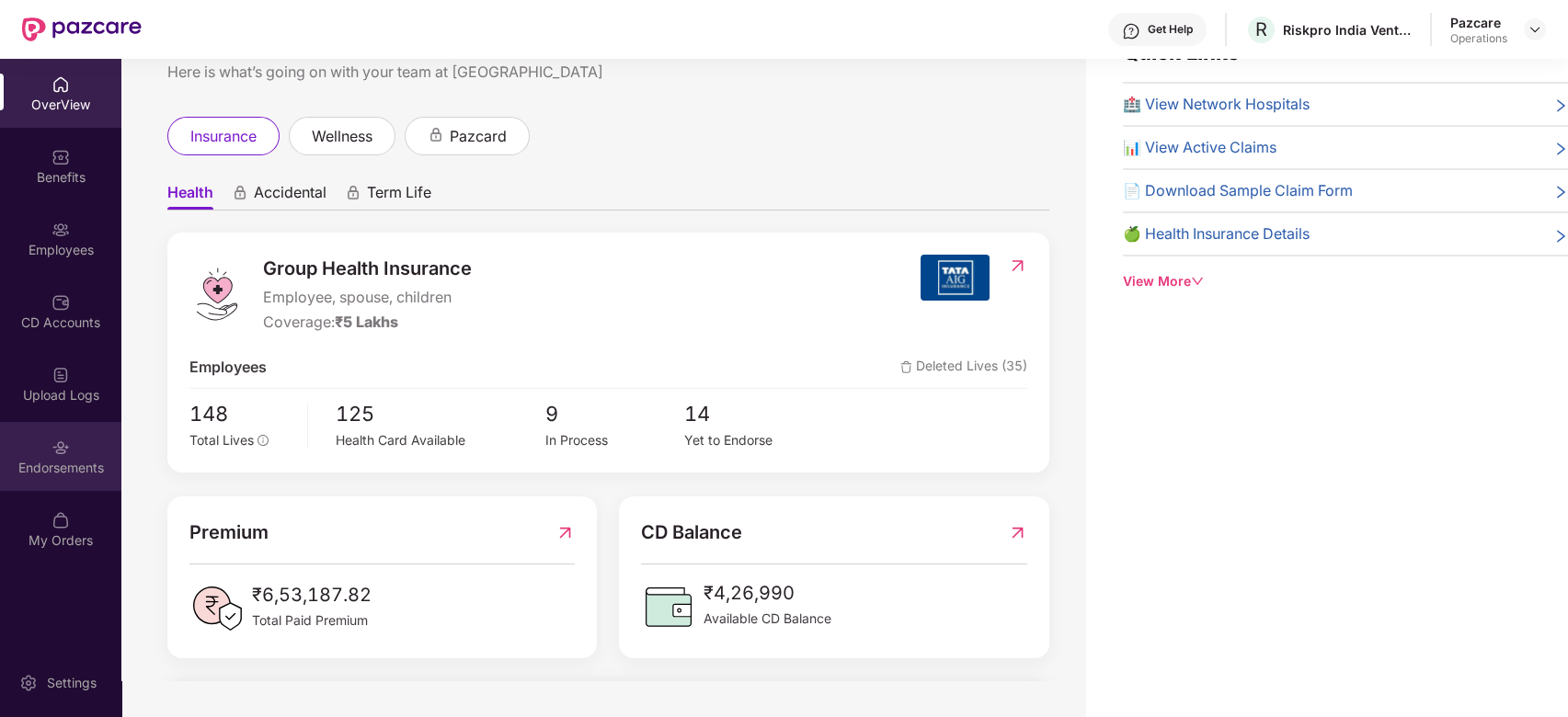
click at [26, 446] on div "Endorsements" at bounding box center [60, 456] width 122 height 69
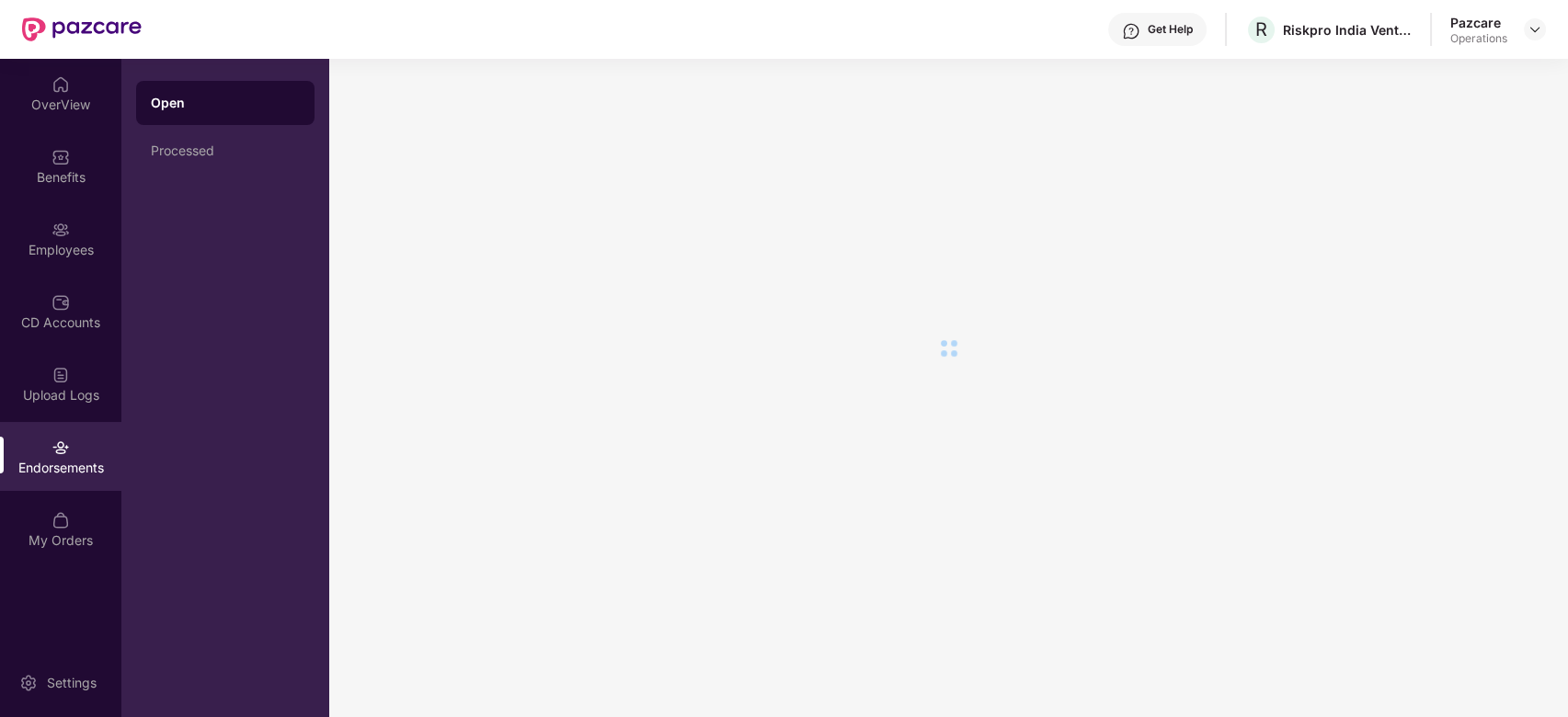
scroll to position [0, 0]
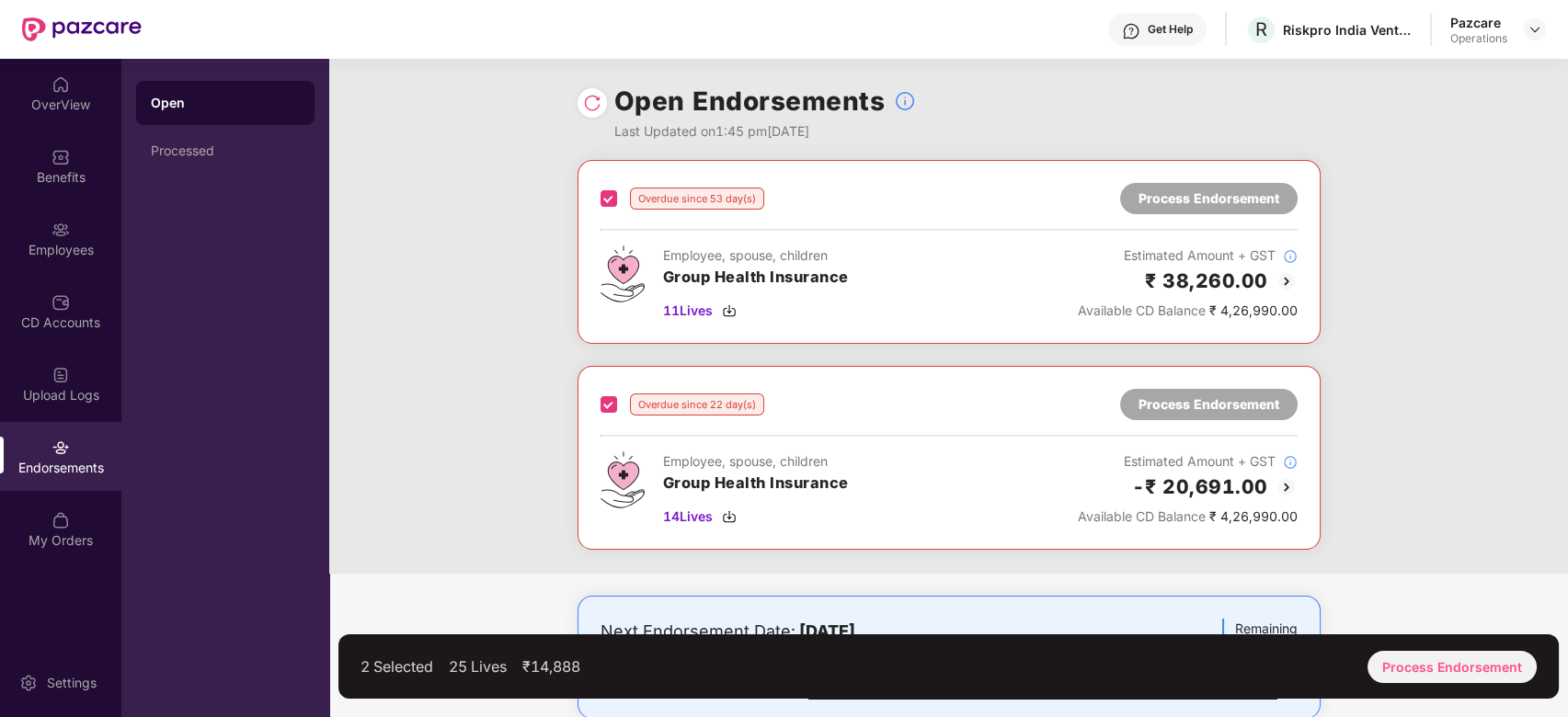
click at [1421, 649] on div "2 Selected 25 Lives ₹14,888 Process Endorsement" at bounding box center [948, 666] width 1220 height 64
click at [1444, 659] on div "Process Endorsement" at bounding box center [1452, 667] width 169 height 33
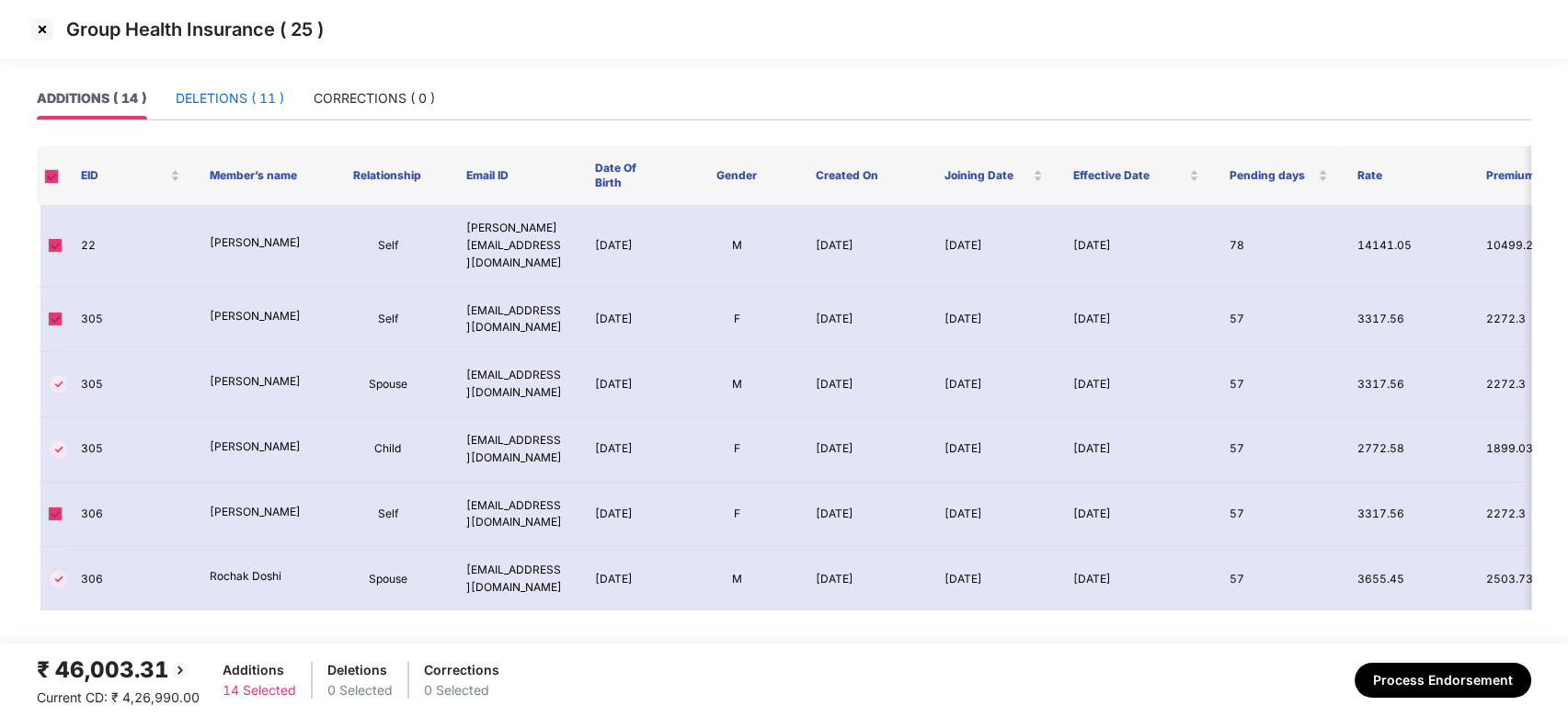
click at [206, 101] on div "DELETIONS ( 11 )" at bounding box center [229, 98] width 108 height 20
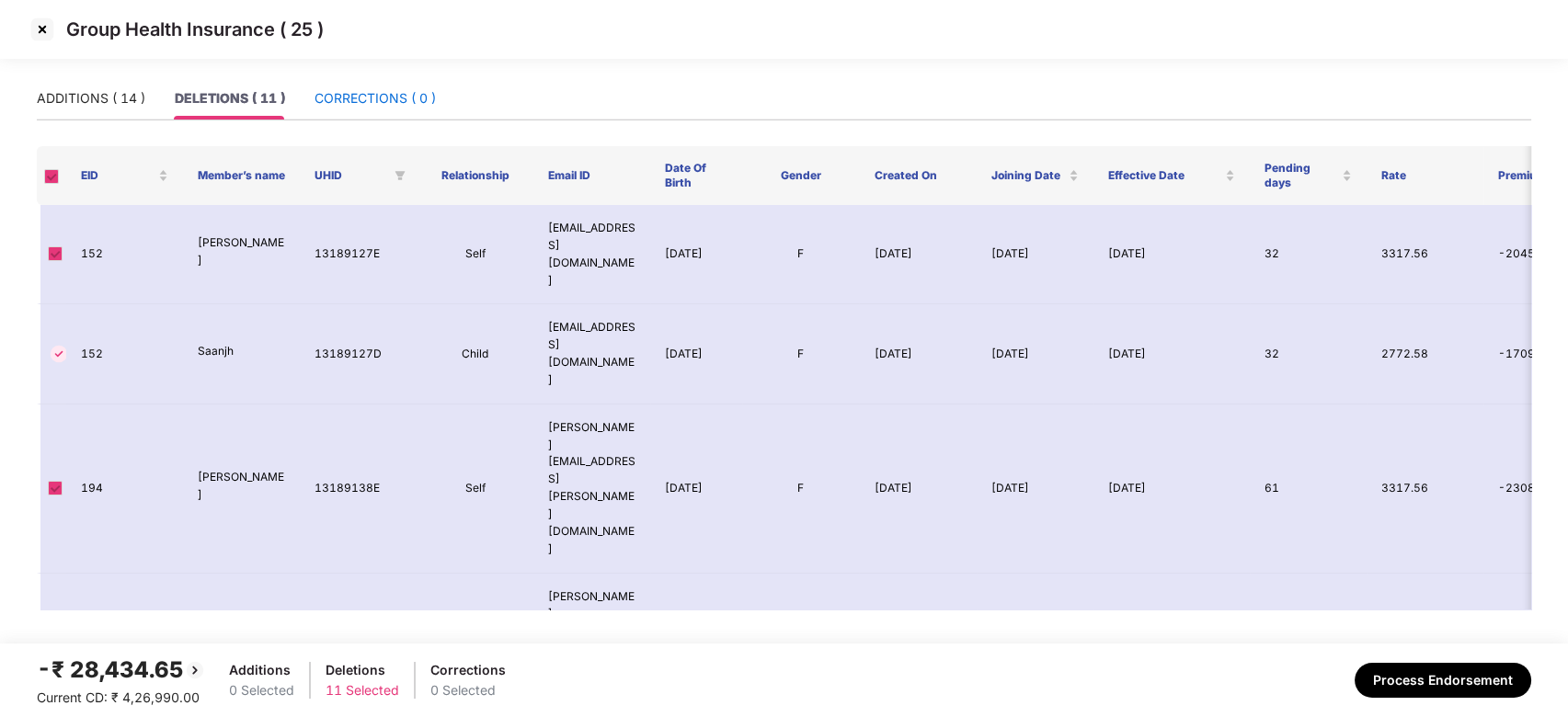
click at [386, 101] on div "CORRECTIONS ( 0 )" at bounding box center [375, 98] width 122 height 20
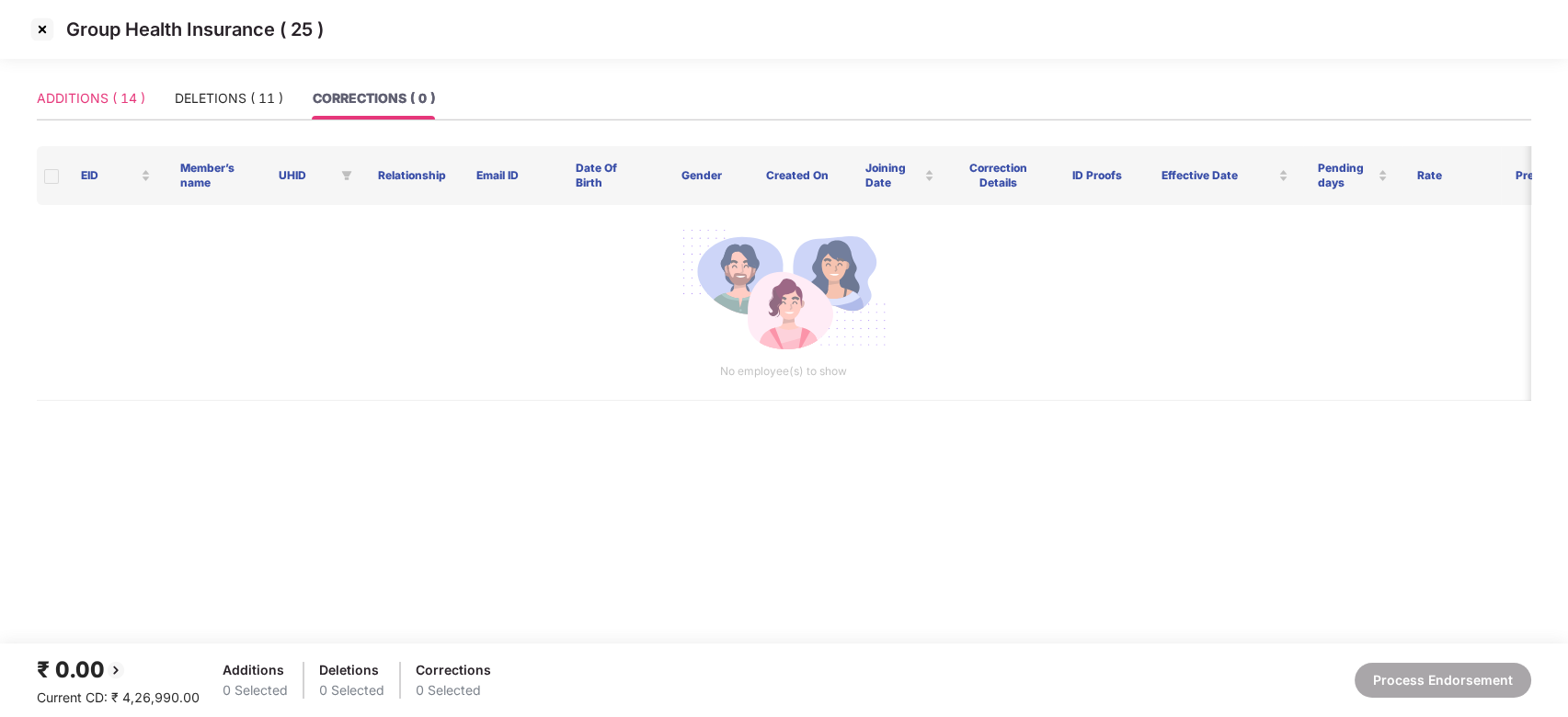
click at [72, 86] on div "ADDITIONS ( 14 )" at bounding box center [90, 99] width 108 height 42
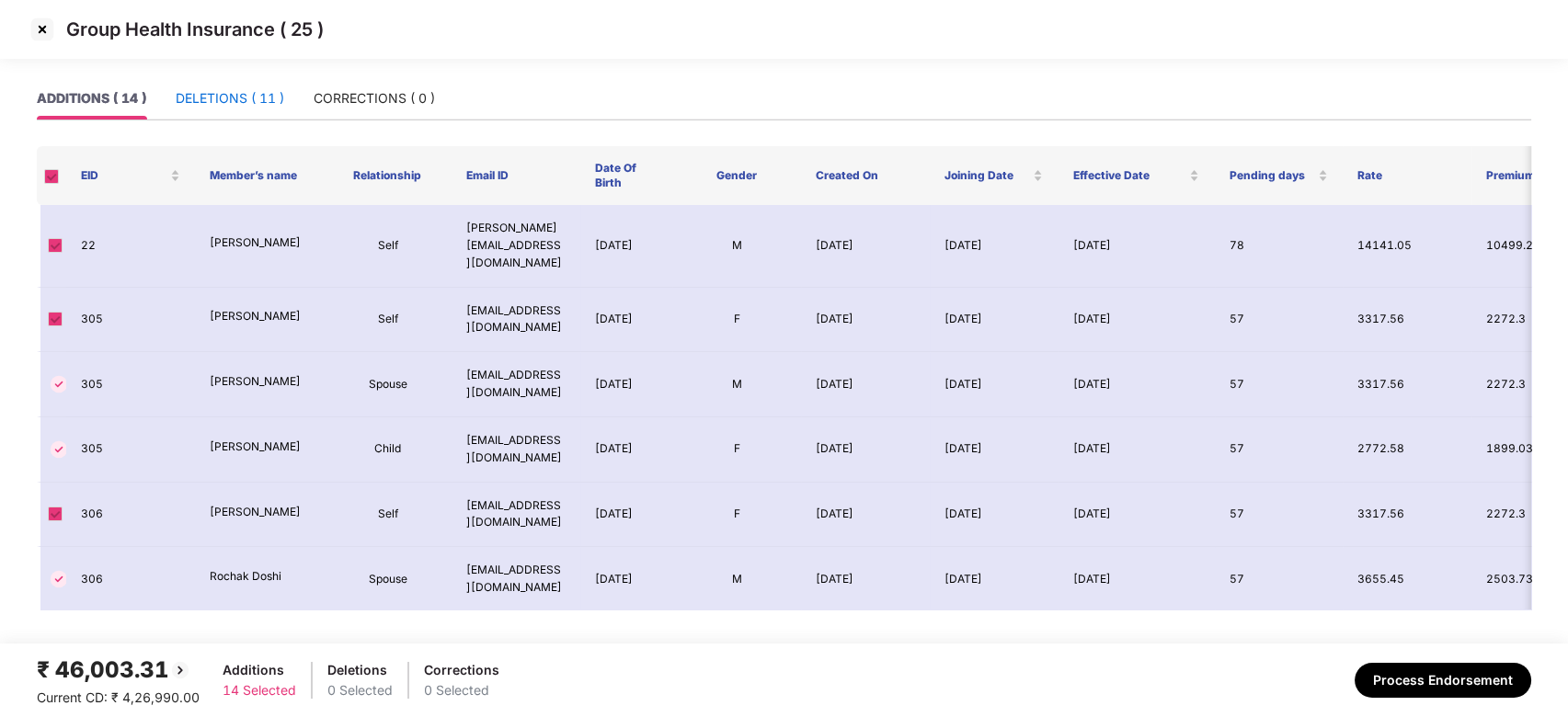
click at [212, 90] on div "DELETIONS ( 11 )" at bounding box center [229, 98] width 108 height 20
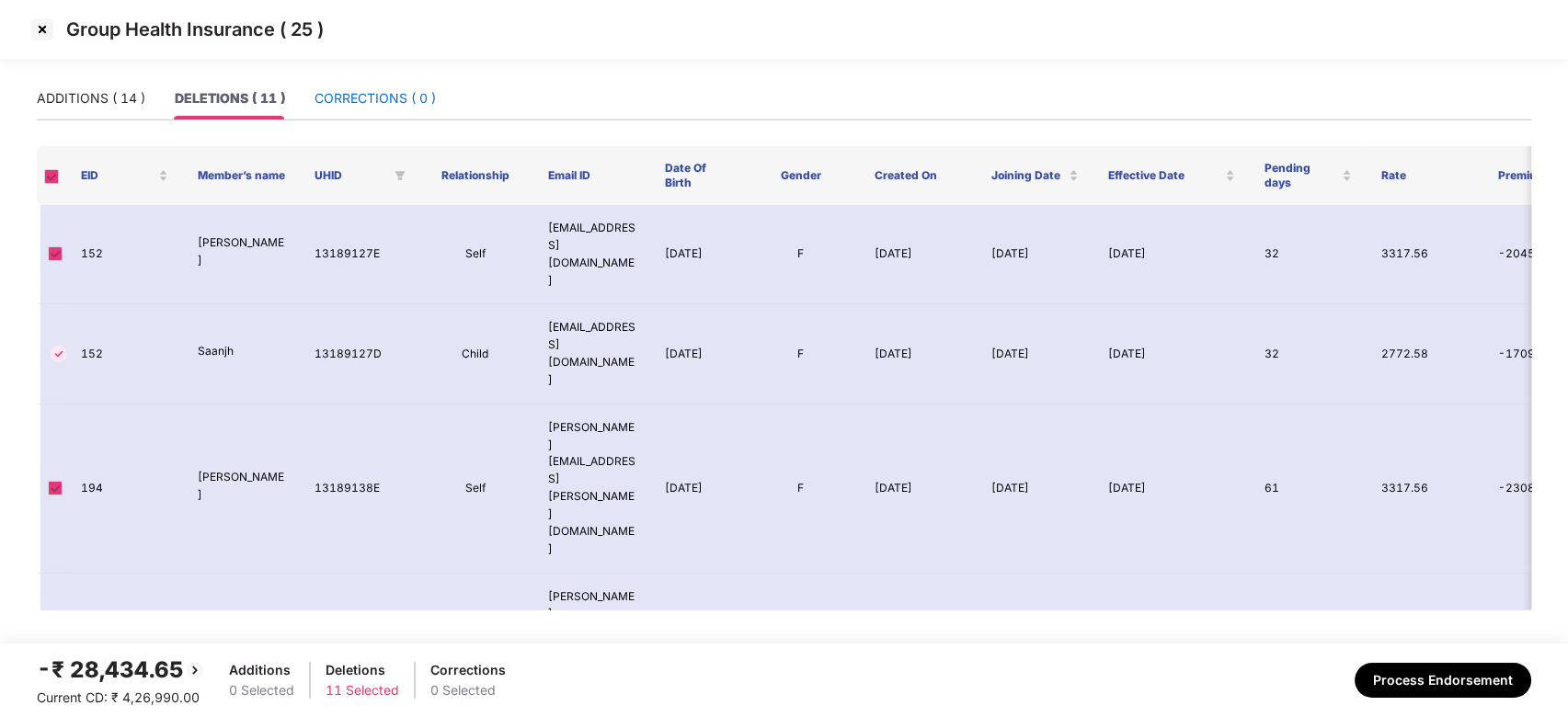
click at [390, 105] on div "CORRECTIONS ( 0 )" at bounding box center [375, 98] width 122 height 20
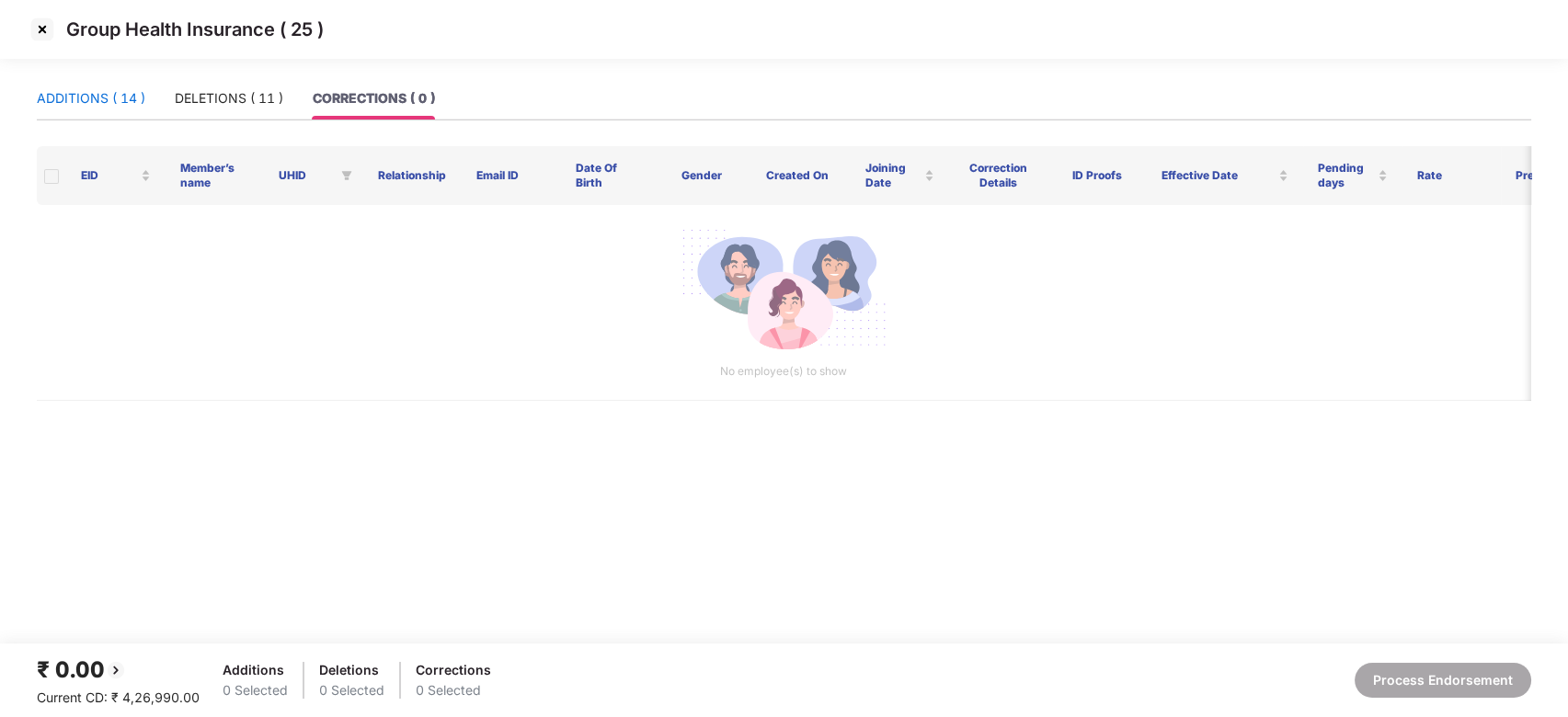
click at [74, 94] on div "ADDITIONS ( 14 )" at bounding box center [90, 98] width 108 height 20
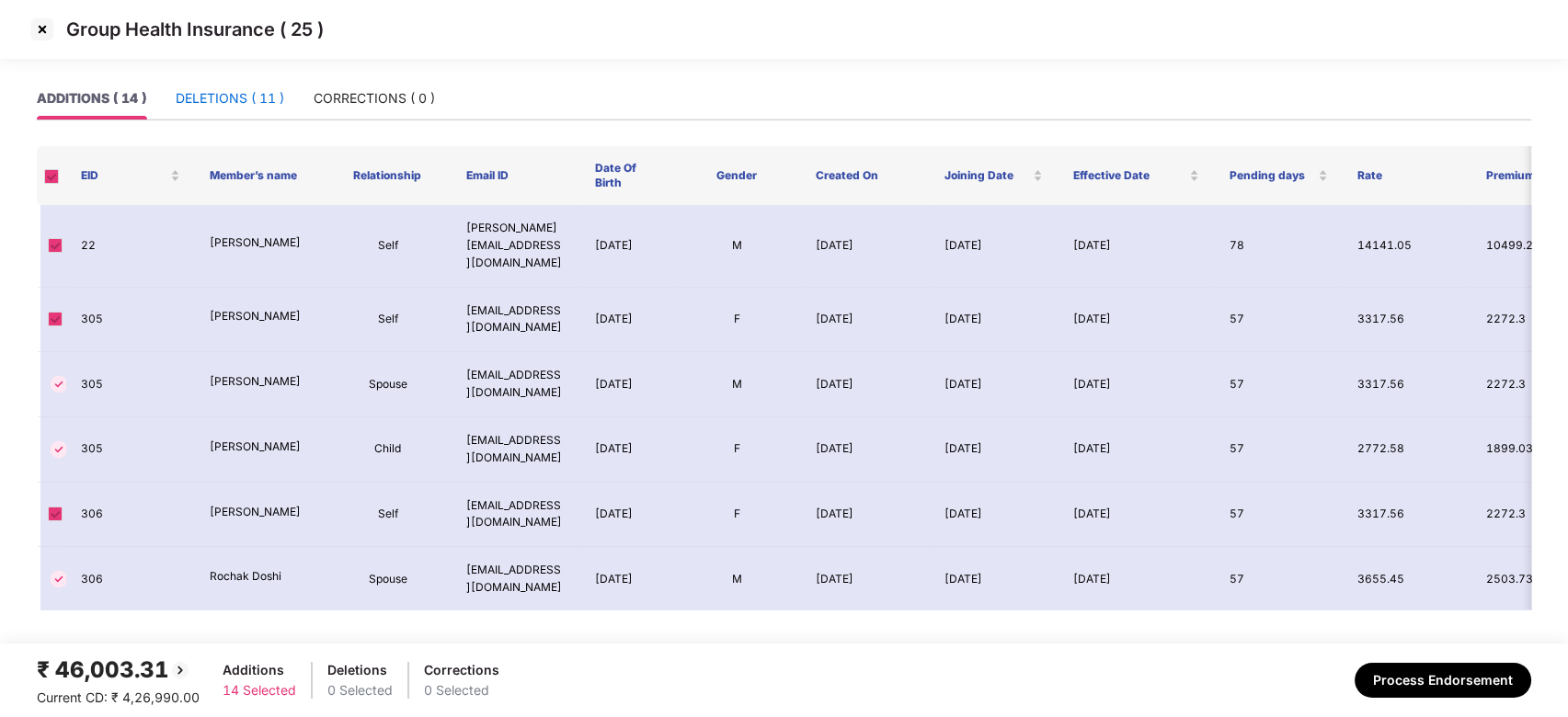
click at [191, 96] on div "DELETIONS ( 11 )" at bounding box center [229, 98] width 108 height 20
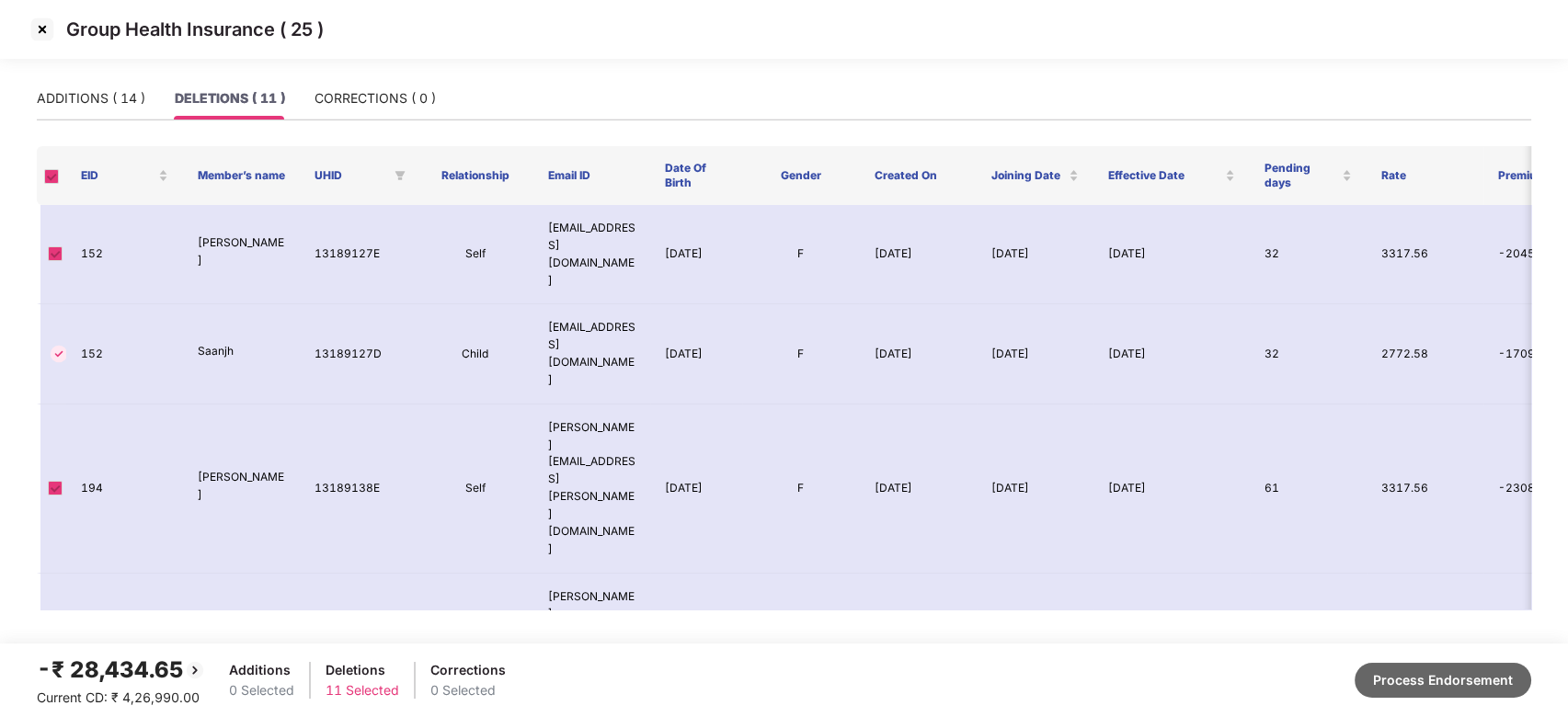
click at [1421, 686] on button "Process Endorsement" at bounding box center [1442, 680] width 176 height 35
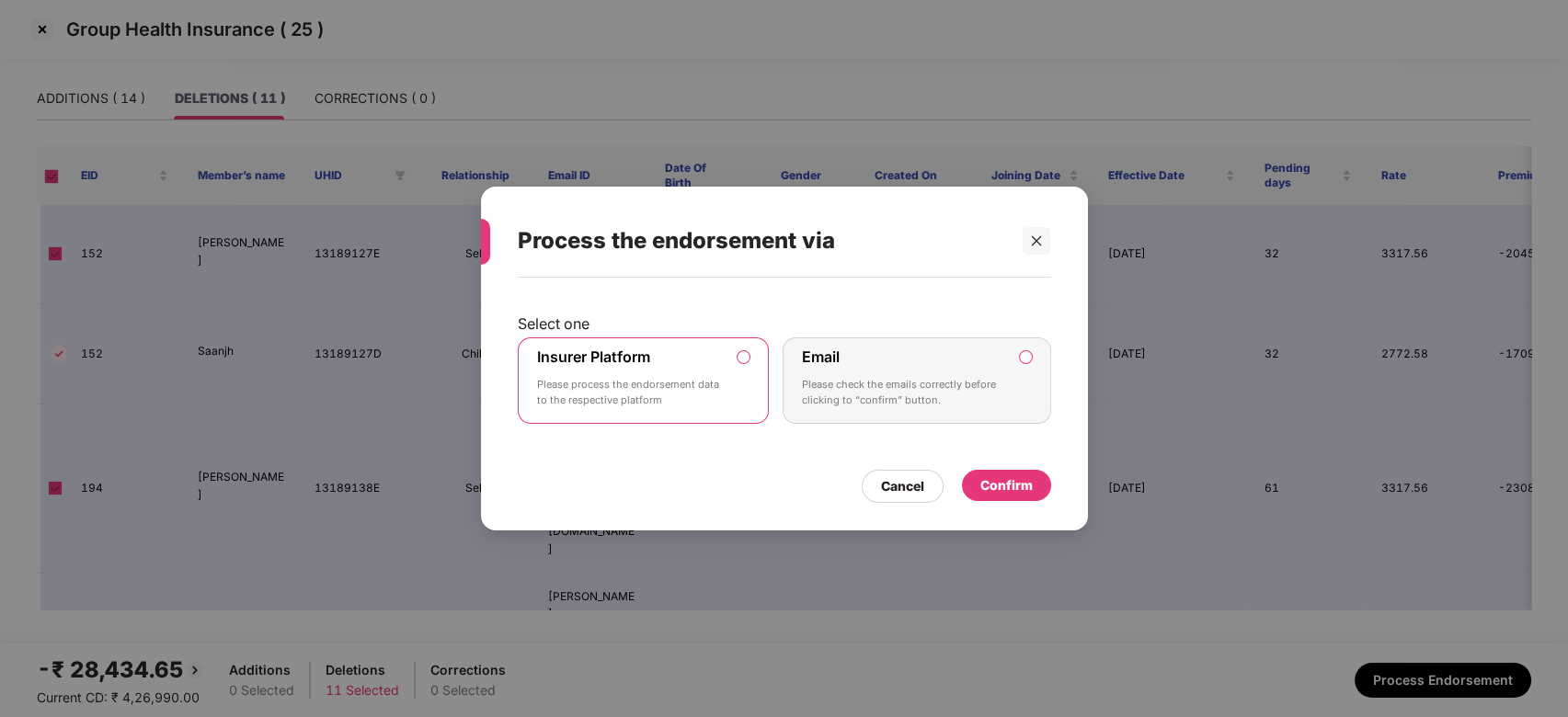
click at [1008, 488] on div "Confirm" at bounding box center [1006, 485] width 53 height 20
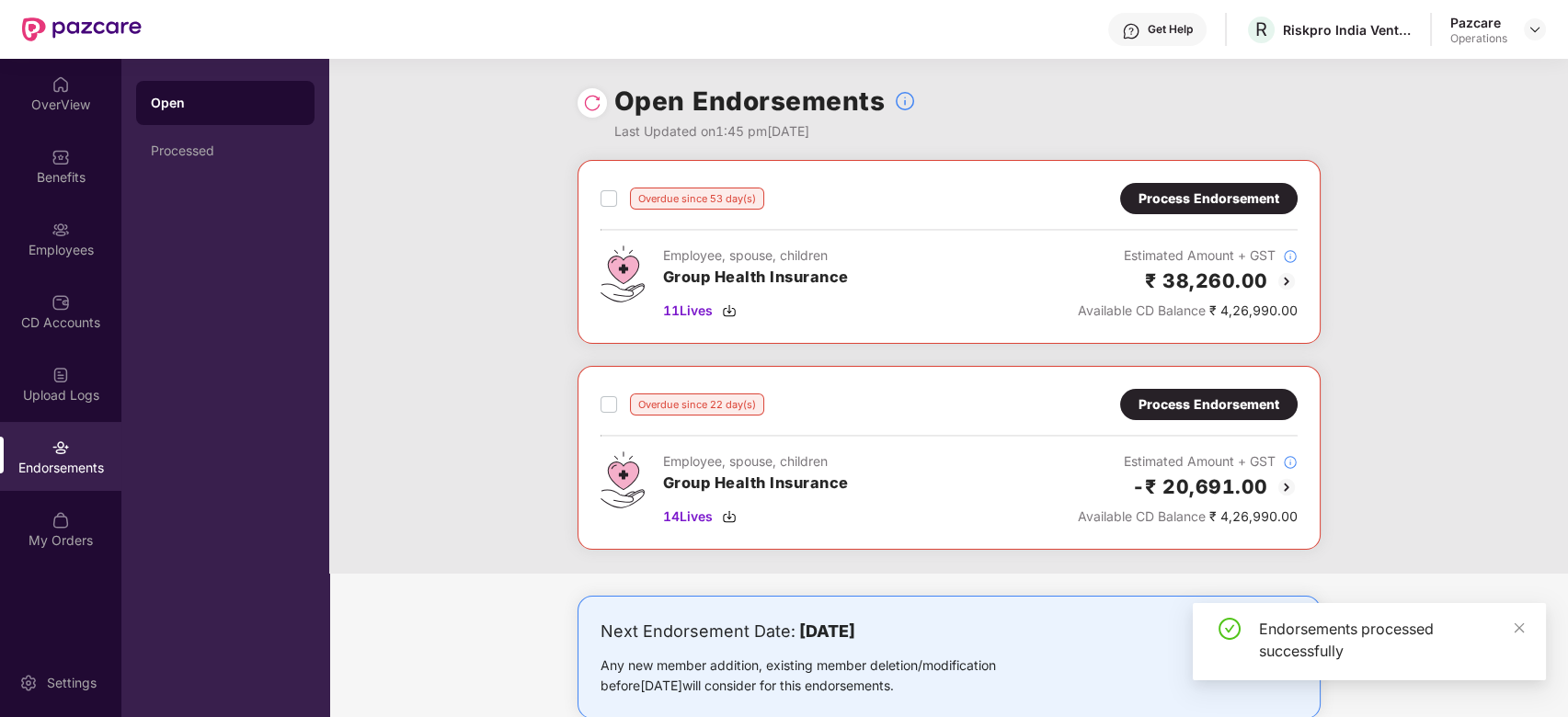
click at [578, 106] on div at bounding box center [592, 103] width 30 height 30
click at [580, 104] on div at bounding box center [592, 103] width 30 height 30
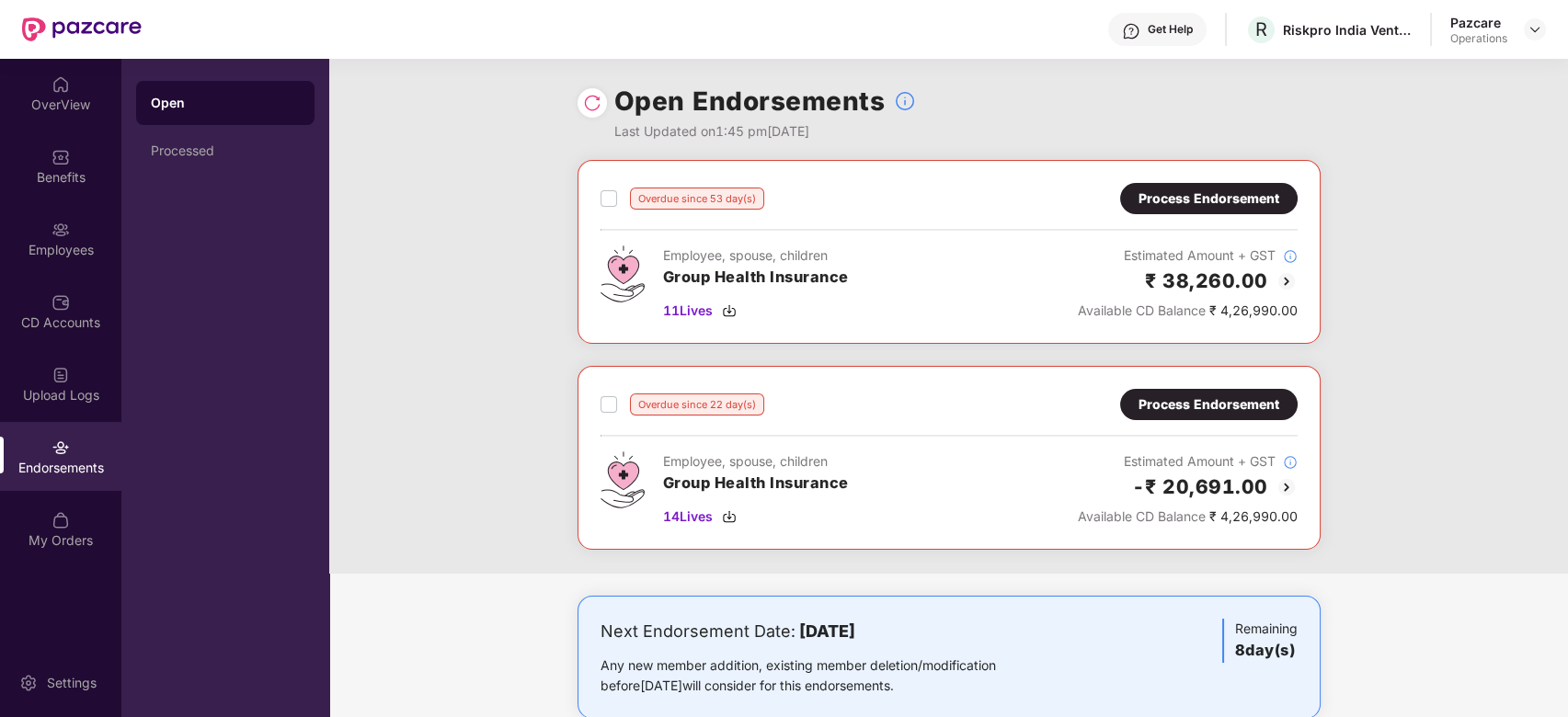
click at [589, 100] on img at bounding box center [592, 103] width 18 height 18
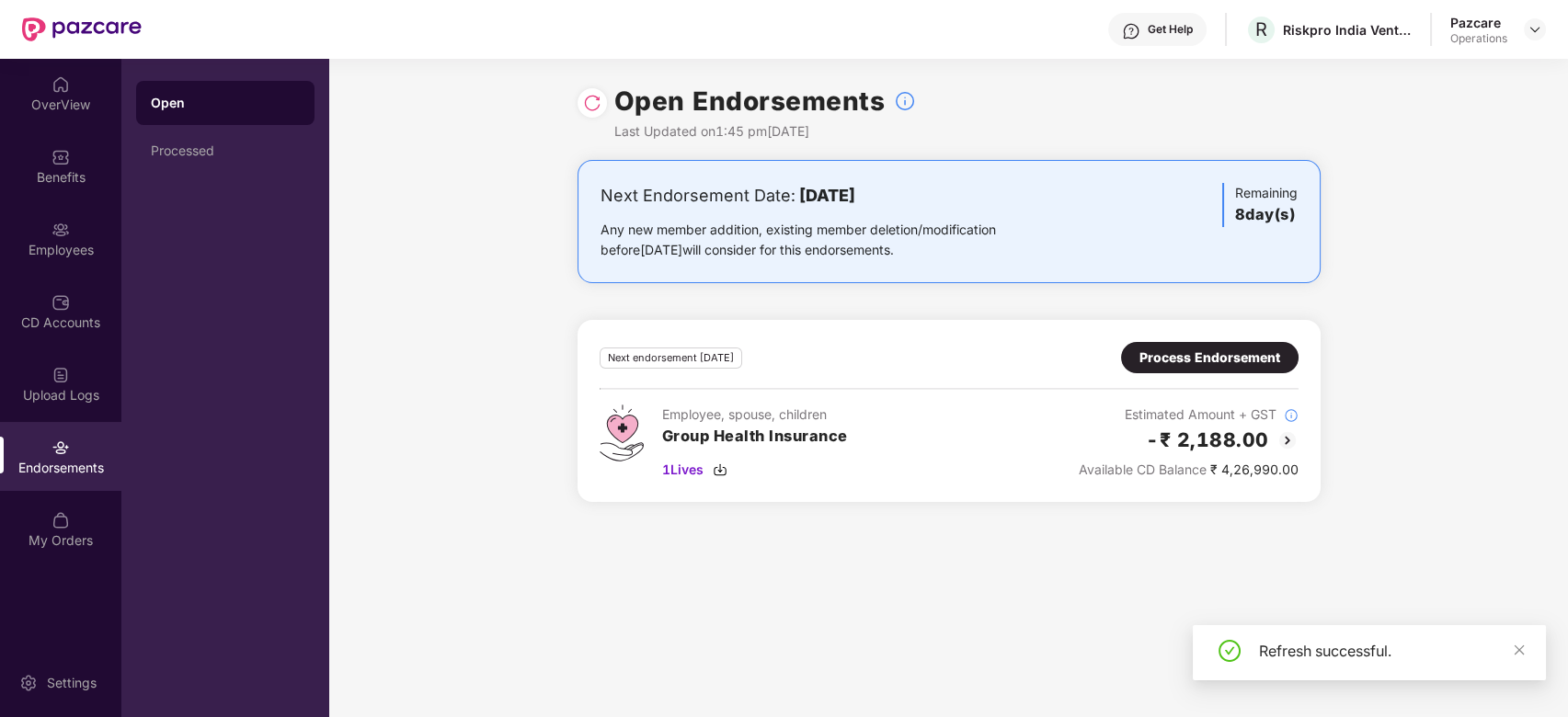
click at [1232, 358] on div "Process Endorsement" at bounding box center [1209, 357] width 141 height 20
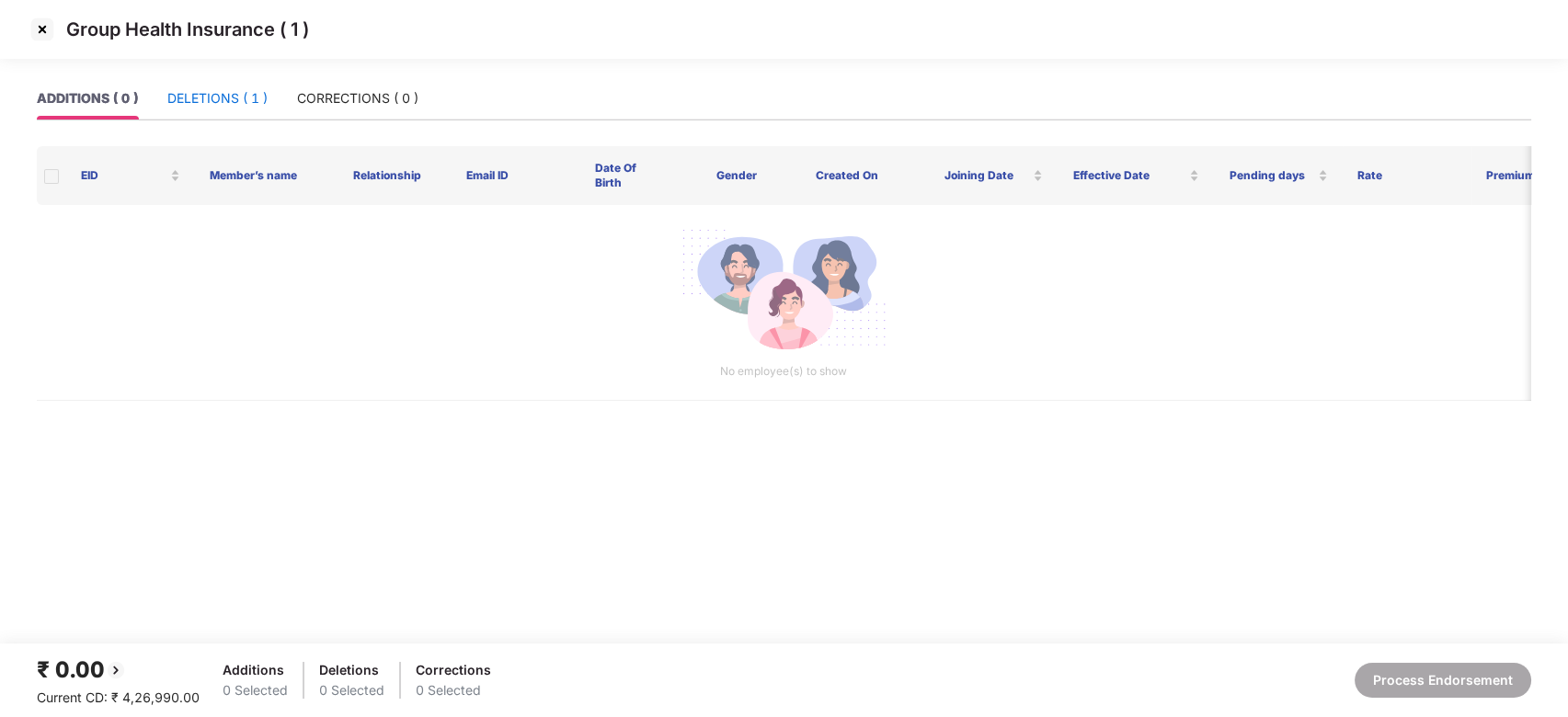
click at [216, 92] on div "DELETIONS ( 1 )" at bounding box center [217, 98] width 101 height 20
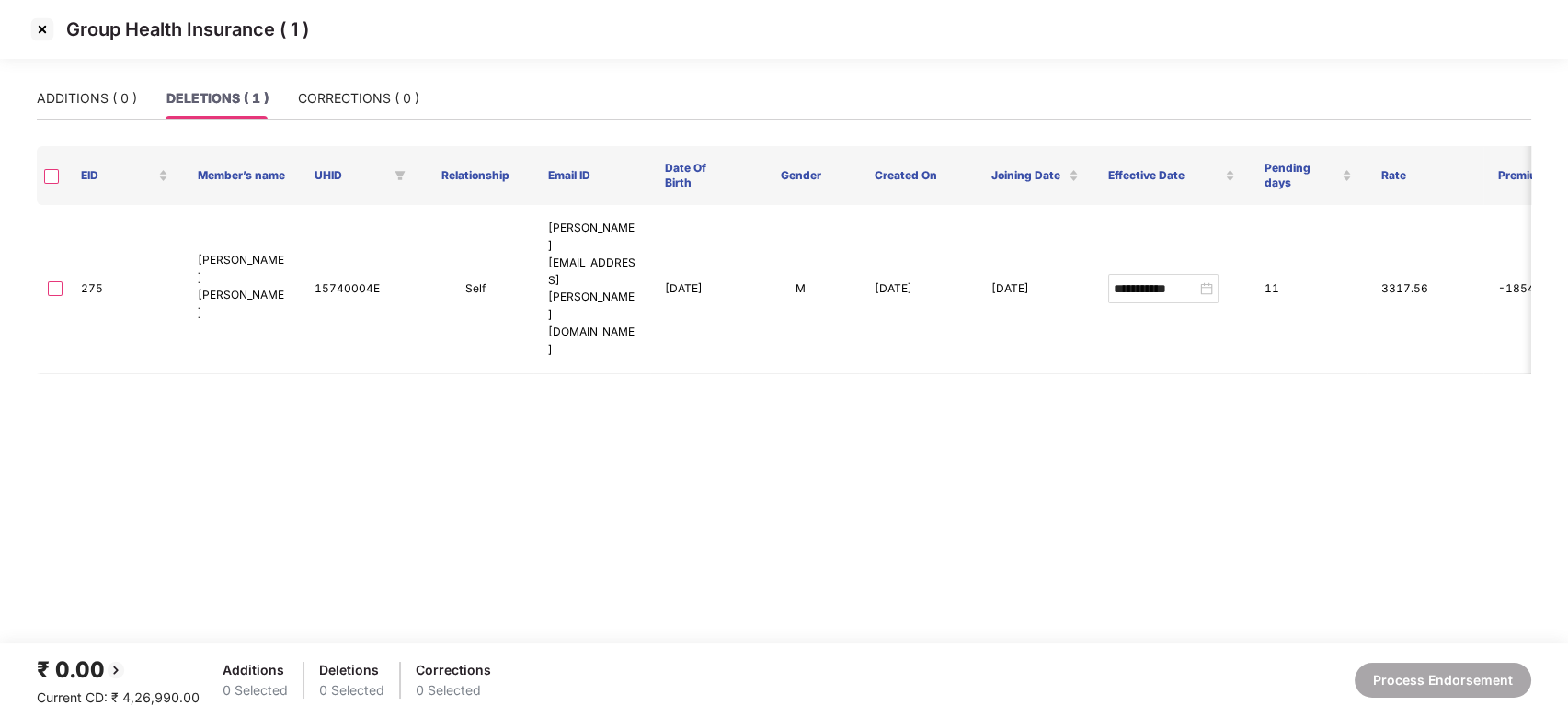
click at [44, 26] on img at bounding box center [42, 29] width 30 height 30
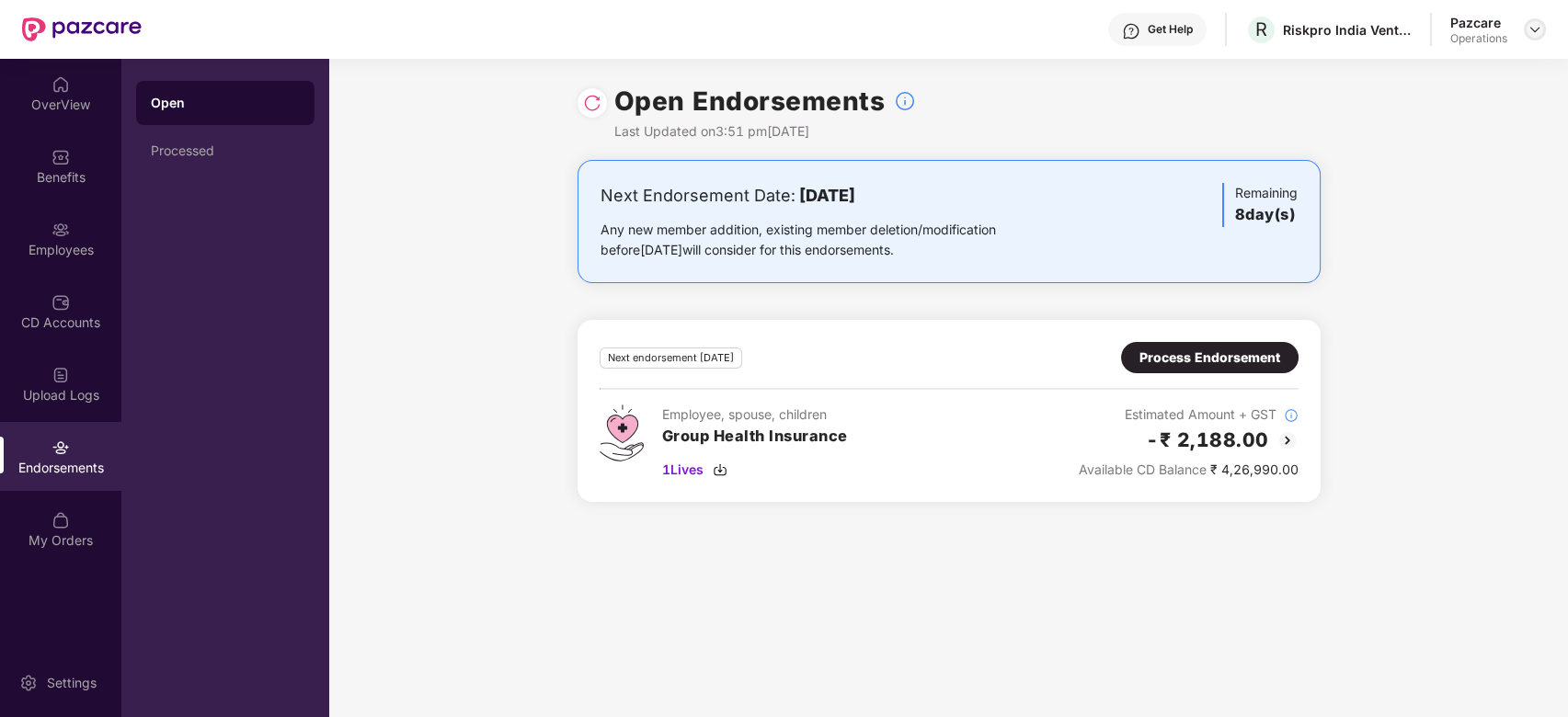
click at [1533, 24] on img at bounding box center [1533, 29] width 14 height 14
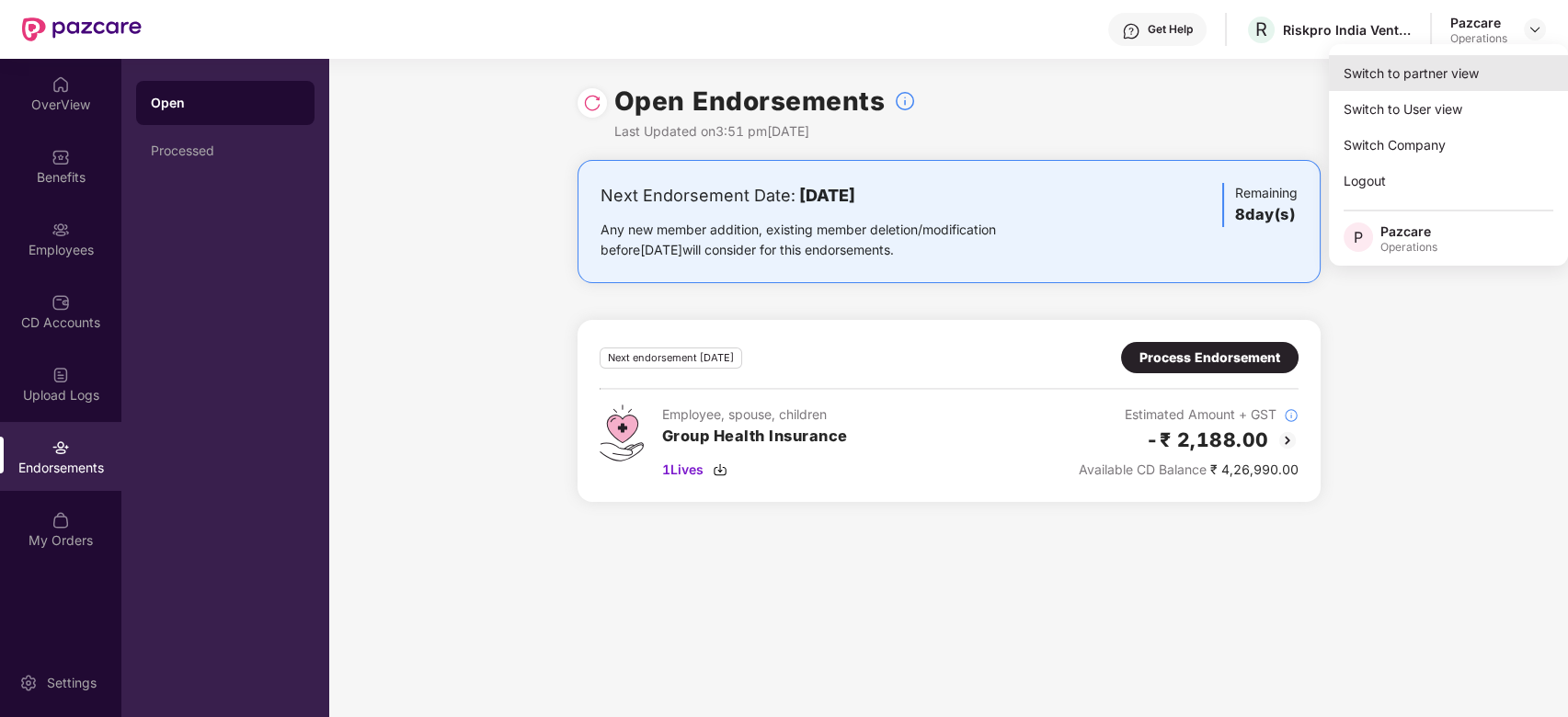
click at [1418, 81] on div "Switch to partner view" at bounding box center [1447, 73] width 239 height 35
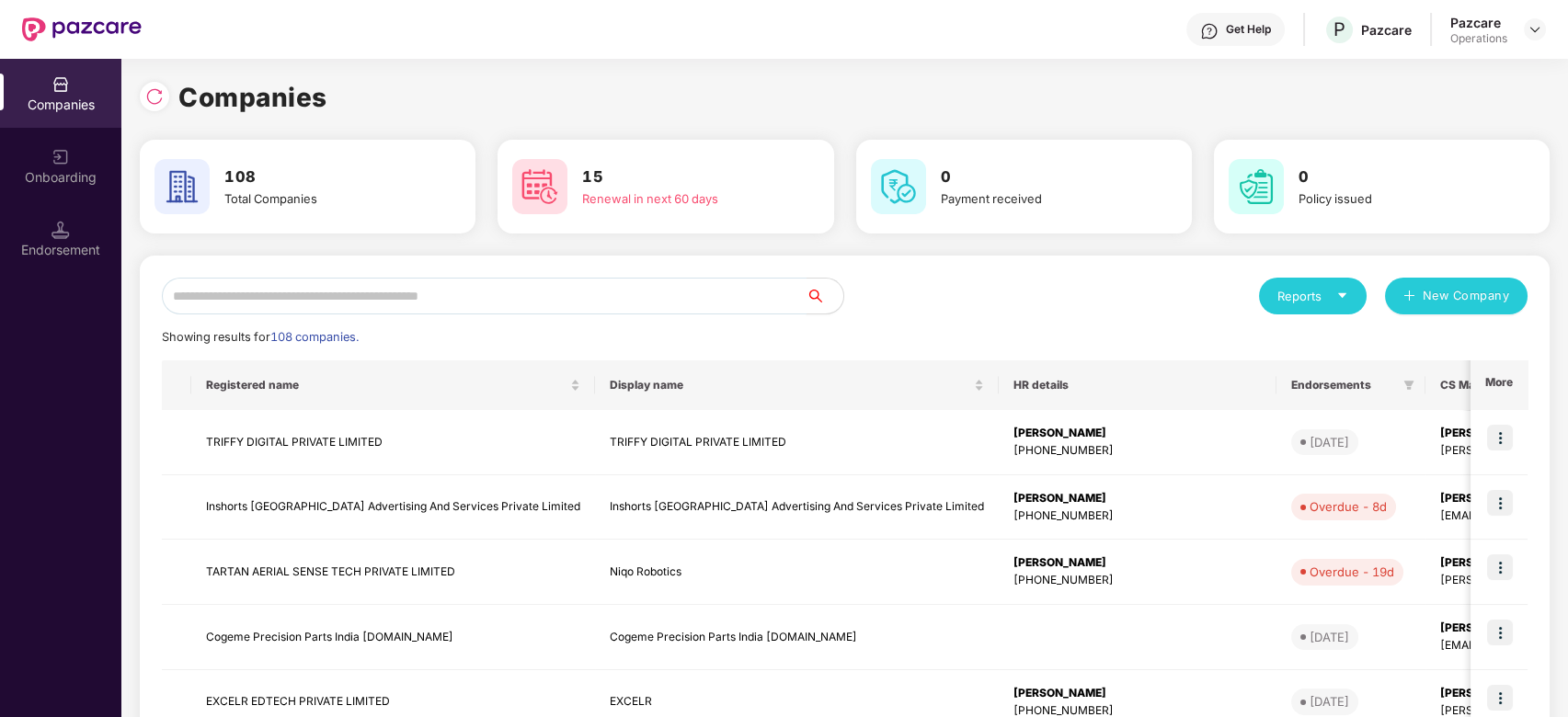
click at [407, 302] on input "text" at bounding box center [484, 296] width 644 height 36
type input "*"
click at [489, 289] on input "text" at bounding box center [484, 296] width 644 height 36
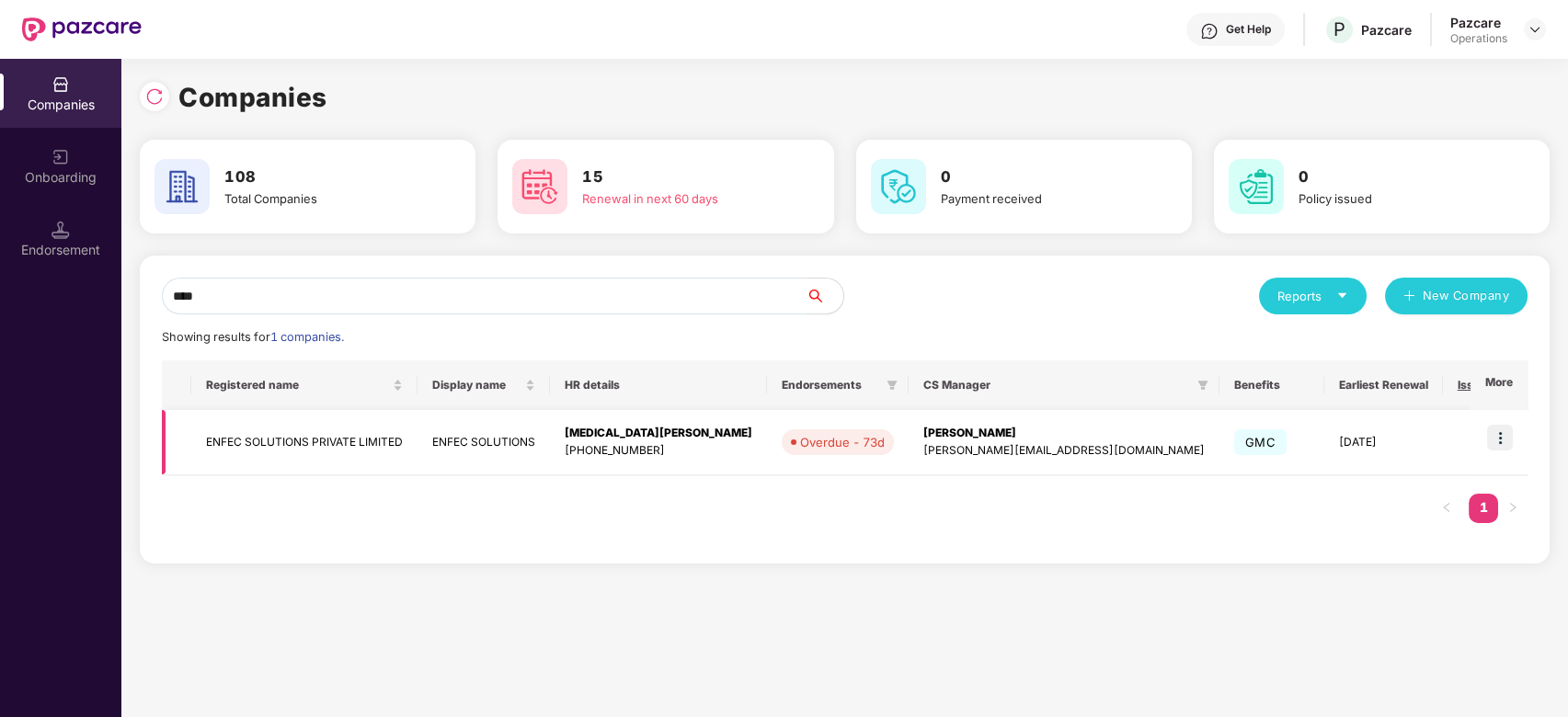
type input "****"
click at [1500, 430] on img at bounding box center [1499, 437] width 26 height 26
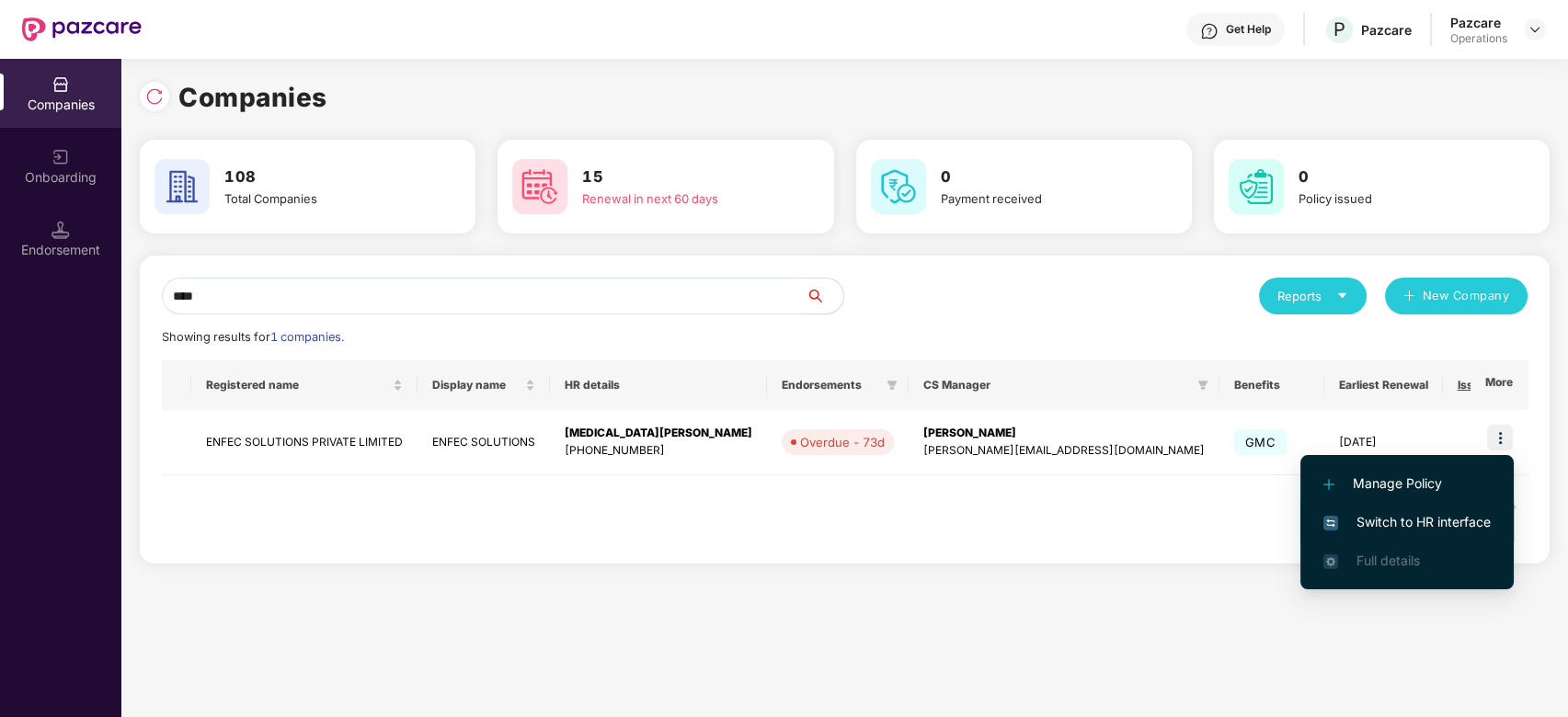
click at [1379, 516] on span "Switch to HR interface" at bounding box center [1407, 521] width 167 height 20
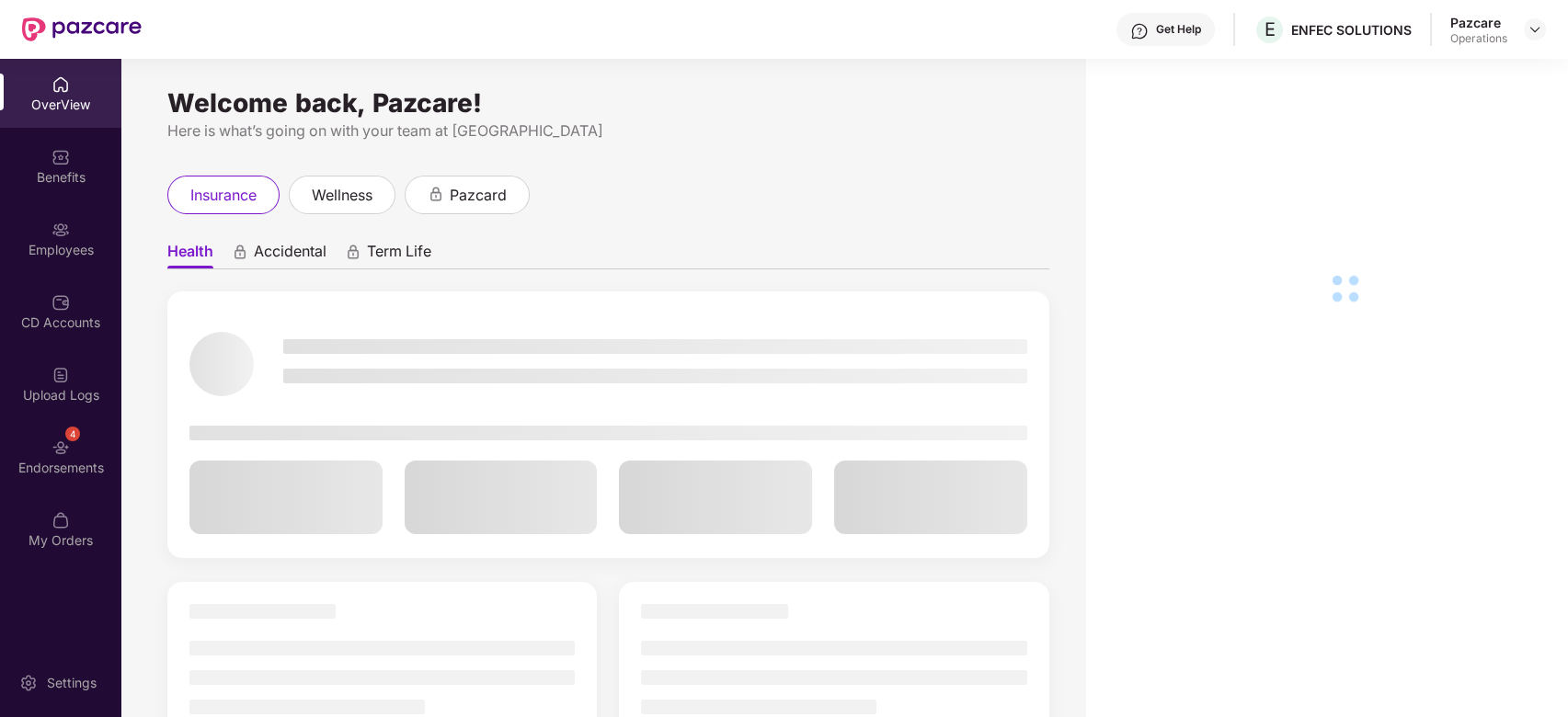
scroll to position [58, 0]
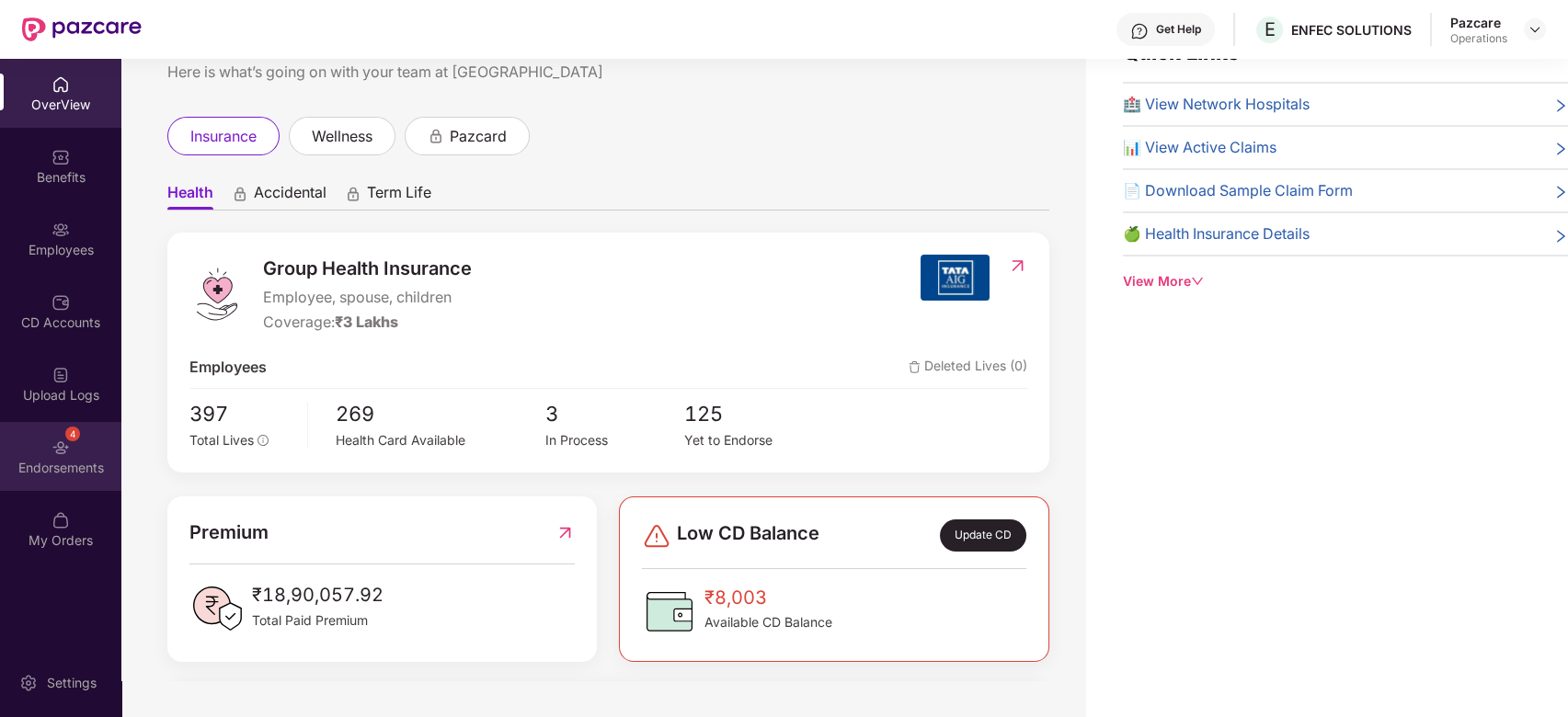
click at [43, 444] on div "4 Endorsements" at bounding box center [60, 456] width 122 height 69
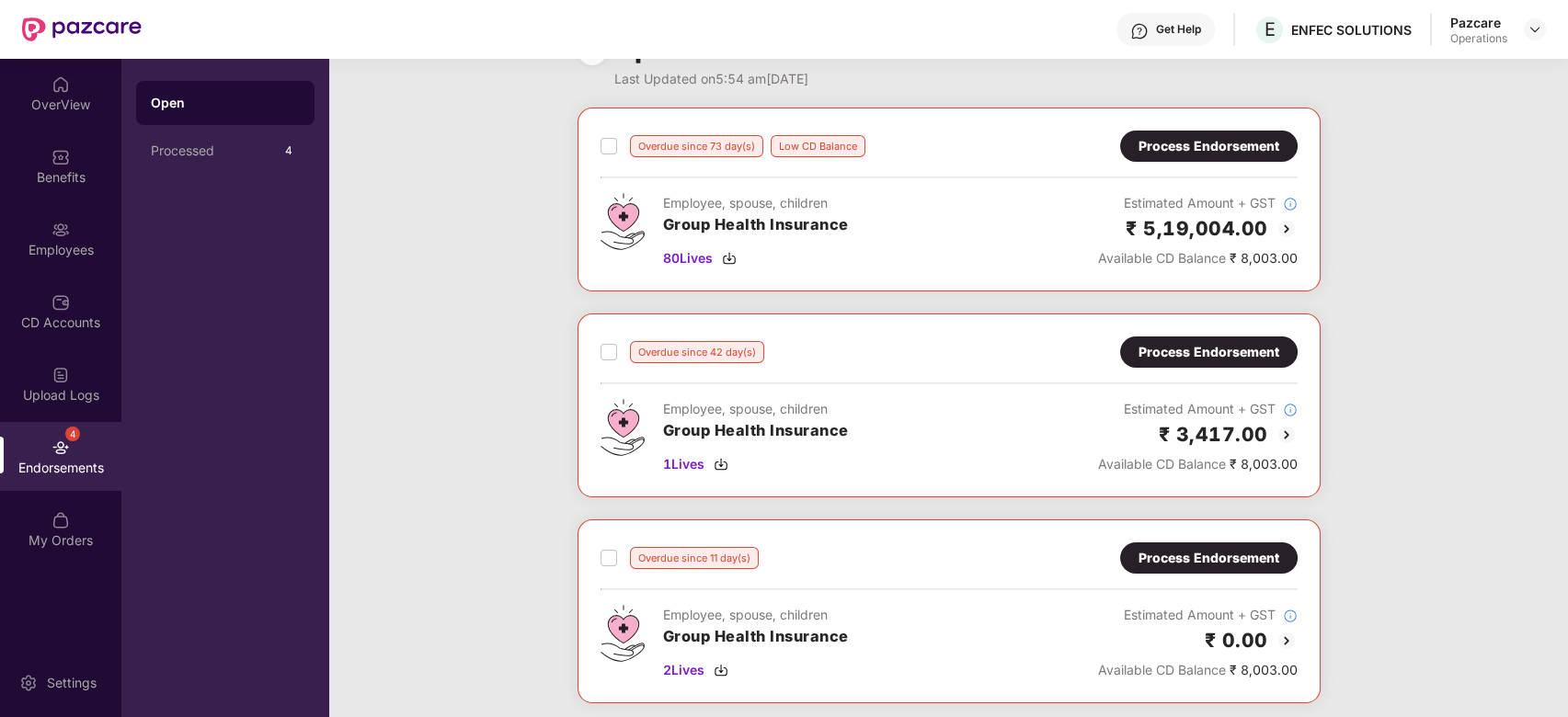
scroll to position [0, 0]
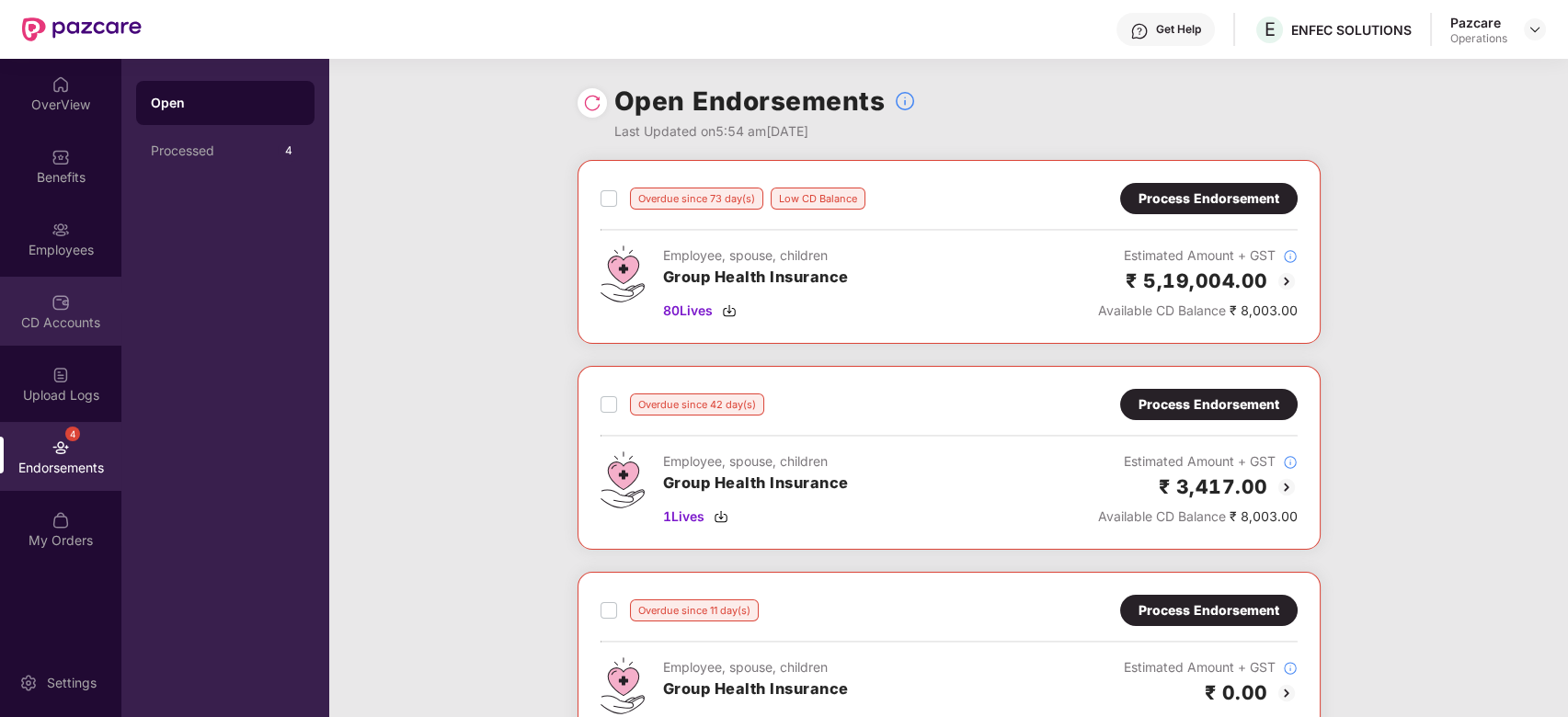
click at [38, 308] on div "CD Accounts" at bounding box center [60, 312] width 122 height 69
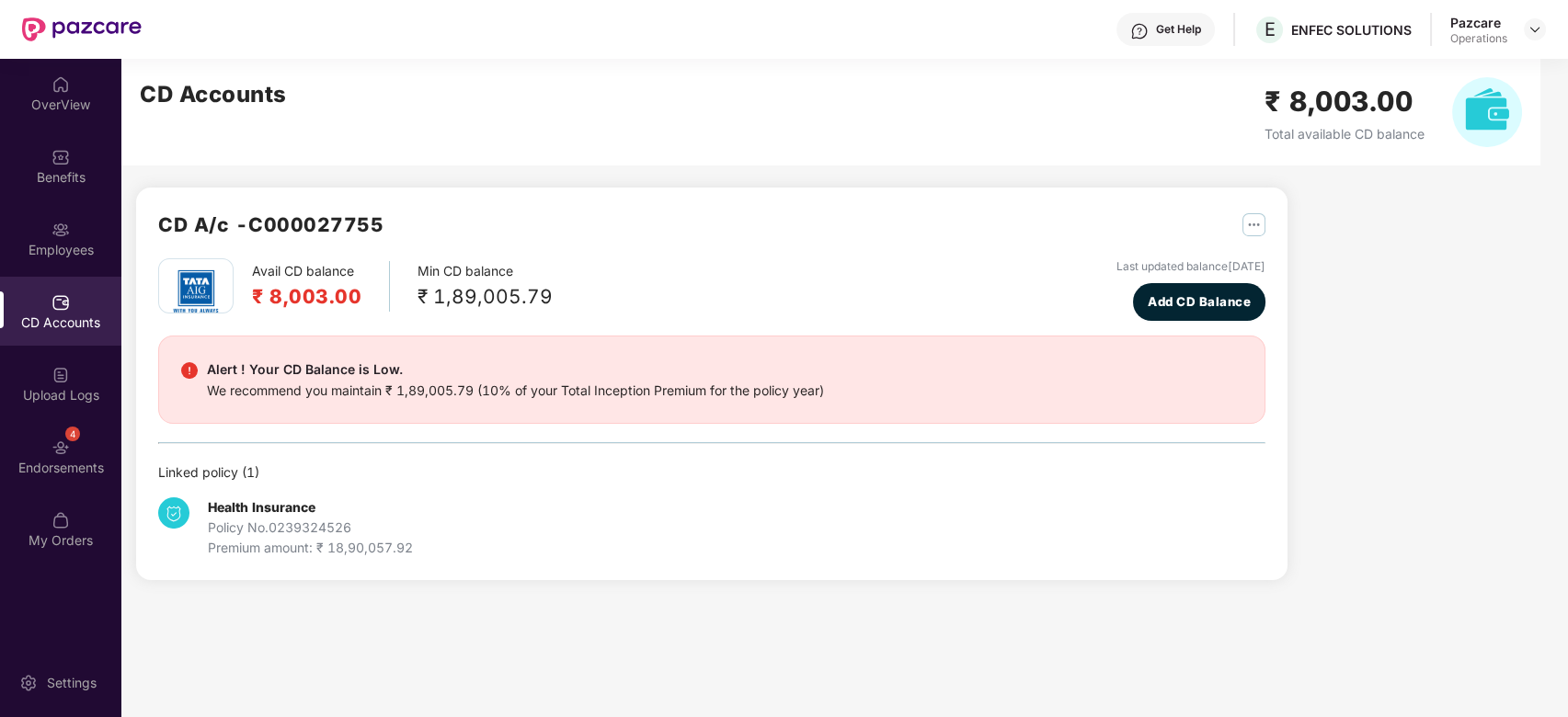
click at [301, 235] on h2 "CD A/c - C000027755" at bounding box center [270, 225] width 225 height 31
copy h2 "C000027755"
click at [301, 235] on h2 "CD A/c - C000027755" at bounding box center [270, 225] width 225 height 31
drag, startPoint x: 272, startPoint y: 526, endPoint x: 367, endPoint y: 521, distance: 95.1
click at [367, 521] on div "Policy No. 0239324526" at bounding box center [311, 527] width 205 height 20
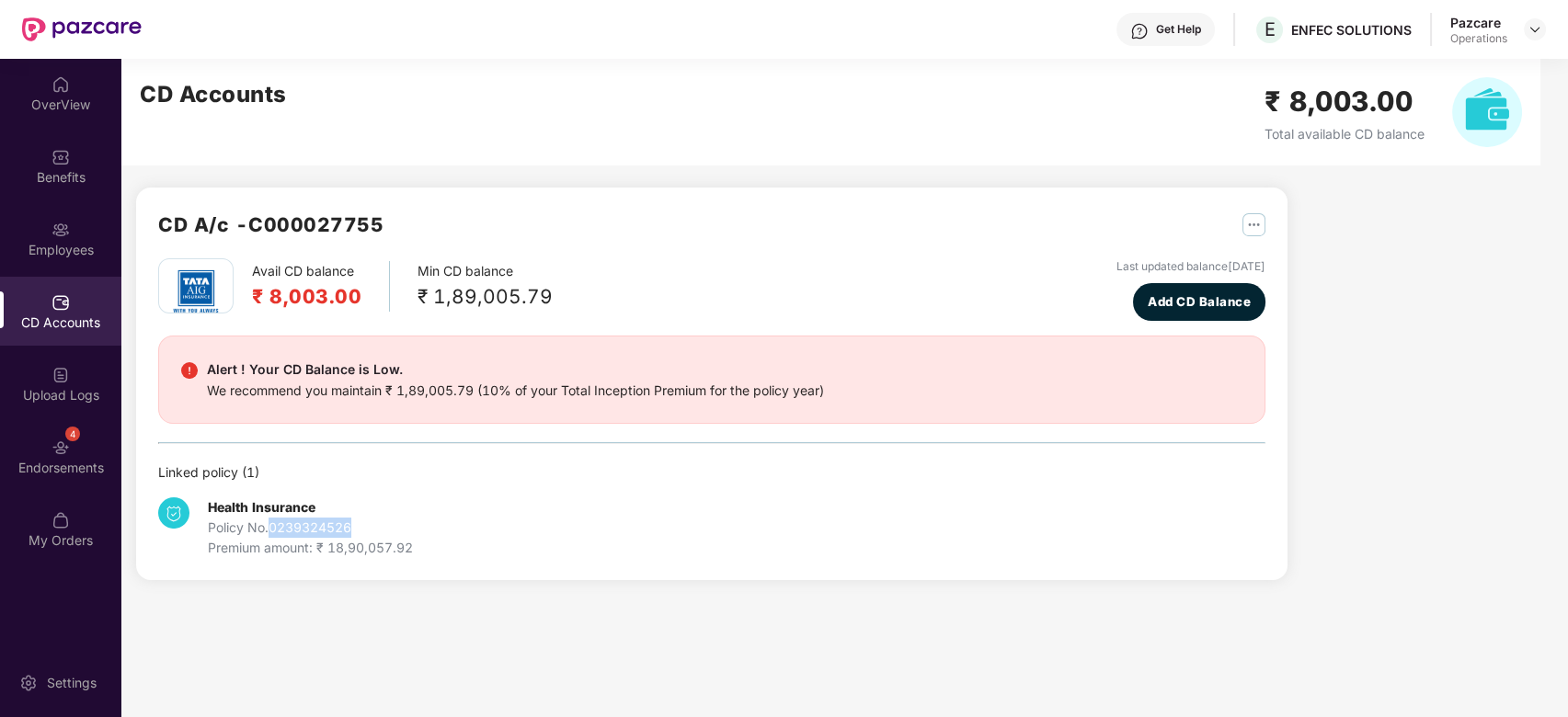
copy div "0239324526"
